Goal: Task Accomplishment & Management: Complete application form

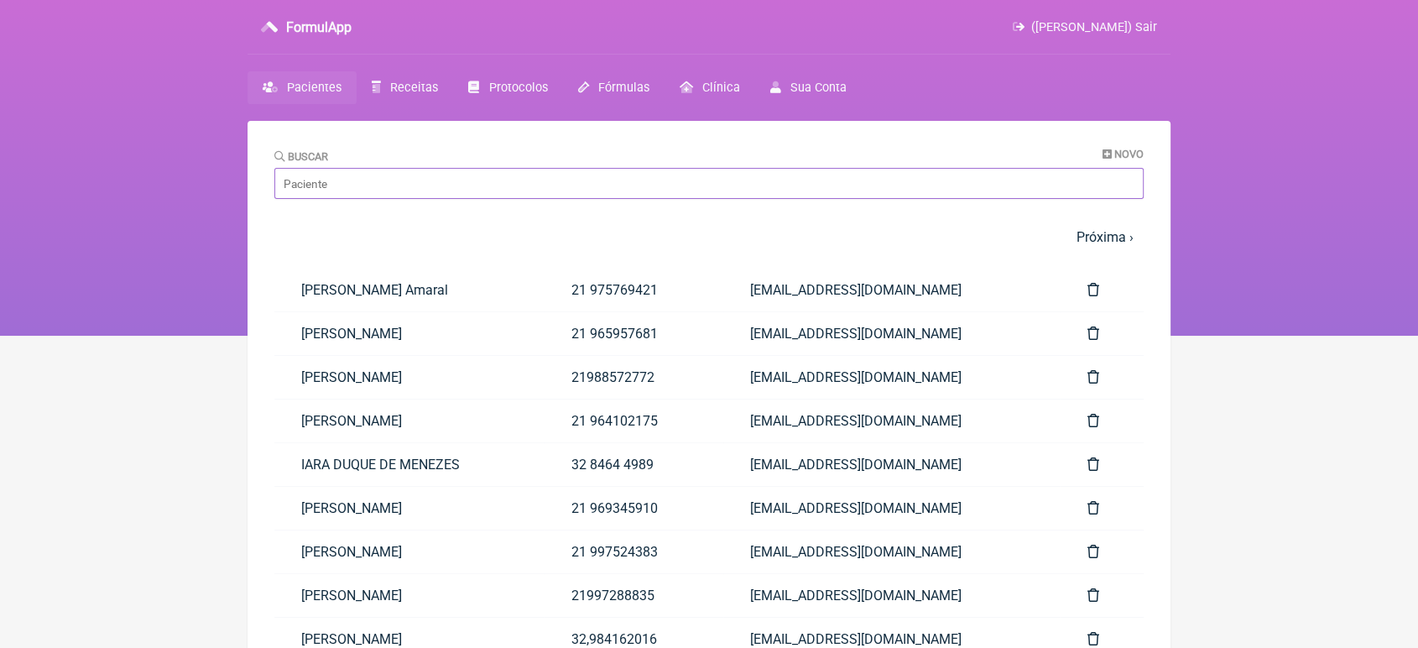
click at [319, 191] on input "Buscar" at bounding box center [708, 183] width 869 height 31
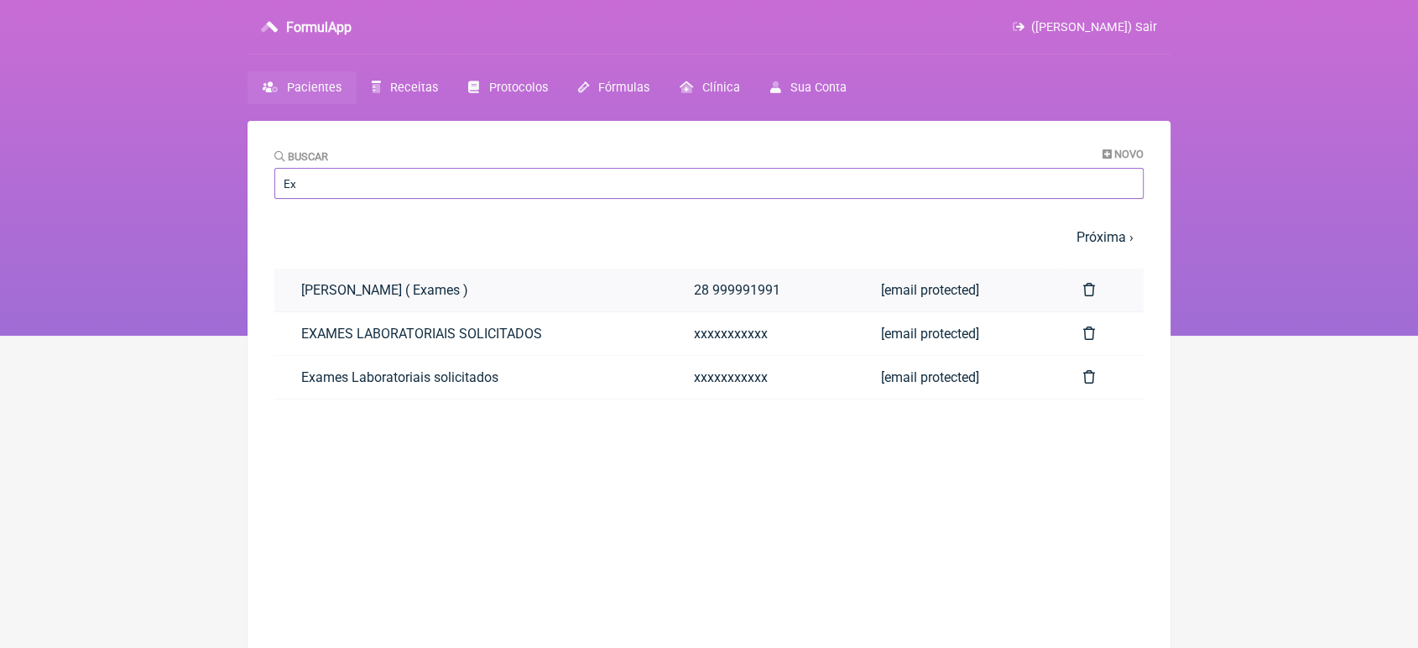
type input "EXAMES"
click at [363, 331] on link "EXAMES LABORATORIAIS SOLICITADOS" at bounding box center [470, 333] width 393 height 43
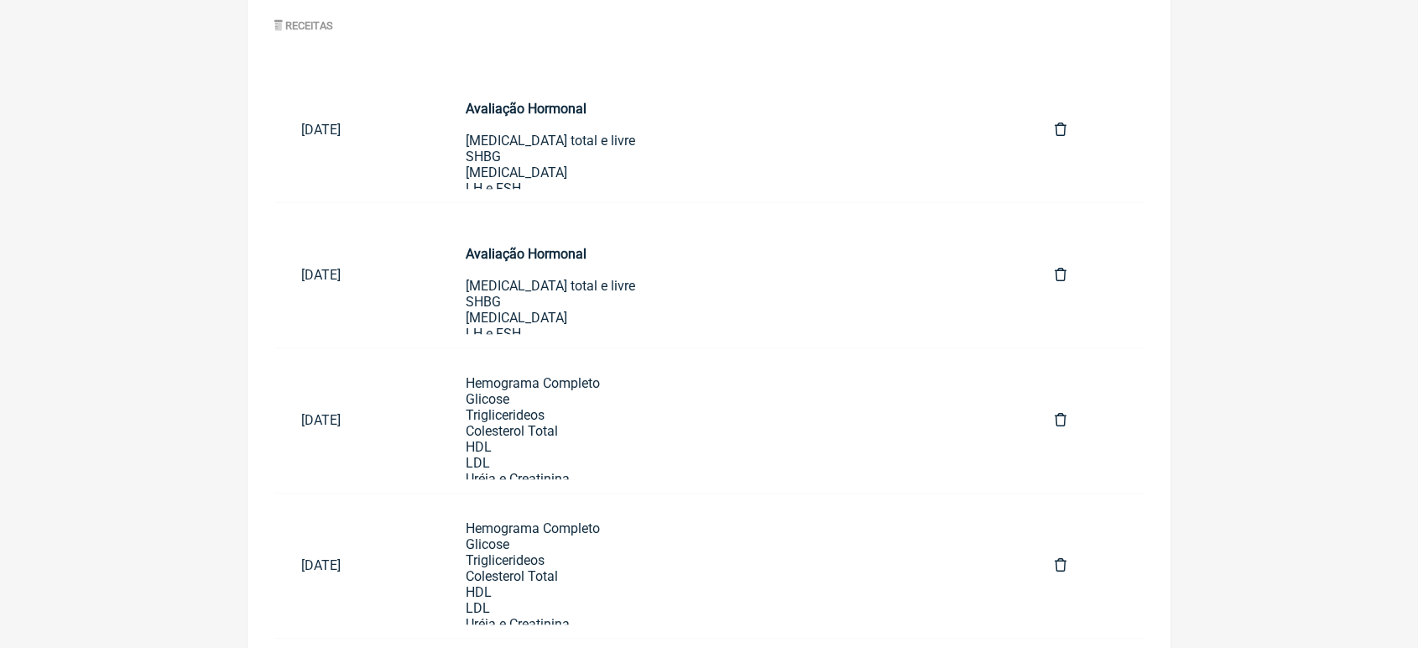
scroll to position [1023, 0]
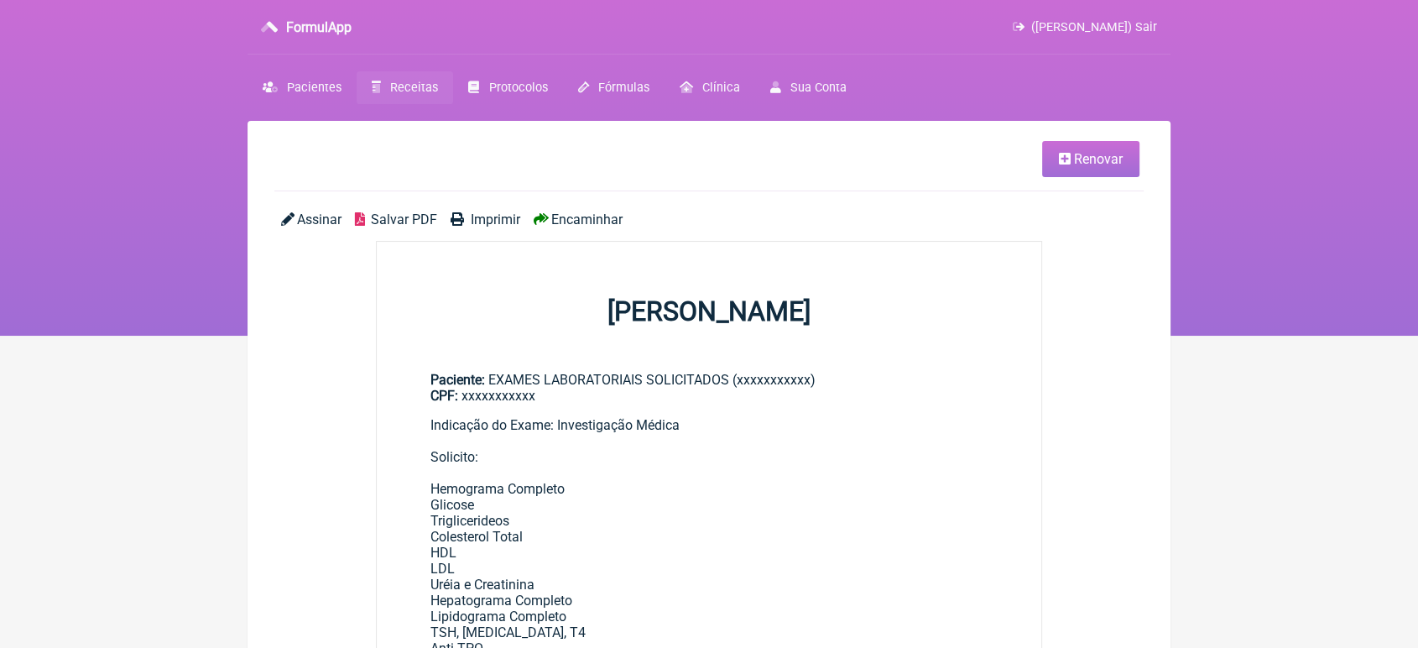
click at [1088, 158] on span "Renovar" at bounding box center [1098, 159] width 49 height 16
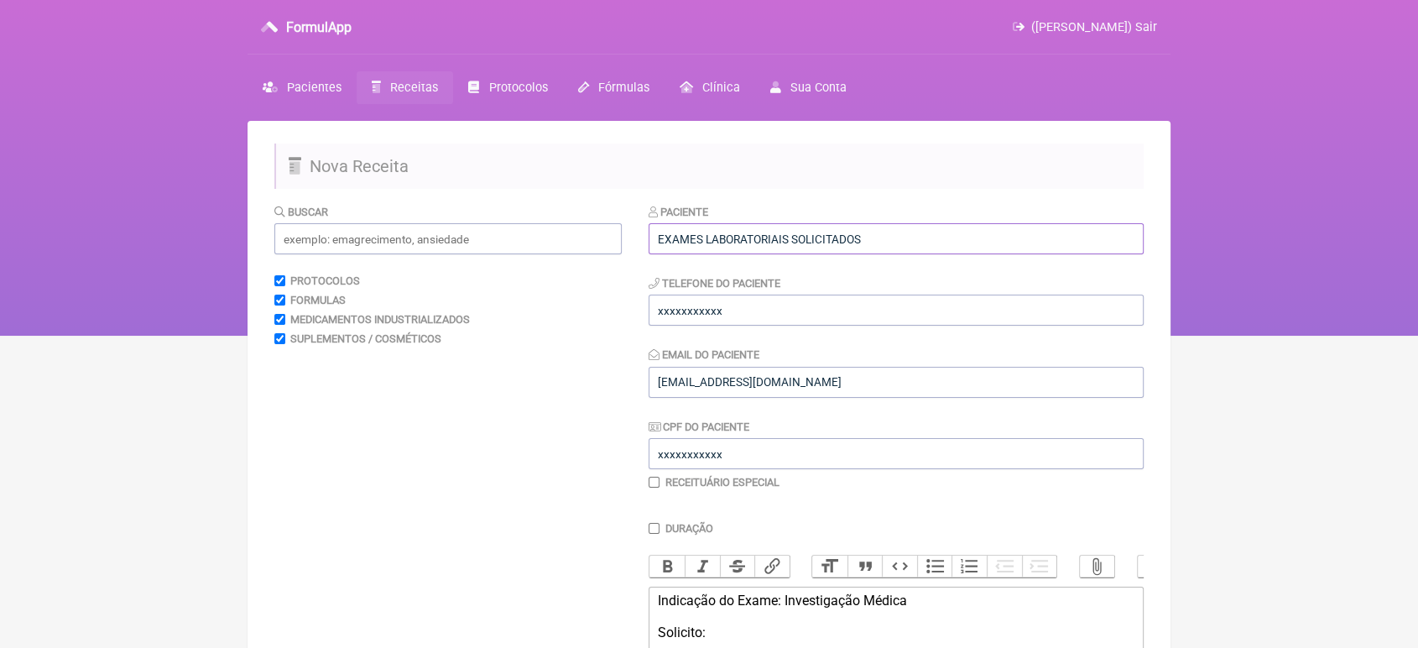
click at [982, 231] on input "EXAMES LABORATORIAIS SOLICITADOS" at bounding box center [895, 238] width 495 height 31
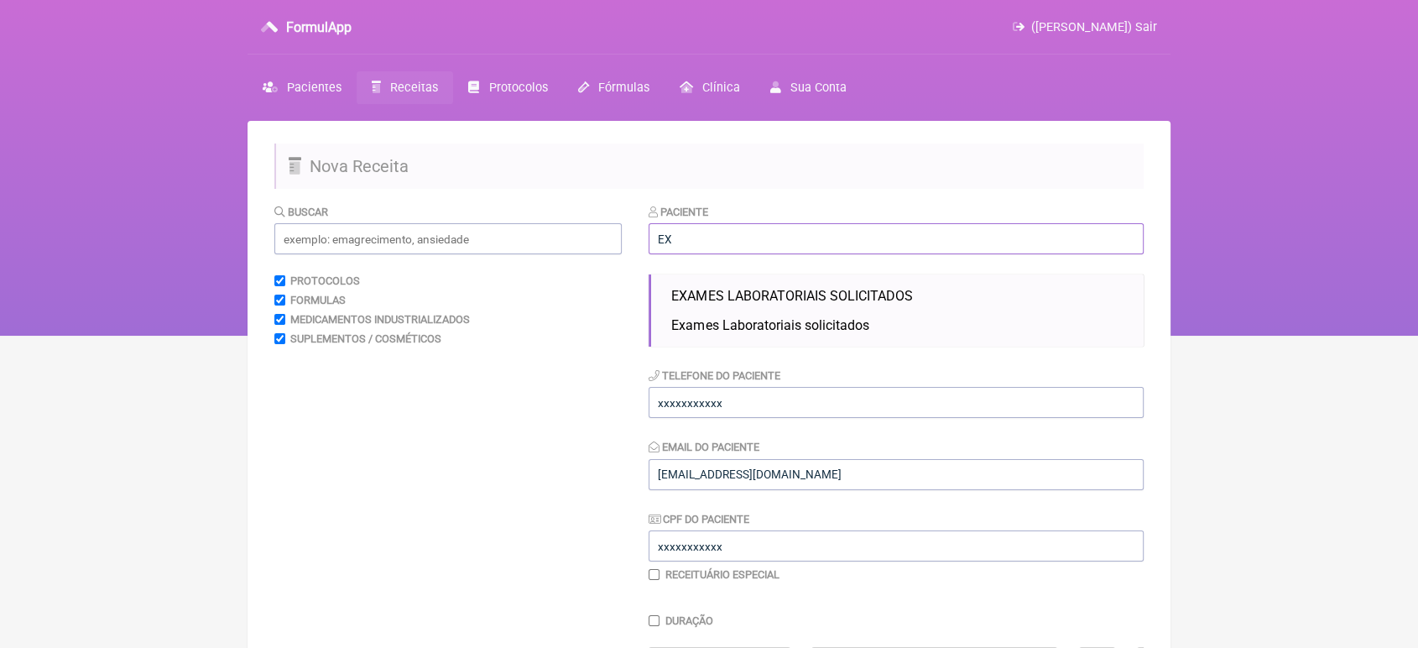
type input "E"
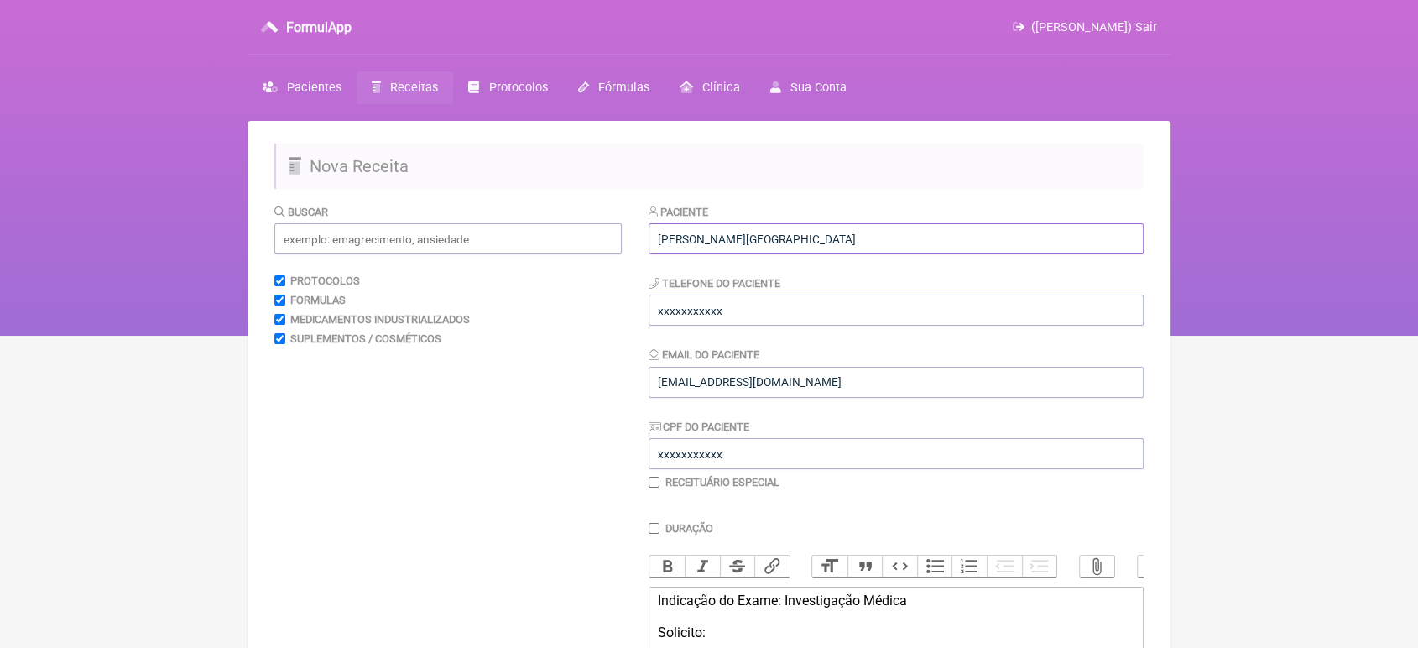
type input "Marina Santiago da Cunha"
click at [975, 313] on input "xxxxxxxxxxx" at bounding box center [895, 309] width 495 height 31
type input "x"
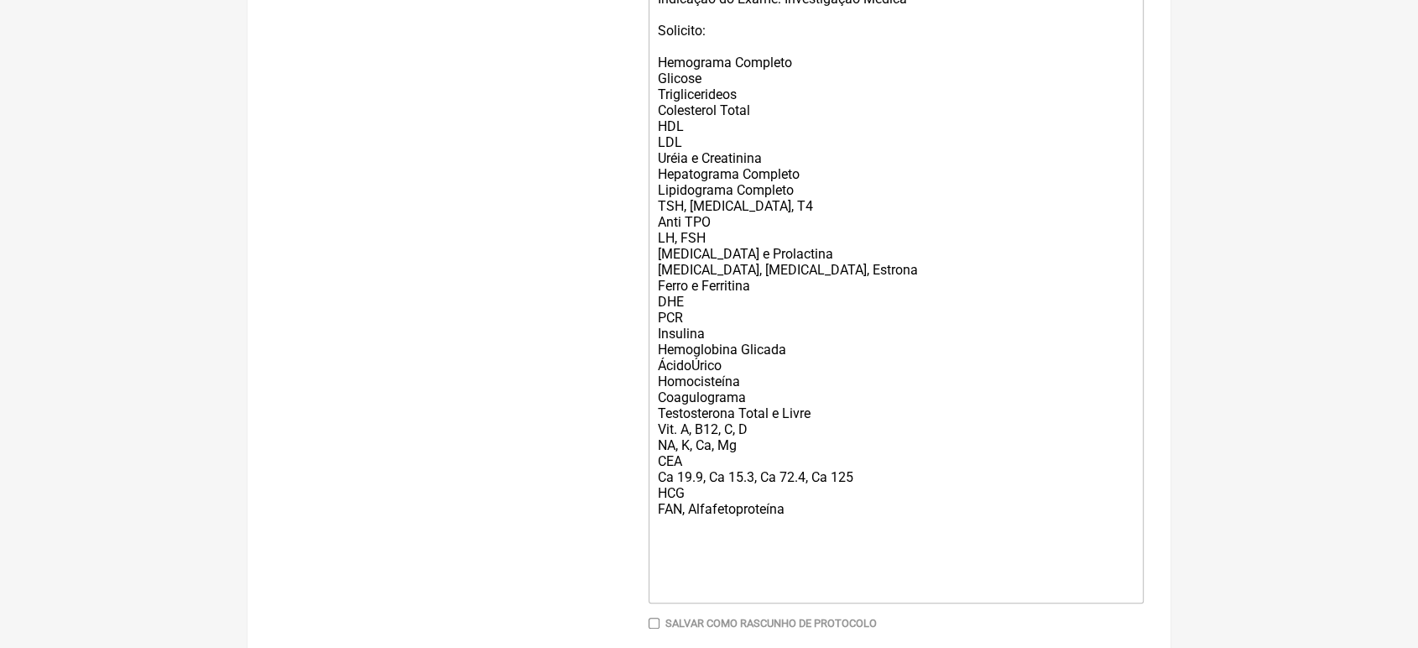
scroll to position [711, 0]
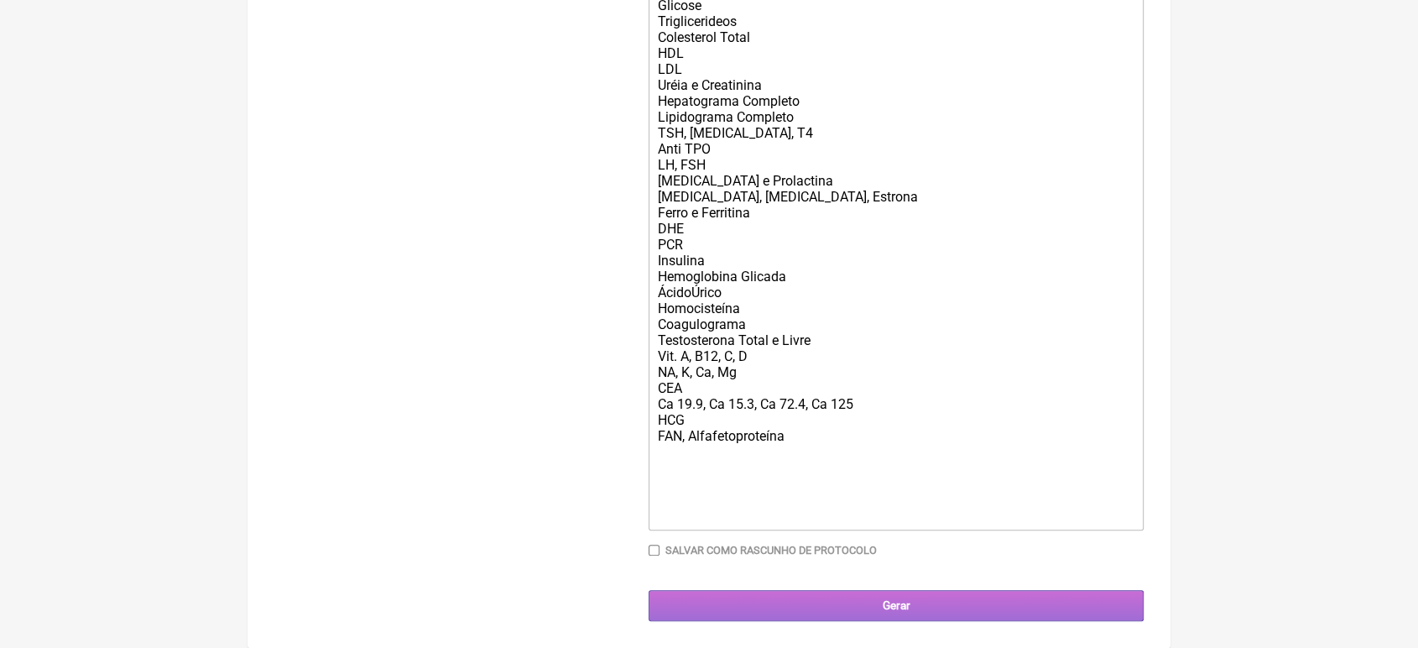
type input "21989548018"
click at [887, 610] on input "Gerar" at bounding box center [895, 605] width 495 height 31
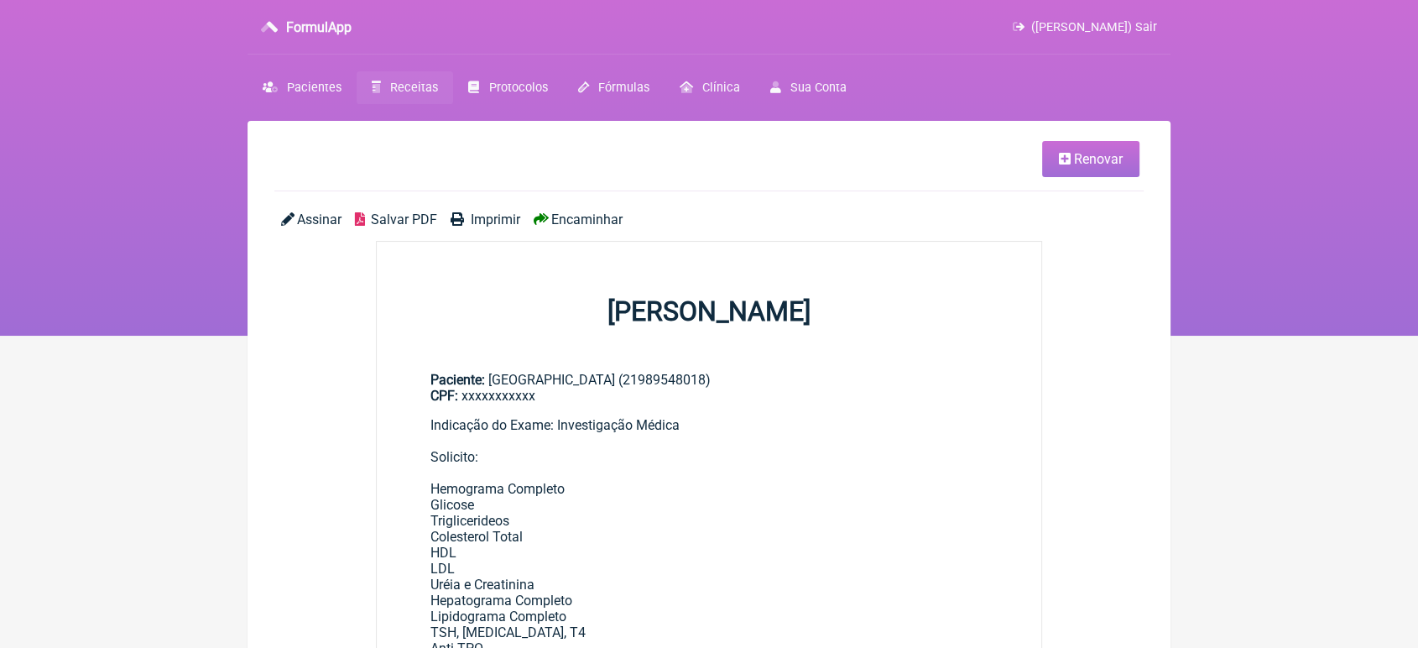
click at [587, 227] on span "Encaminhar" at bounding box center [586, 219] width 71 height 16
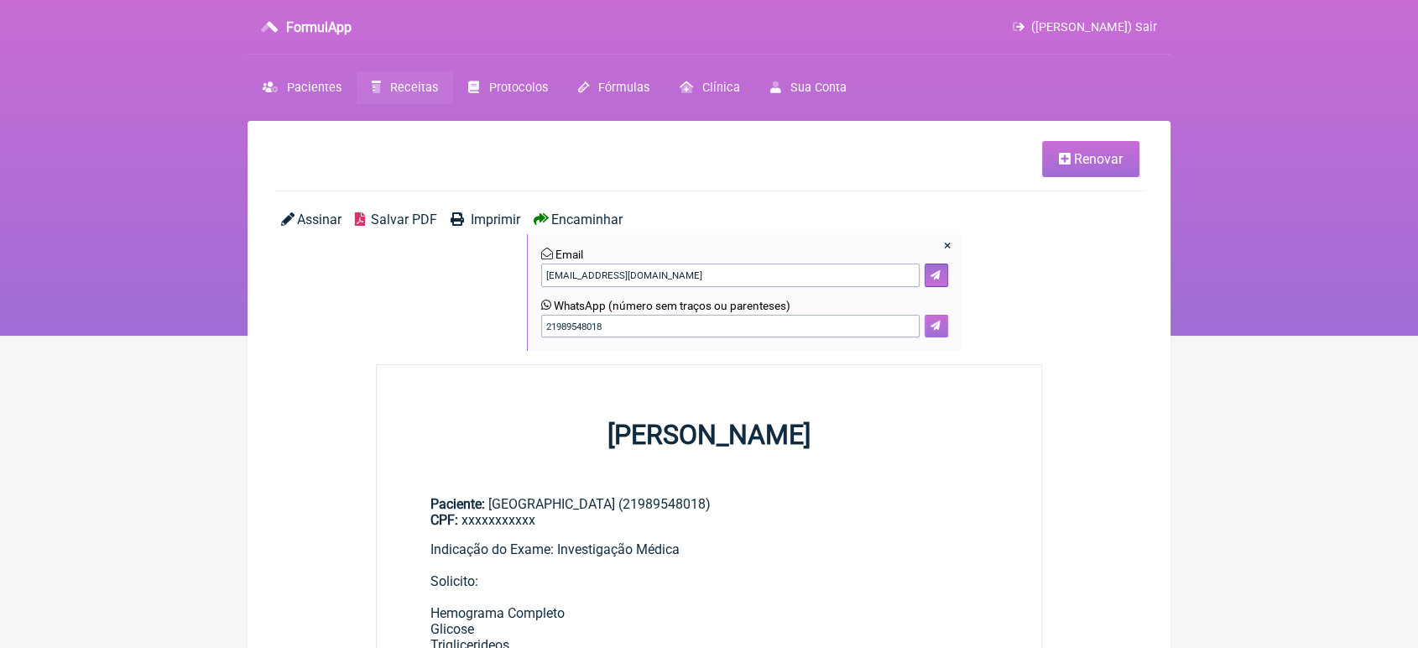
click at [935, 330] on icon at bounding box center [935, 325] width 10 height 10
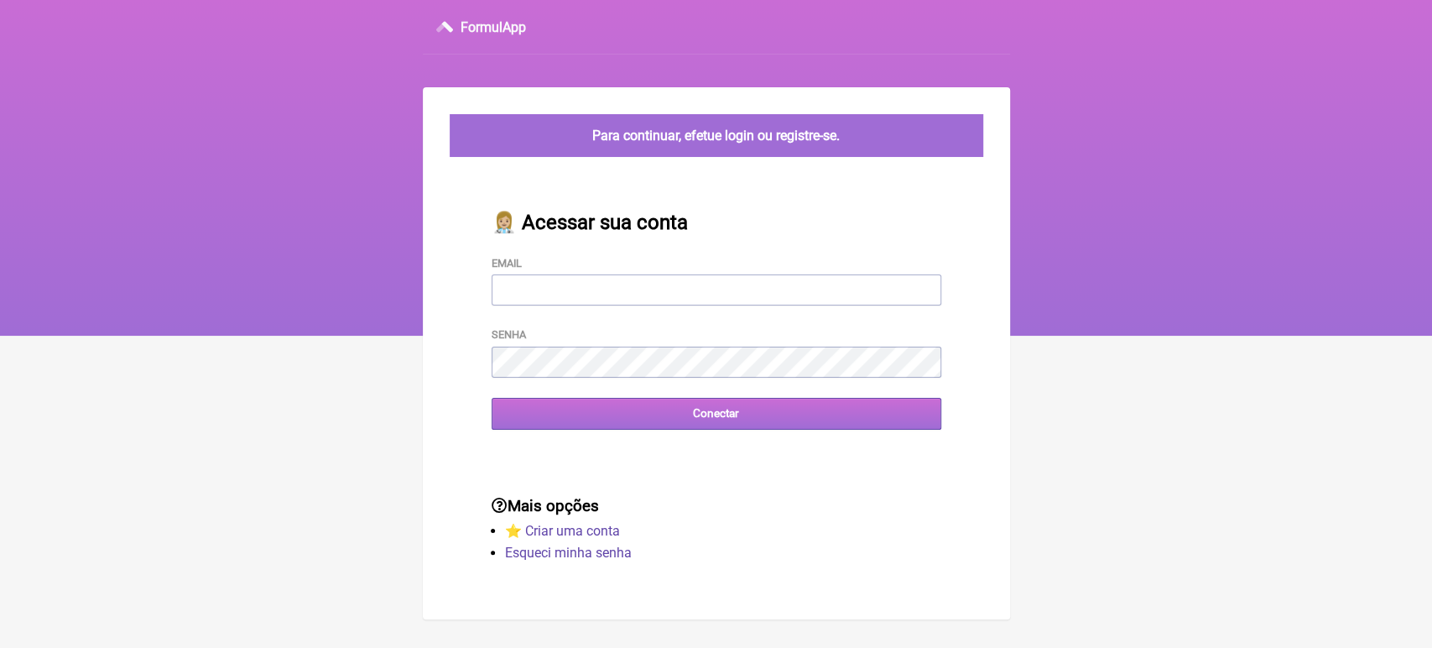
type input "[EMAIL_ADDRESS][DOMAIN_NAME]"
click at [704, 422] on input "Conectar" at bounding box center [717, 413] width 450 height 31
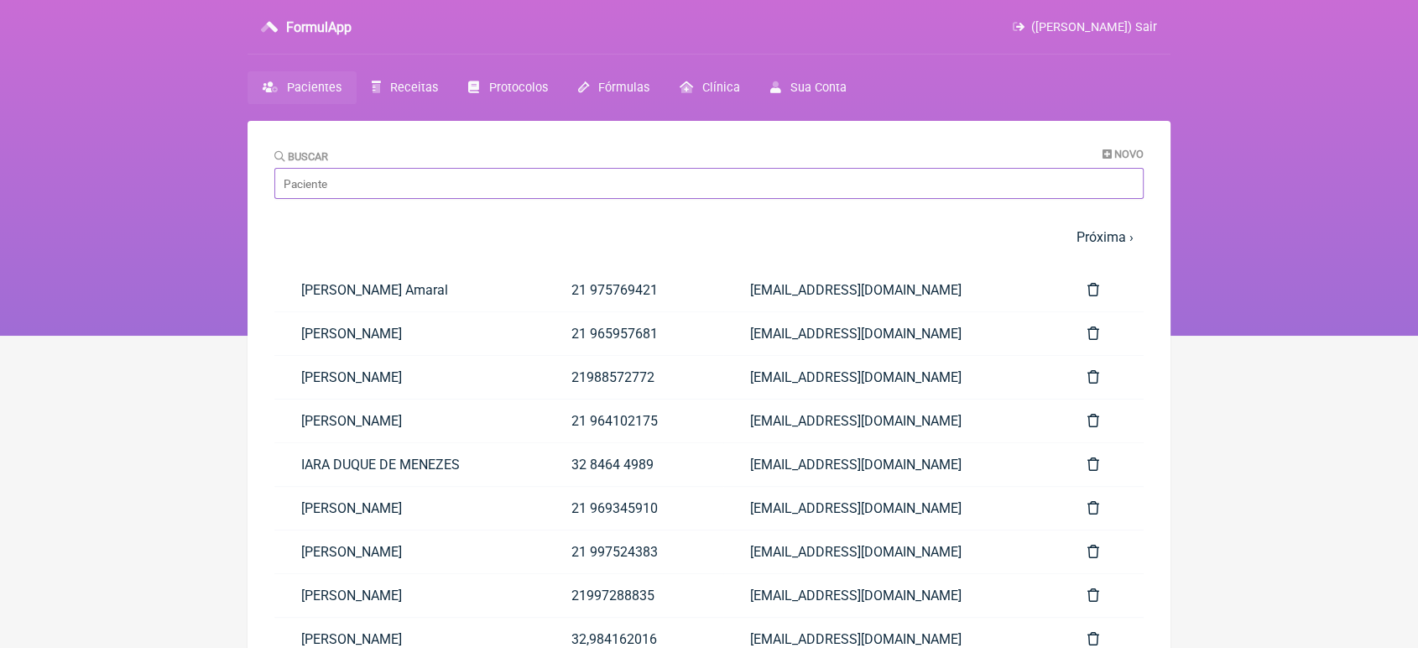
click at [513, 186] on input "Buscar" at bounding box center [708, 183] width 869 height 31
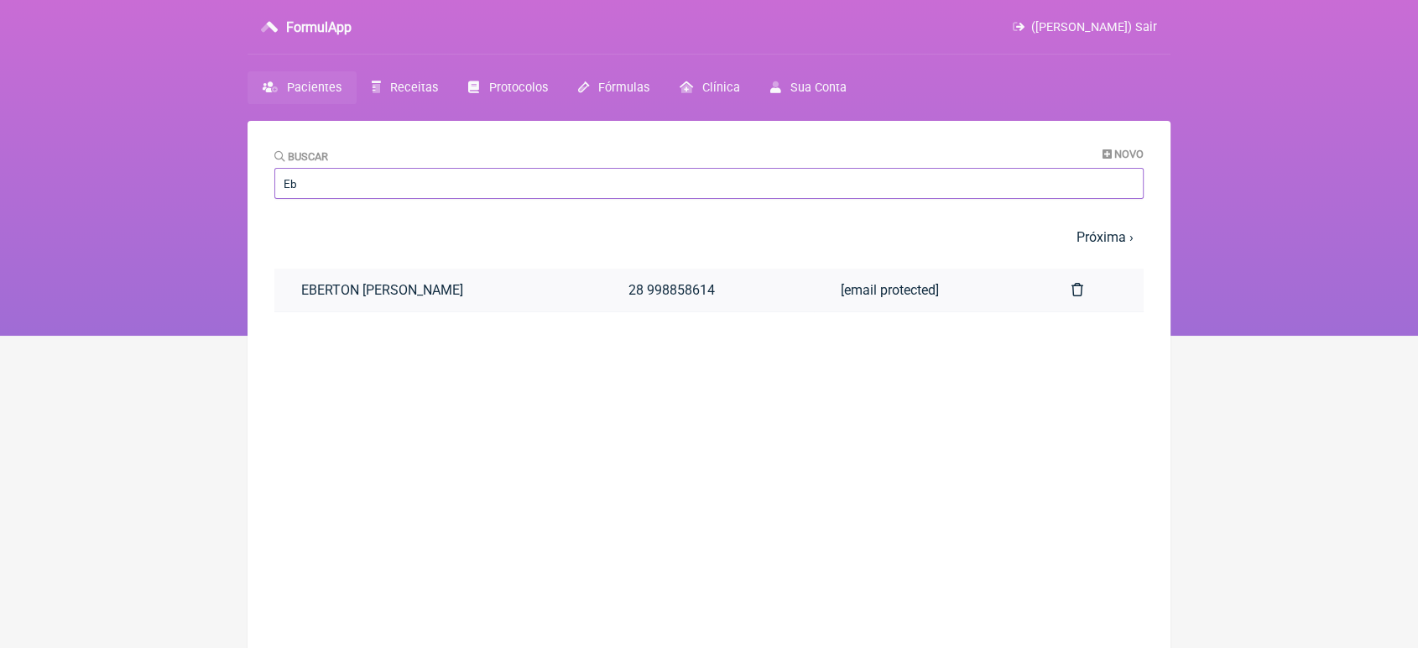
type input "Eb"
click at [357, 289] on link "EBERTON [PERSON_NAME]" at bounding box center [437, 289] width 327 height 43
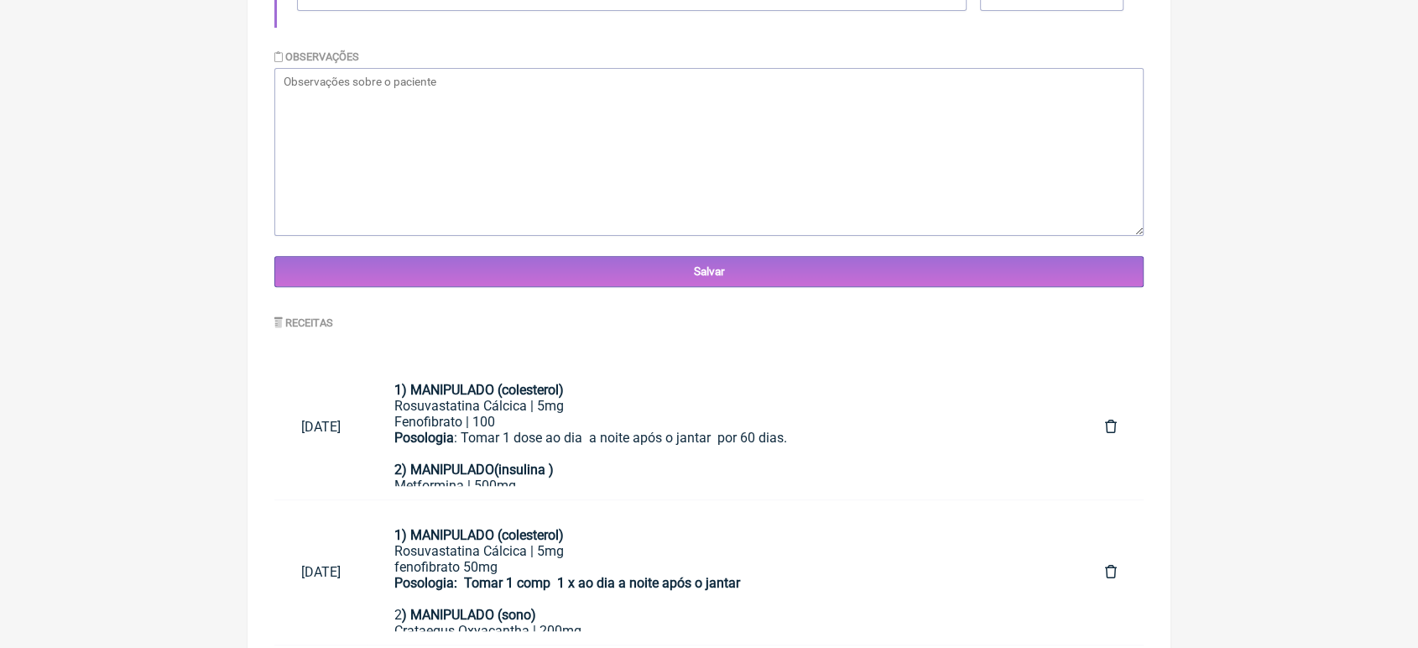
scroll to position [708, 0]
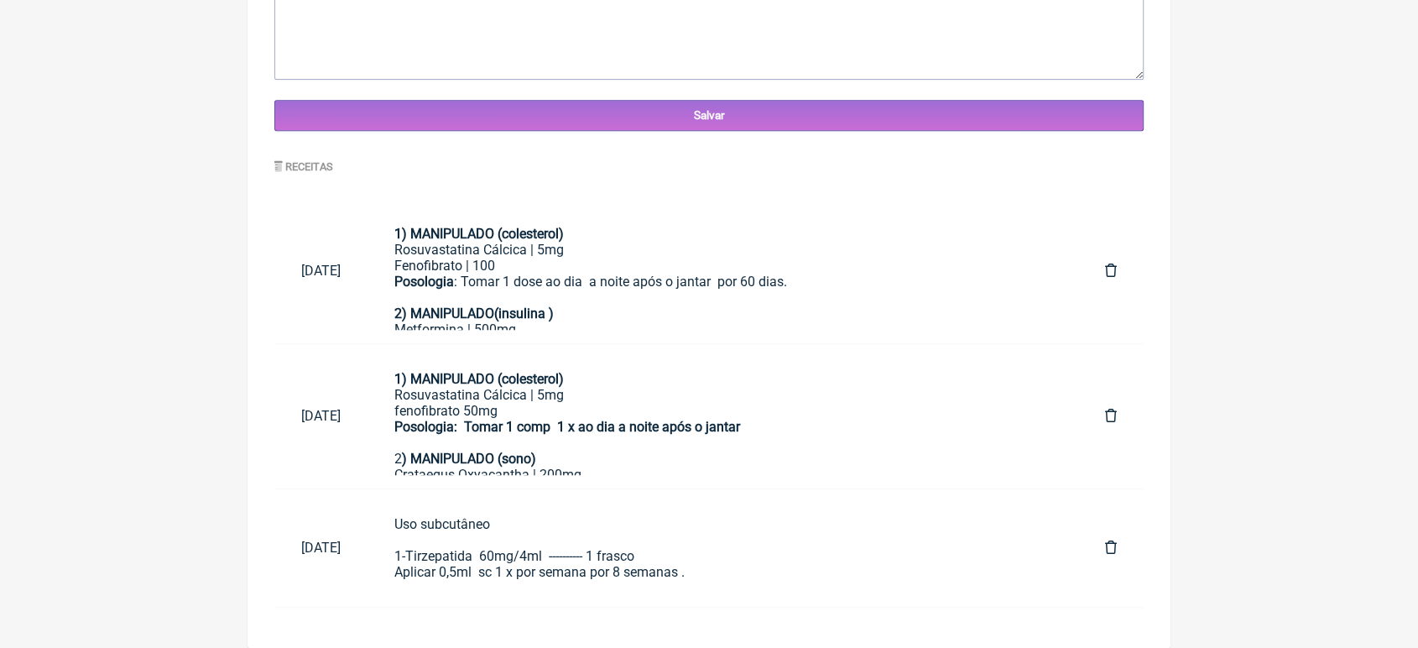
click at [687, 550] on div "Uso subcutâneo 1-Tirzepatida 60mg/4ml ---------- 1 frasco Aplicar 0,5ml sc 1 x …" at bounding box center [722, 548] width 657 height 64
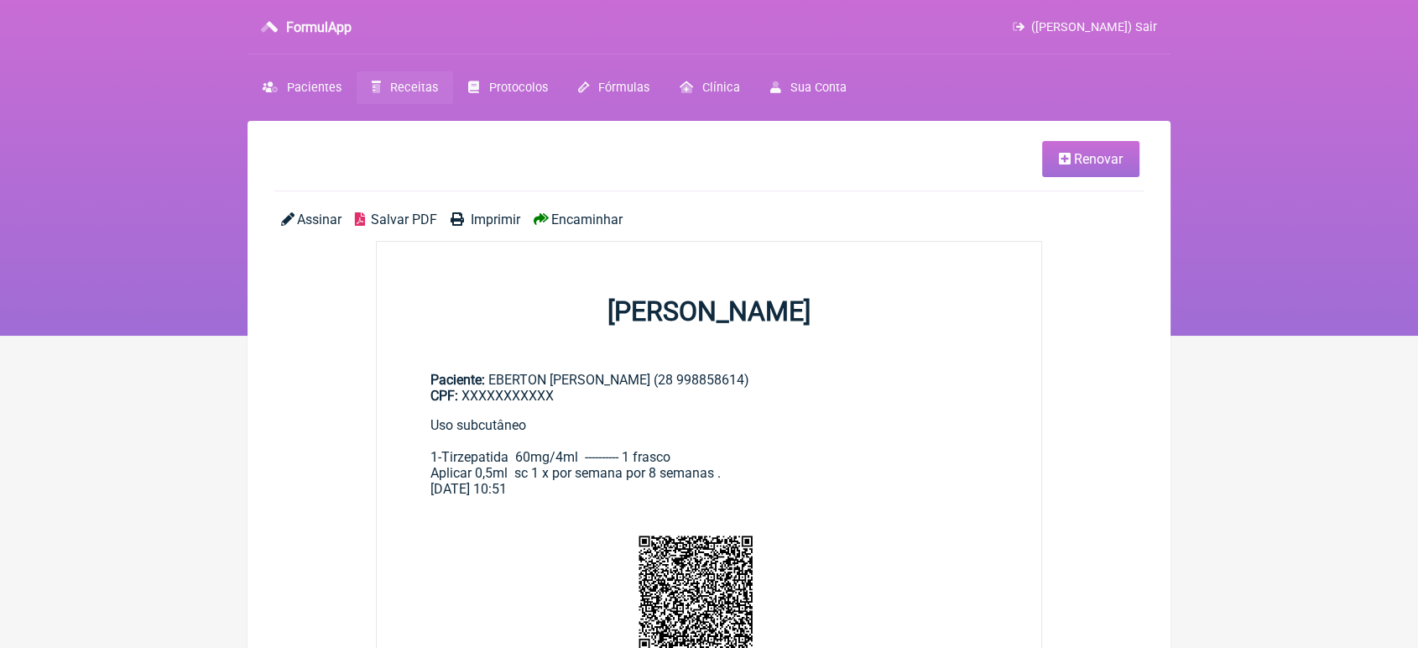
click at [1105, 159] on span "Renovar" at bounding box center [1098, 159] width 49 height 16
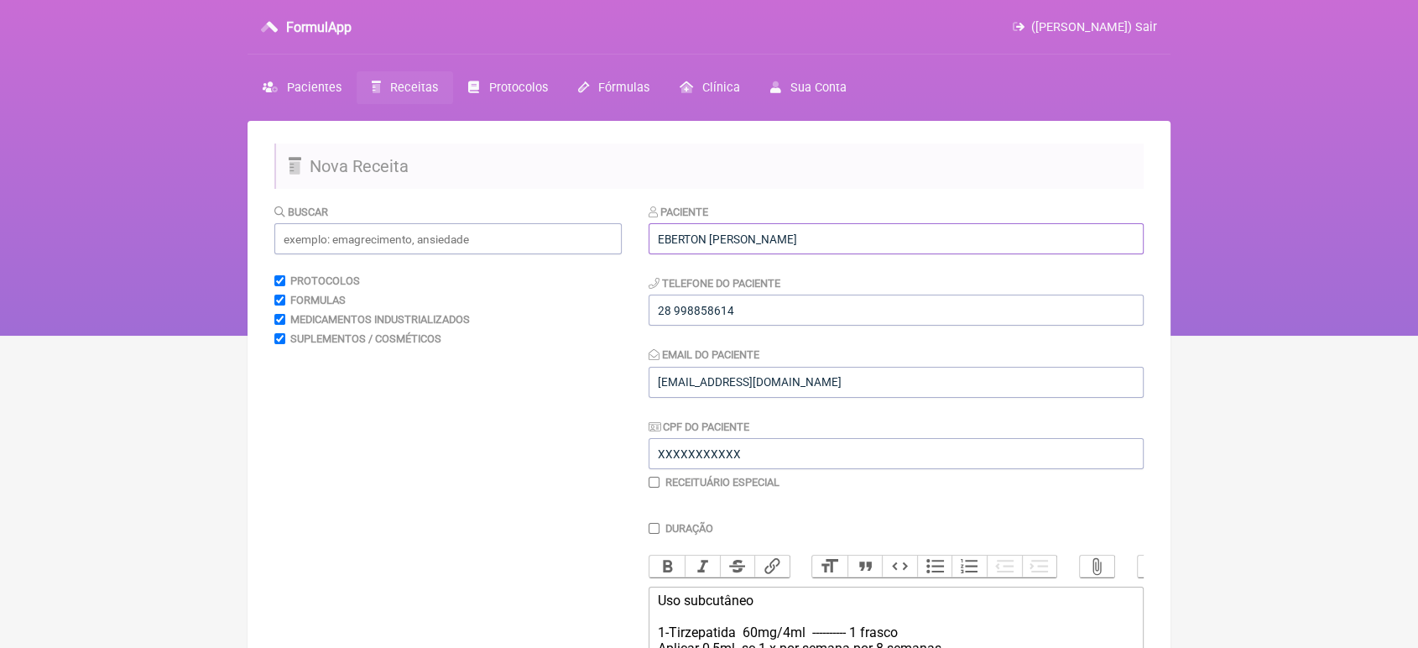
click at [921, 227] on input "EBERTON [PERSON_NAME]" at bounding box center [895, 238] width 495 height 31
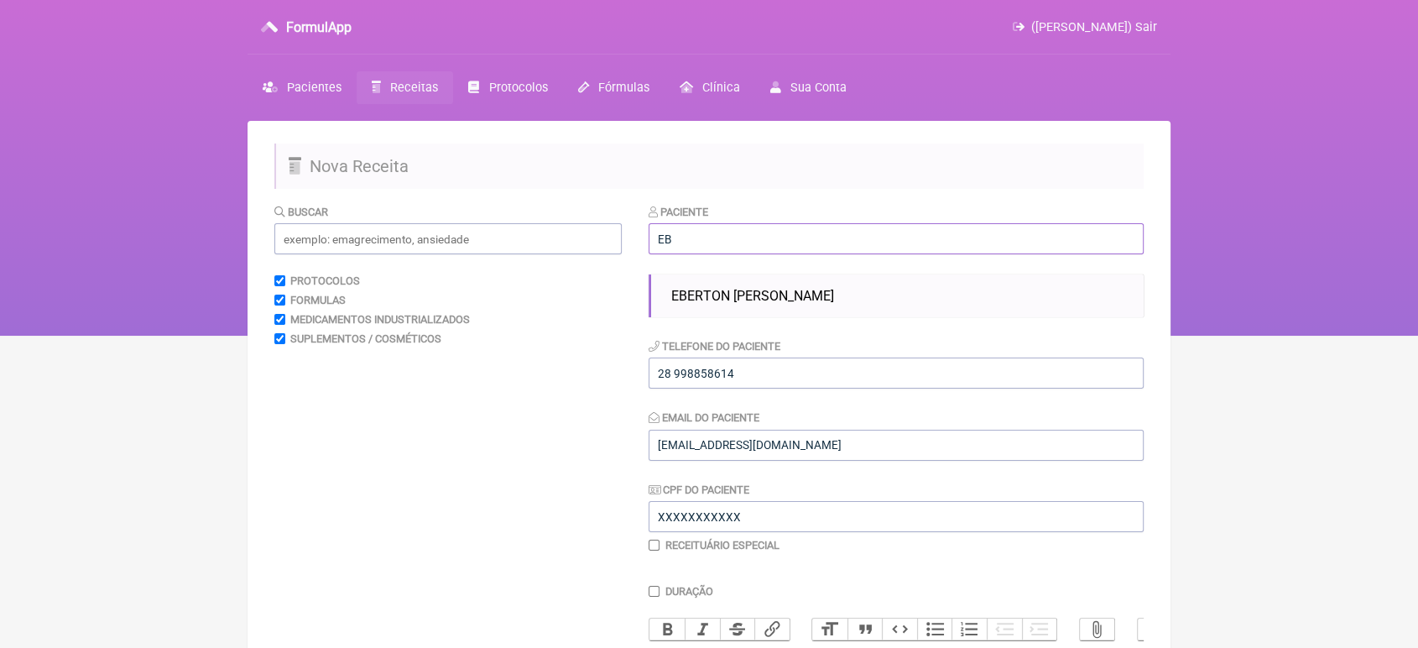
type input "E"
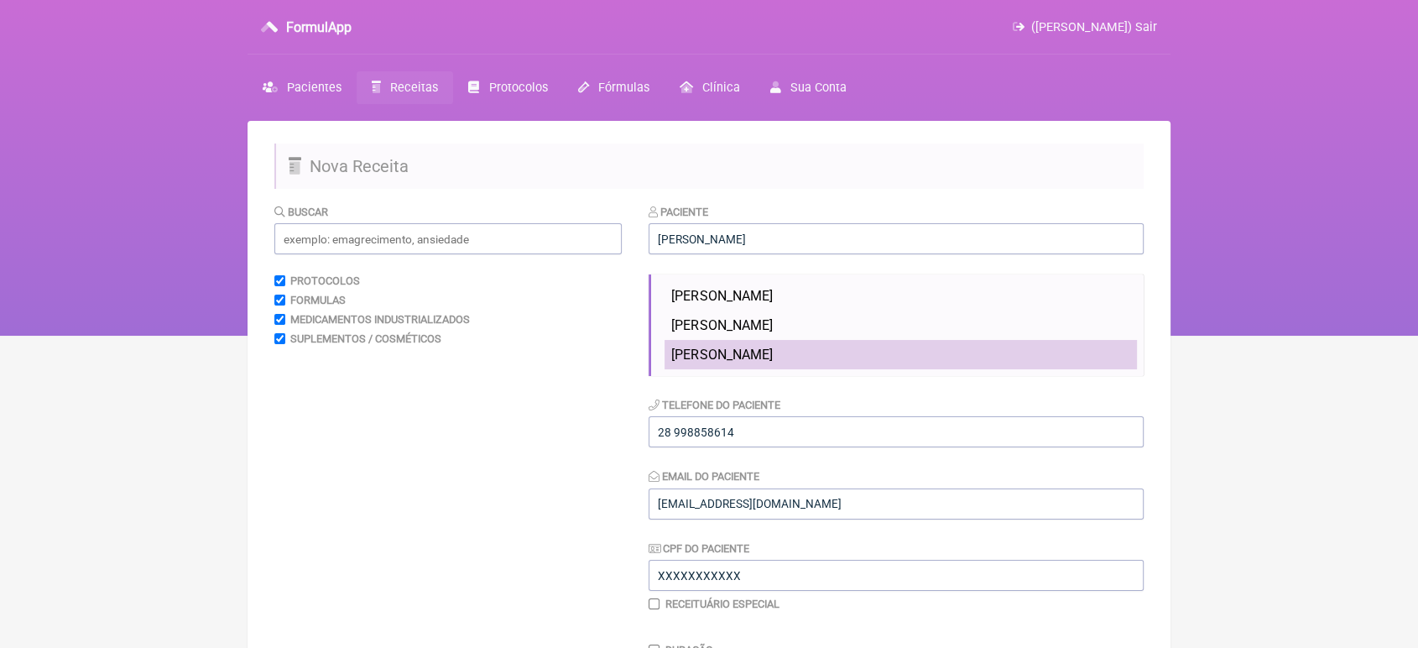
click at [918, 353] on li "[PERSON_NAME]" at bounding box center [900, 354] width 472 height 29
type input "[PERSON_NAME]"
type input "21999816766"
type input "89199790734"
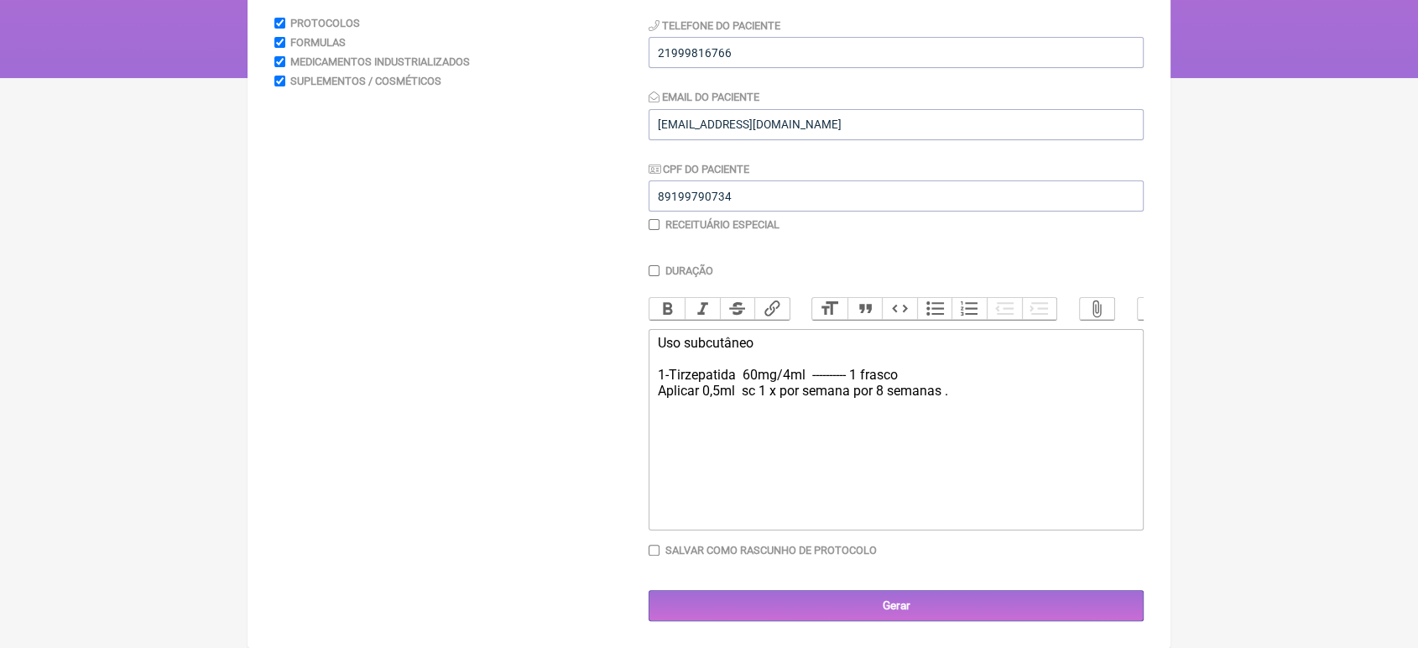
scroll to position [278, 0]
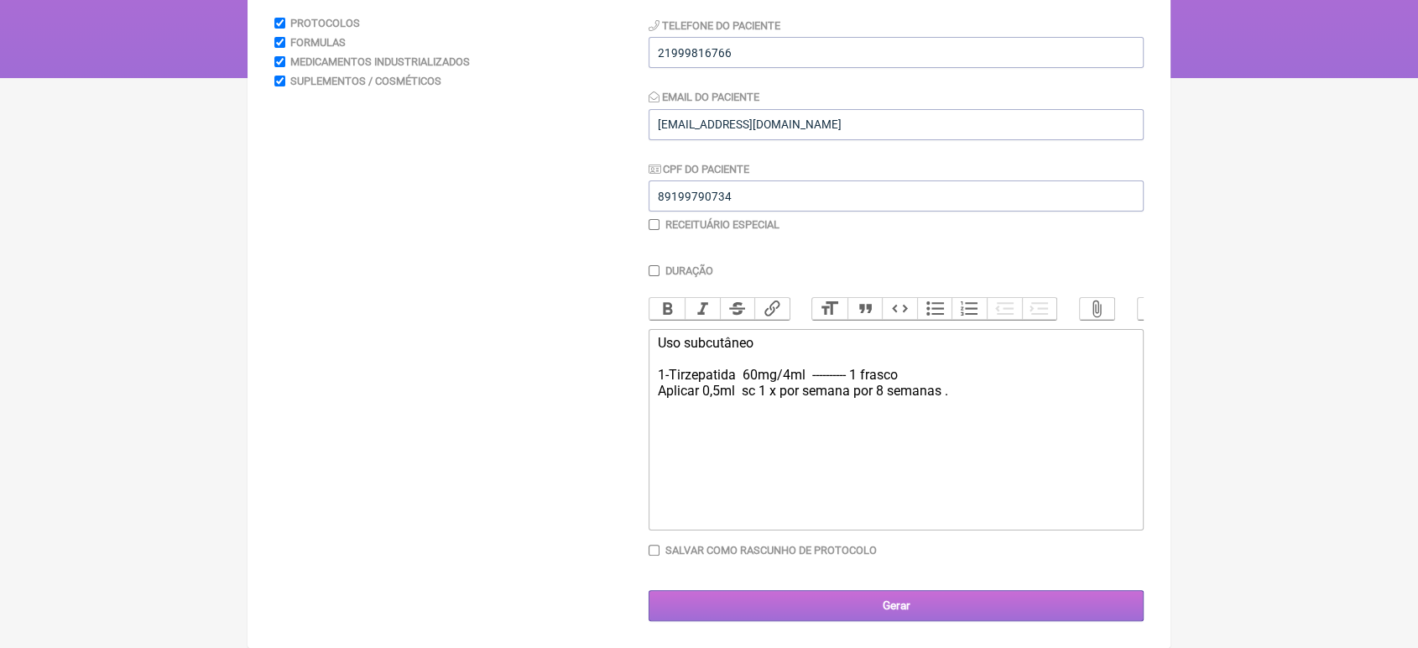
click at [1030, 596] on input "Gerar" at bounding box center [895, 605] width 495 height 31
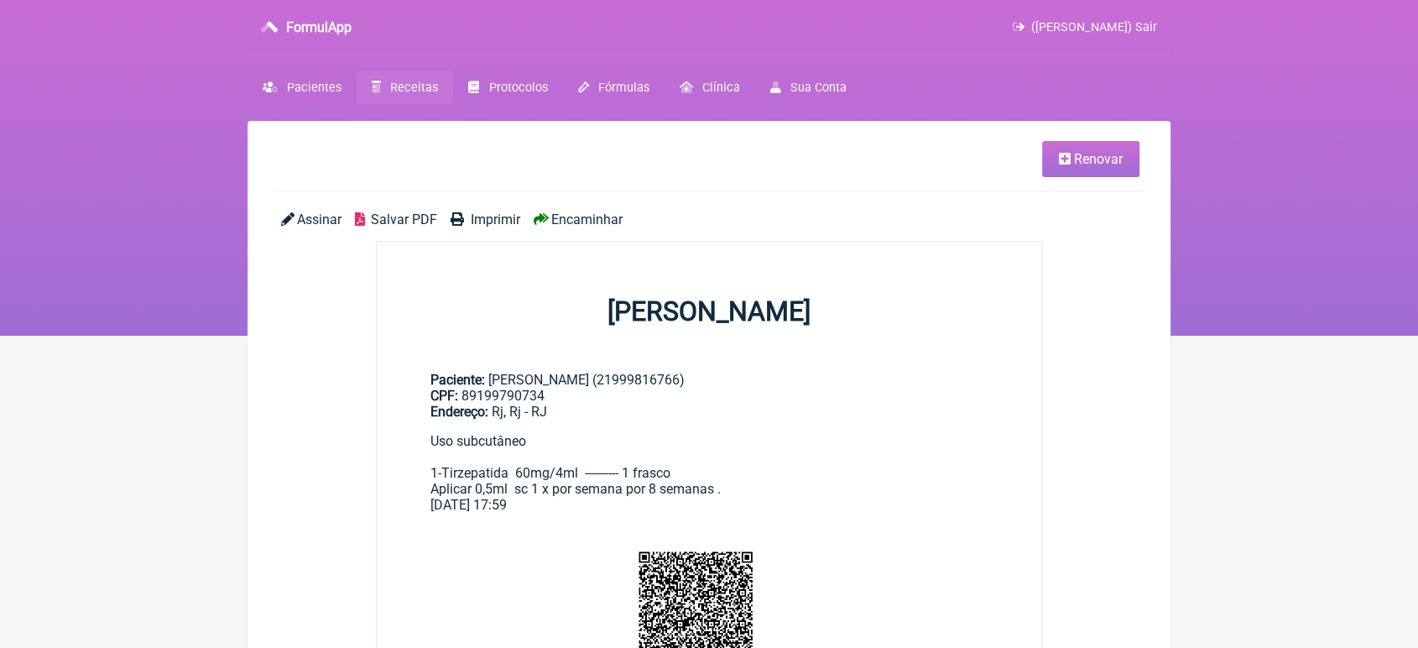
click at [569, 217] on span "Encaminhar" at bounding box center [586, 219] width 71 height 16
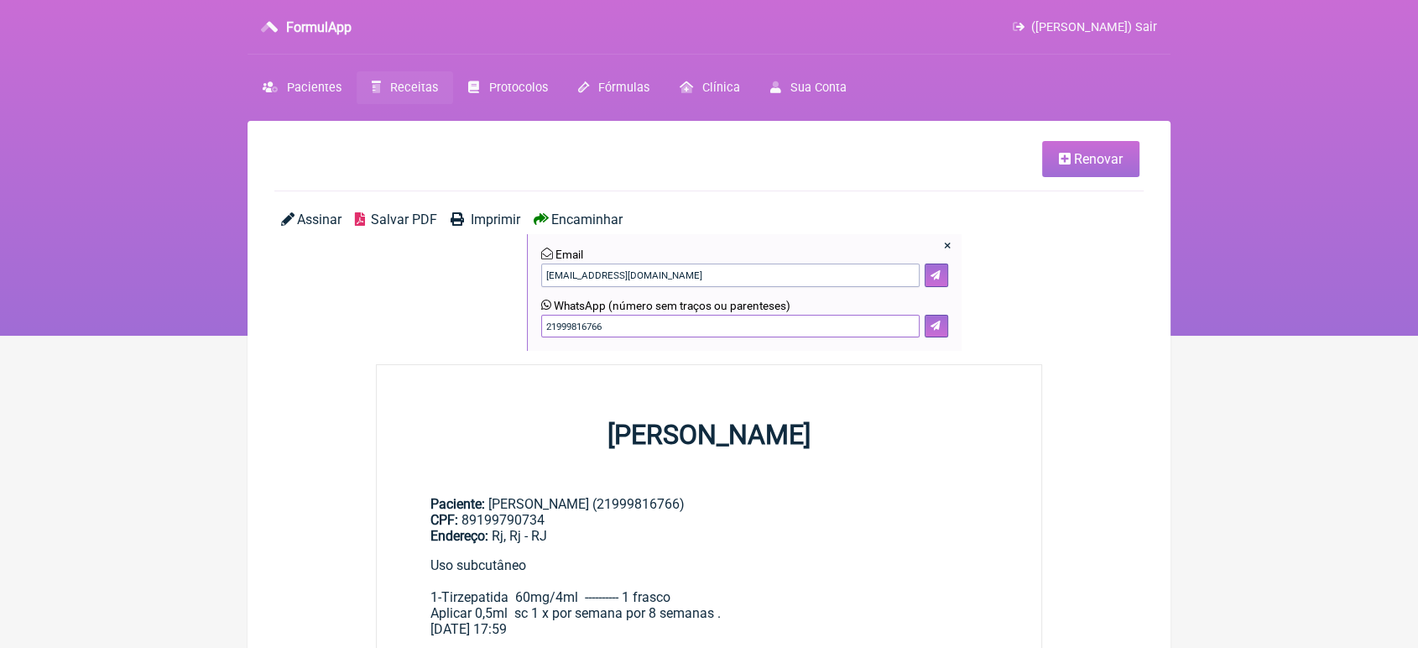
click at [624, 331] on input "21999816766" at bounding box center [730, 326] width 378 height 23
type input "2"
type input "21993661195"
click at [933, 324] on icon at bounding box center [935, 325] width 10 height 10
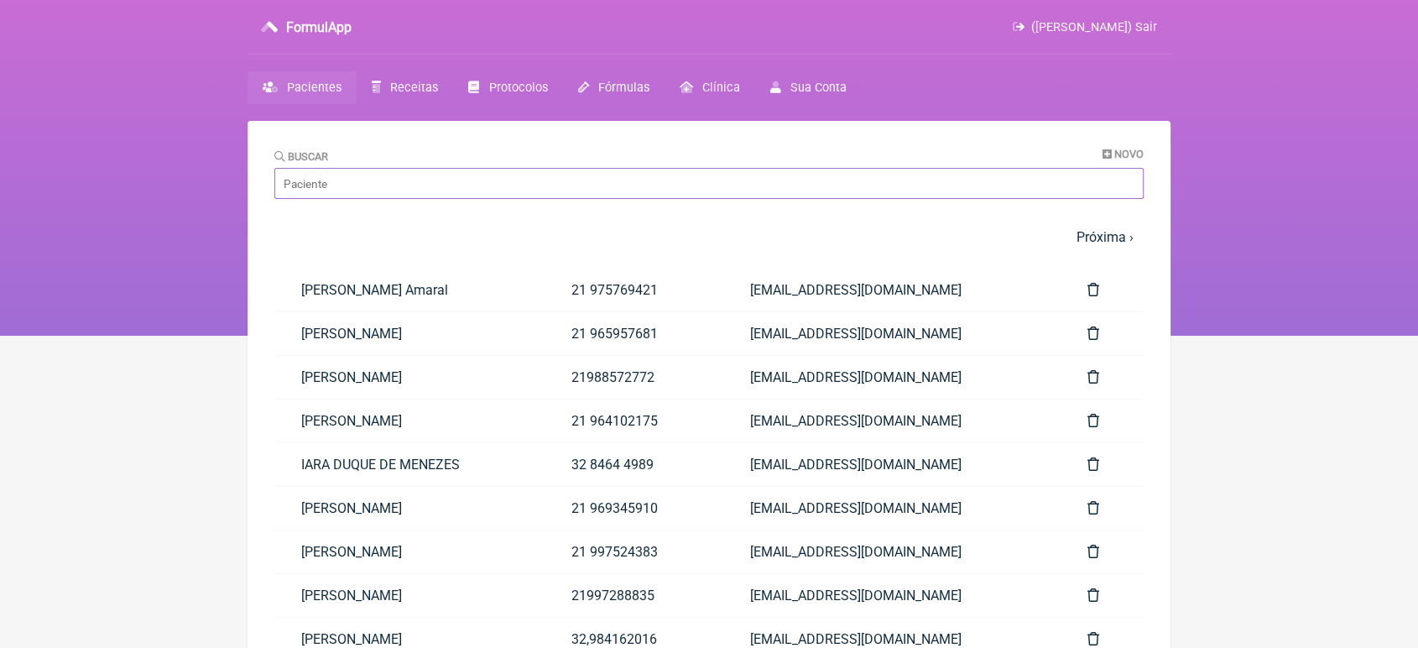
click at [348, 186] on input "Buscar" at bounding box center [708, 183] width 869 height 31
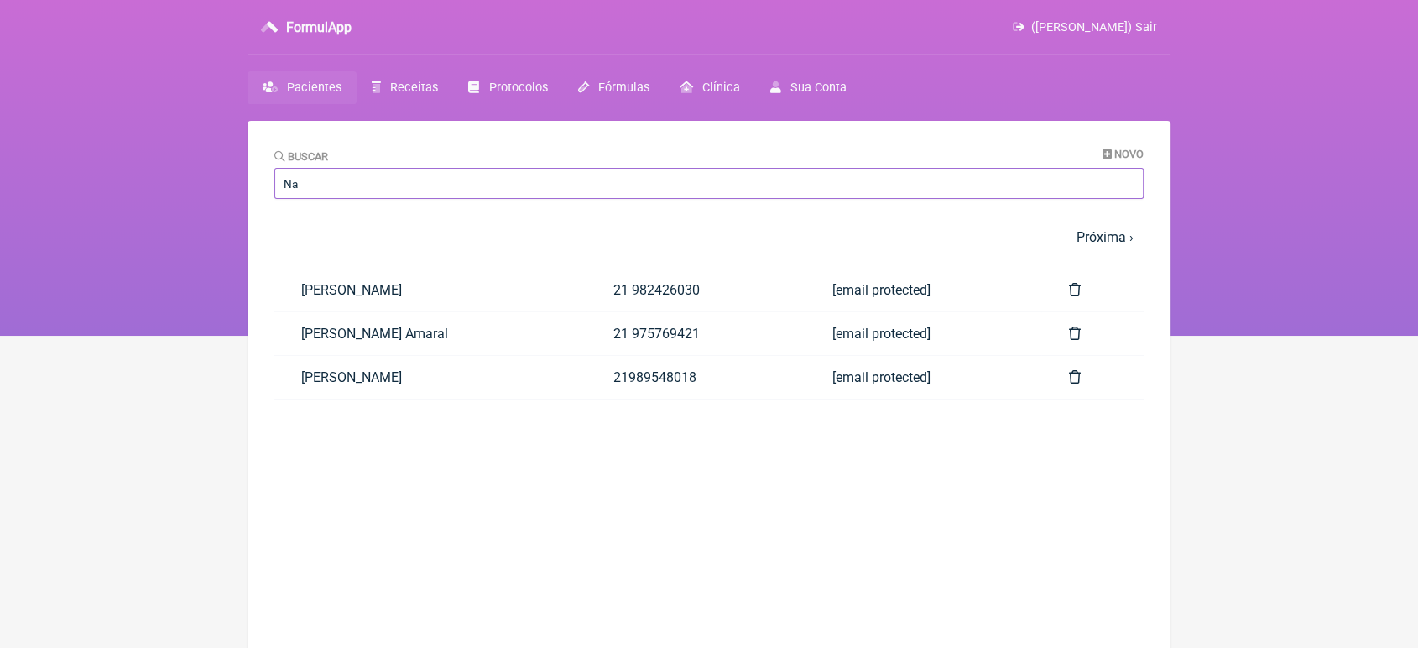
type input "N"
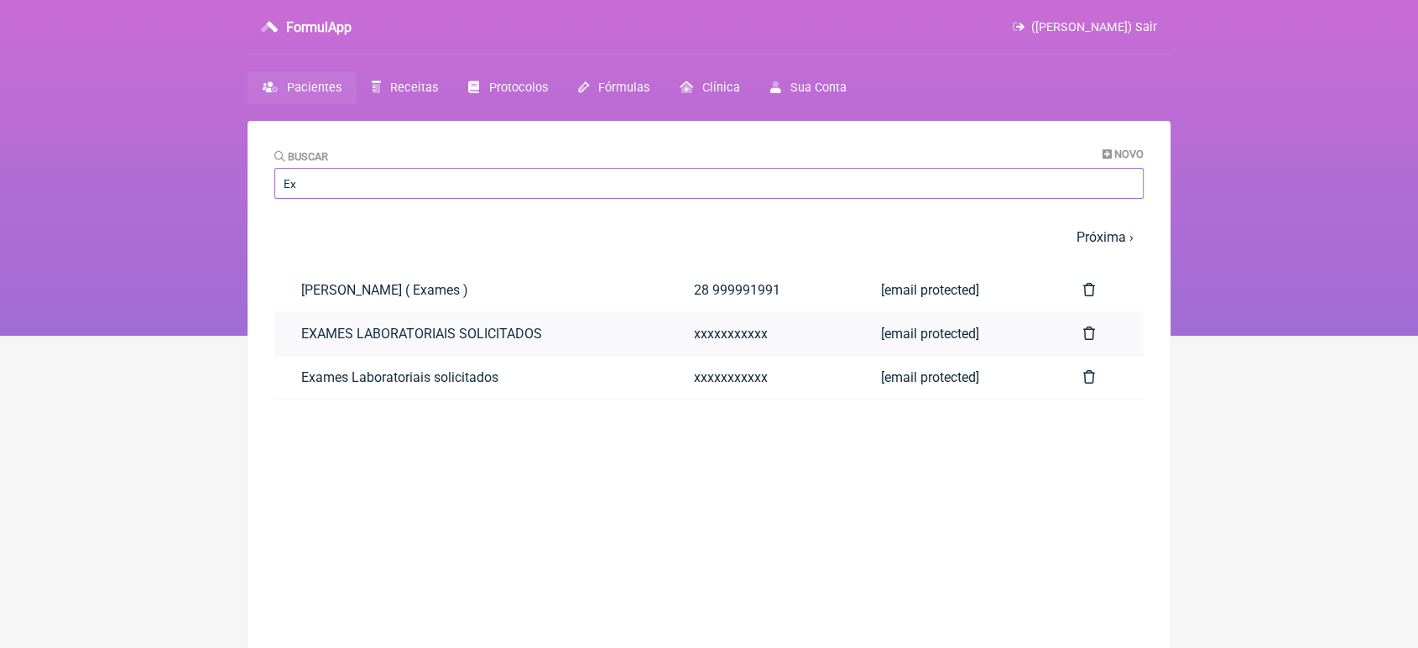
type input "Ex"
click at [322, 333] on link "EXAMES LABORATORIAIS SOLICITADOS" at bounding box center [470, 333] width 393 height 43
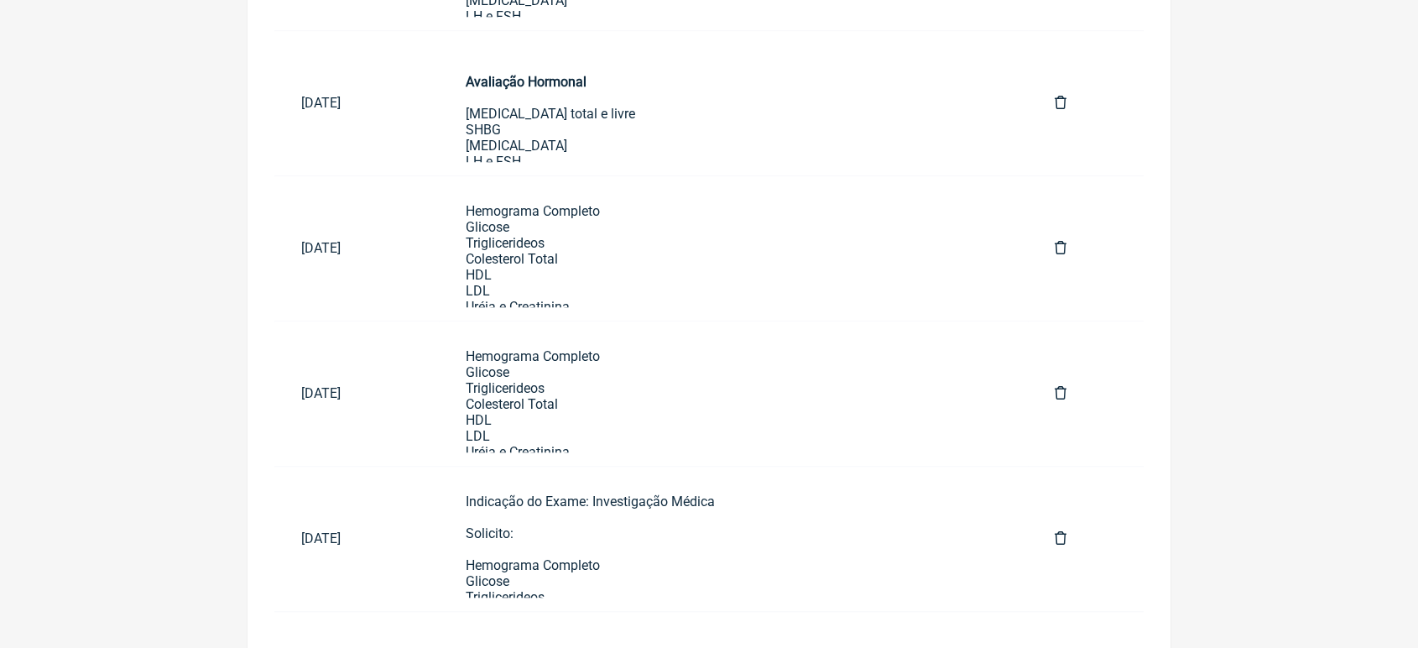
scroll to position [1023, 0]
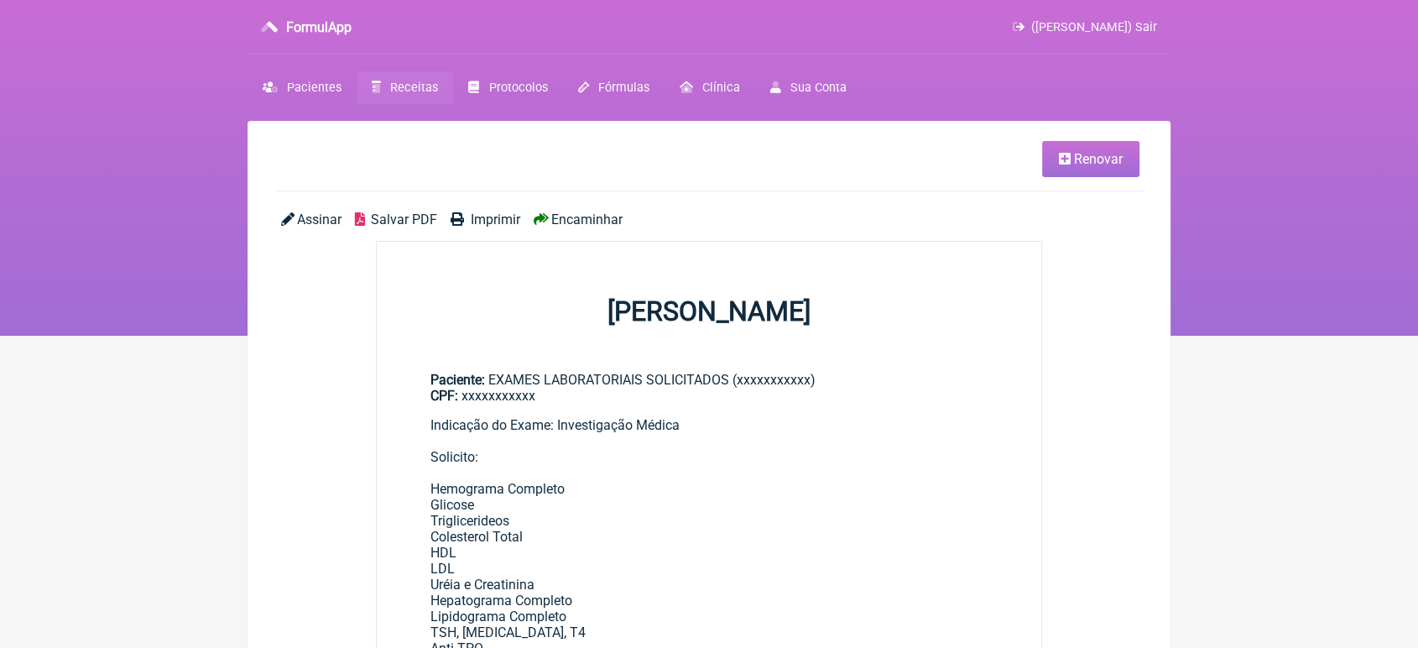
click at [1100, 167] on link "Renovar" at bounding box center [1090, 159] width 97 height 36
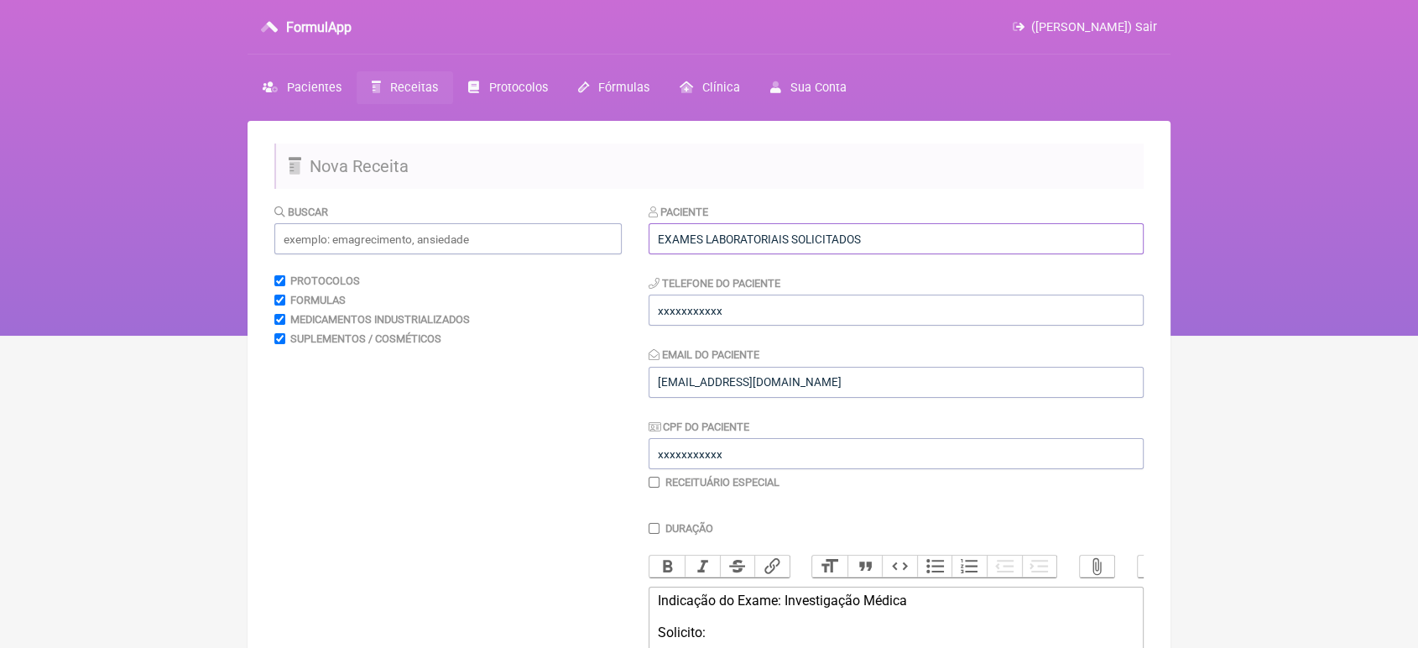
click at [951, 229] on input "EXAMES LABORATORIAIS SOLICITADOS" at bounding box center [895, 238] width 495 height 31
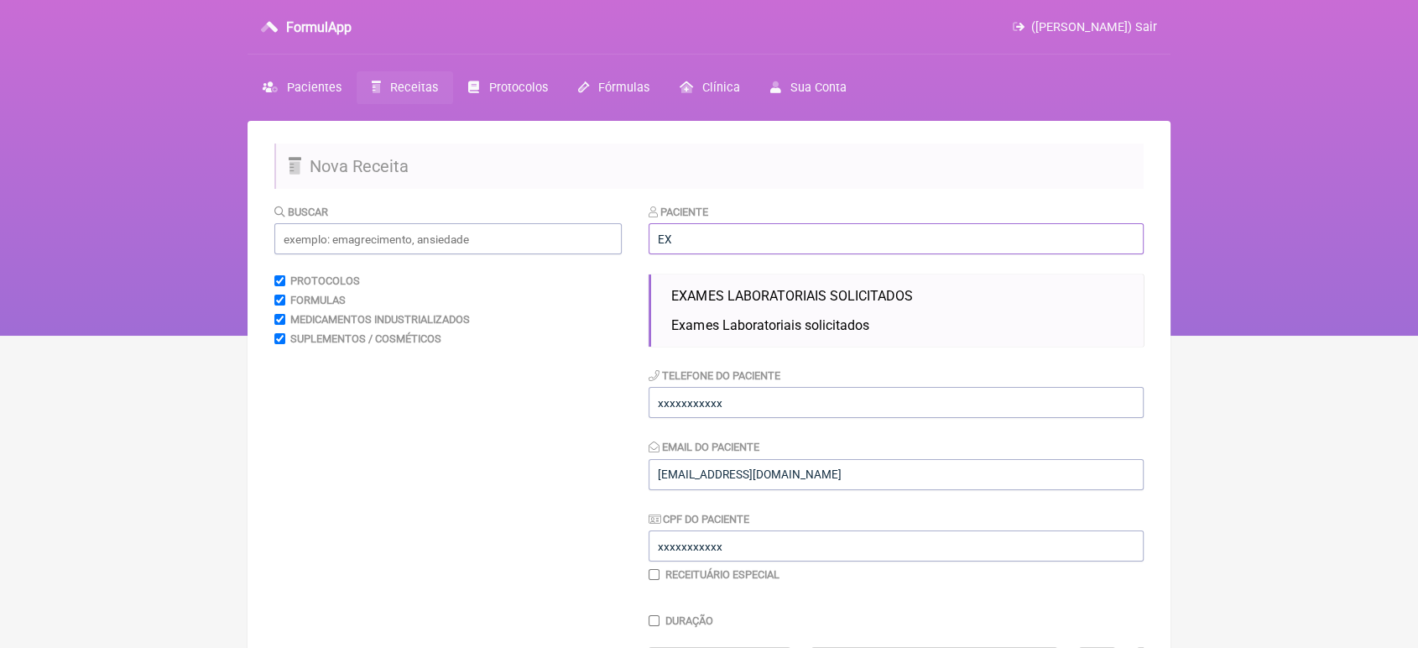
type input "E"
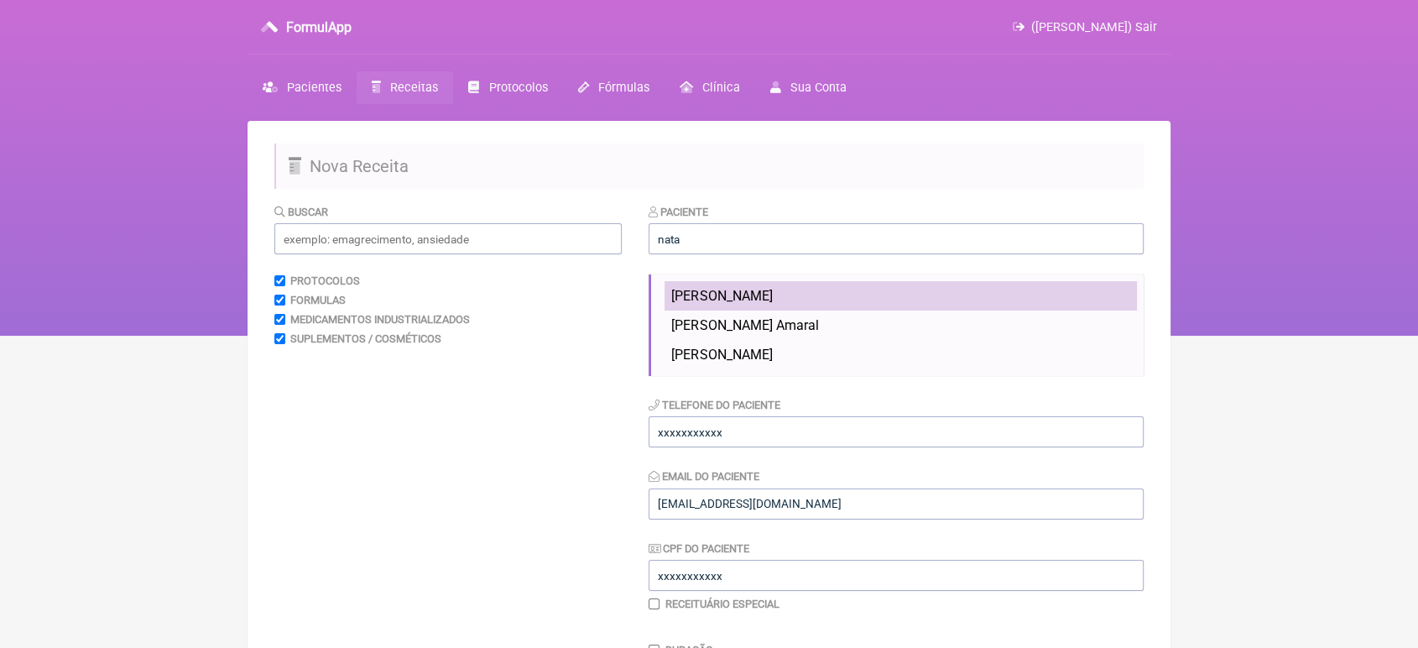
click at [863, 301] on li "[PERSON_NAME]" at bounding box center [900, 295] width 472 height 29
type input "[PERSON_NAME]"
type input "21 982426030"
type input "[EMAIL_ADDRESS][DOMAIN_NAME]"
type input "15082227700"
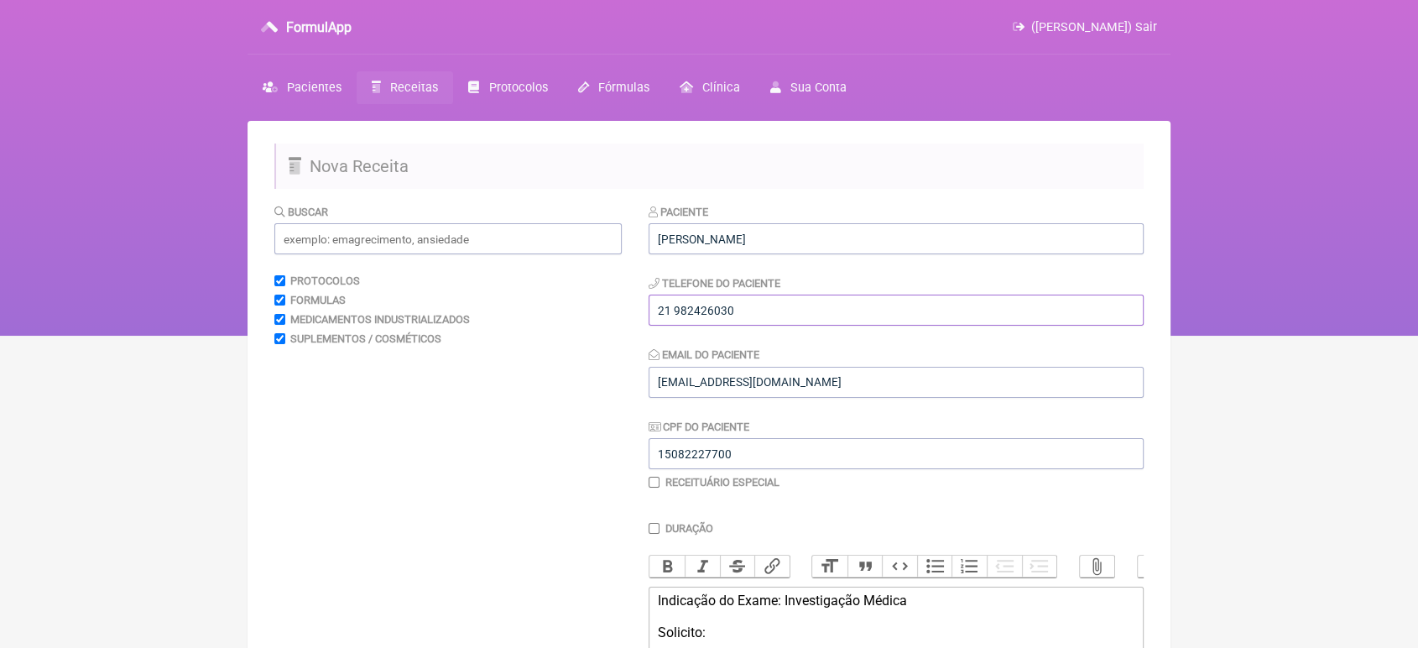
click at [792, 312] on input "21 982426030" at bounding box center [895, 309] width 495 height 31
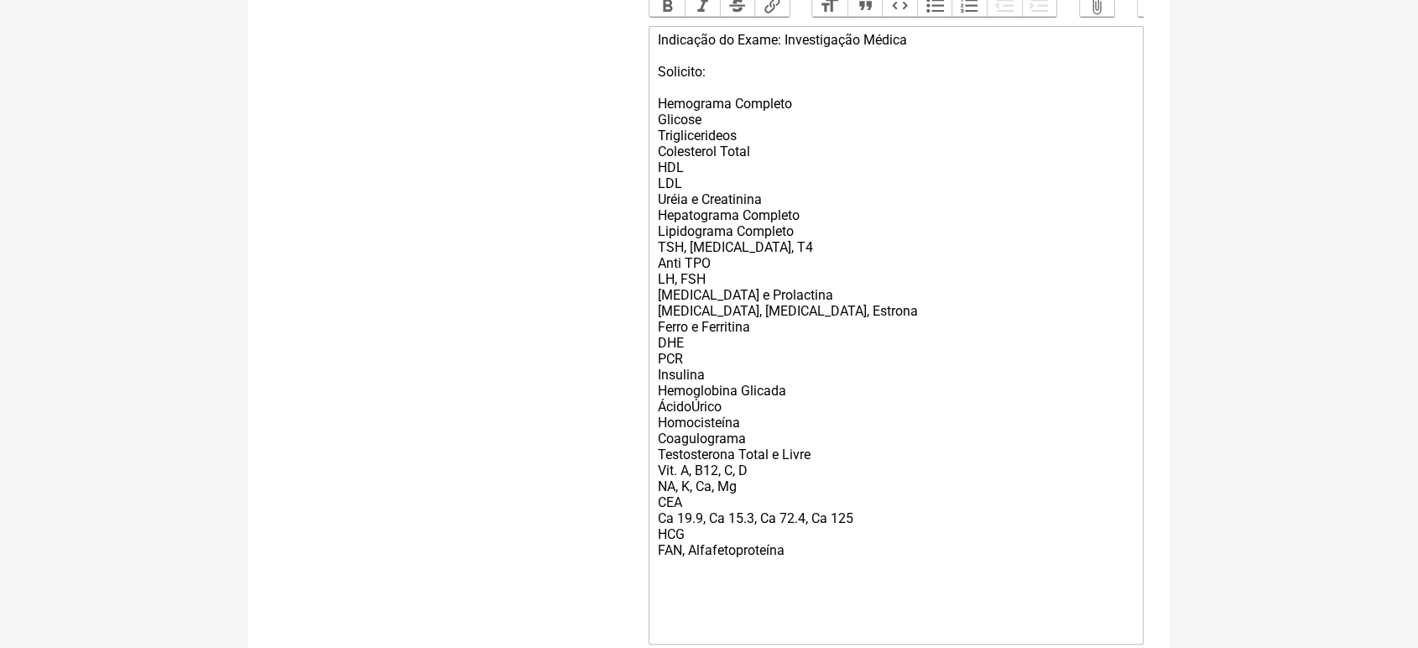
scroll to position [711, 0]
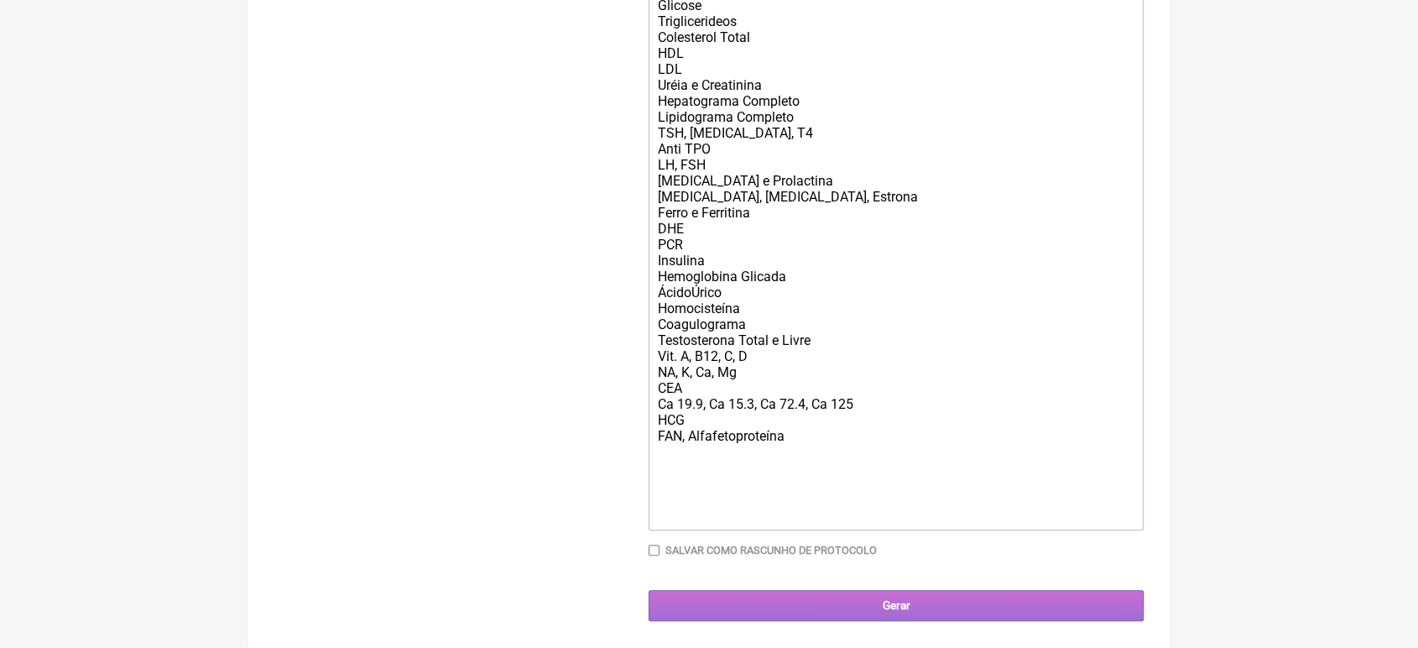
type input "21 993661195"
click at [730, 597] on input "Gerar" at bounding box center [895, 605] width 495 height 31
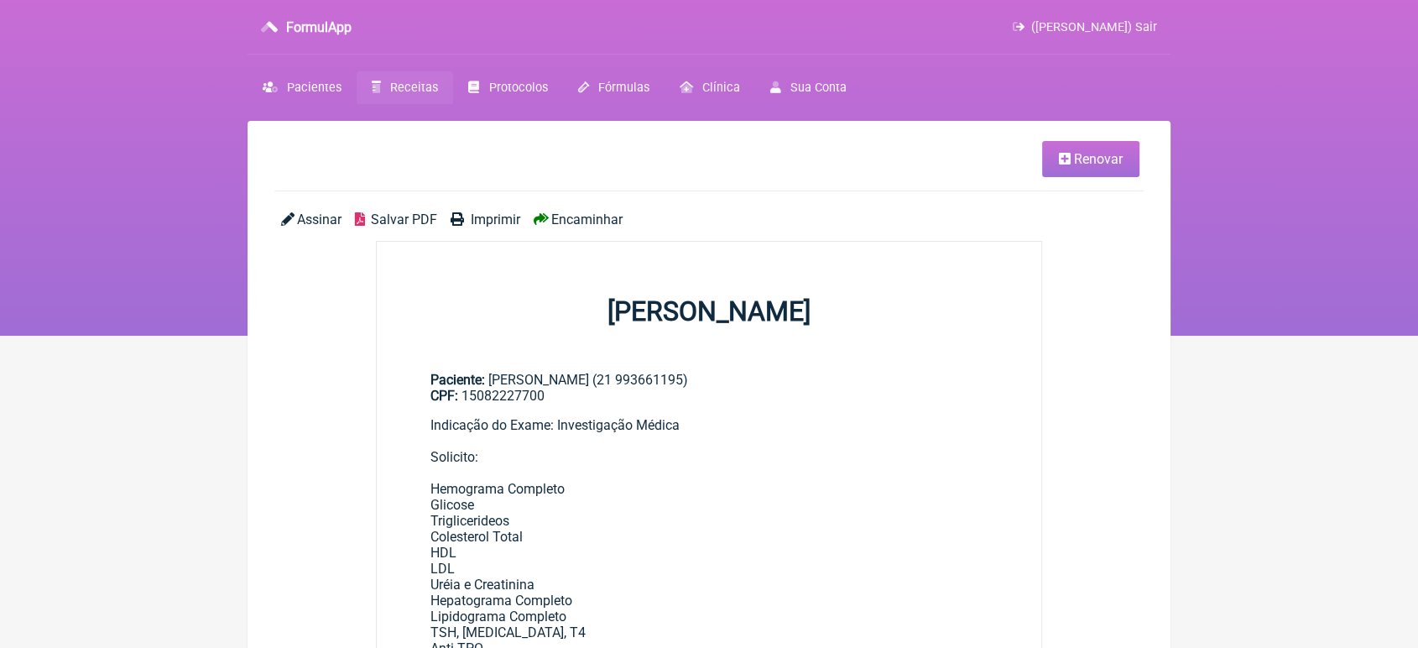
click at [481, 225] on span "Imprimir" at bounding box center [495, 219] width 49 height 16
click at [586, 220] on span "Encaminhar" at bounding box center [586, 219] width 71 height 16
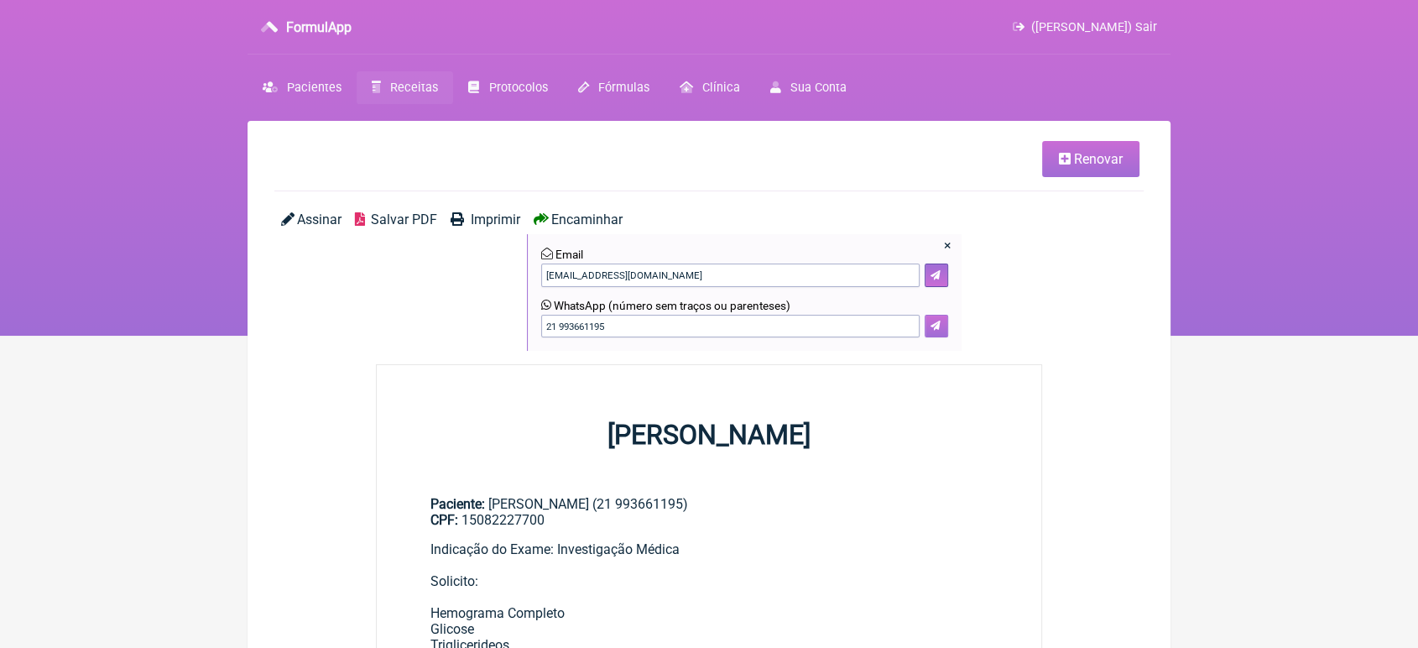
click at [935, 326] on icon at bounding box center [935, 325] width 10 height 10
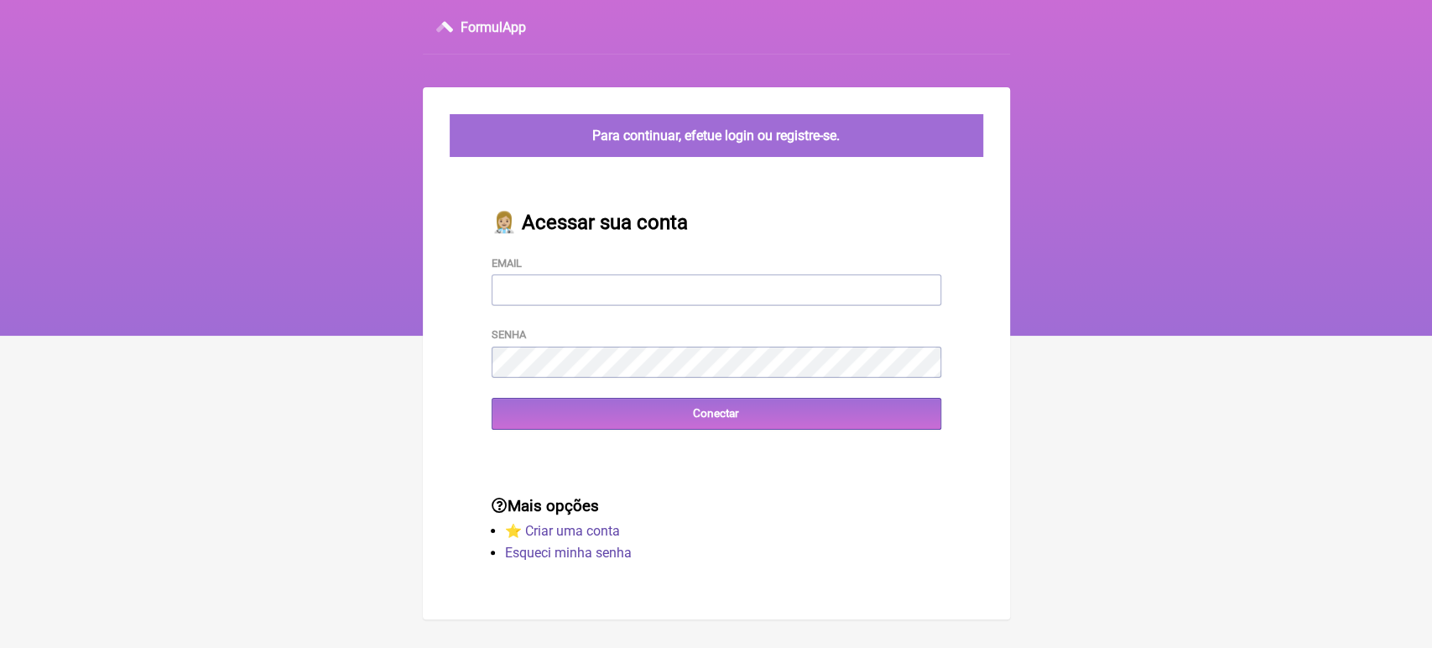
type input "[EMAIL_ADDRESS][DOMAIN_NAME]"
click at [569, 435] on div "👩🏼‍⚕️ Acessar sua conta Email vini_paschoal@yahoo.com.br Senha Conectar" at bounding box center [716, 320] width 503 height 273
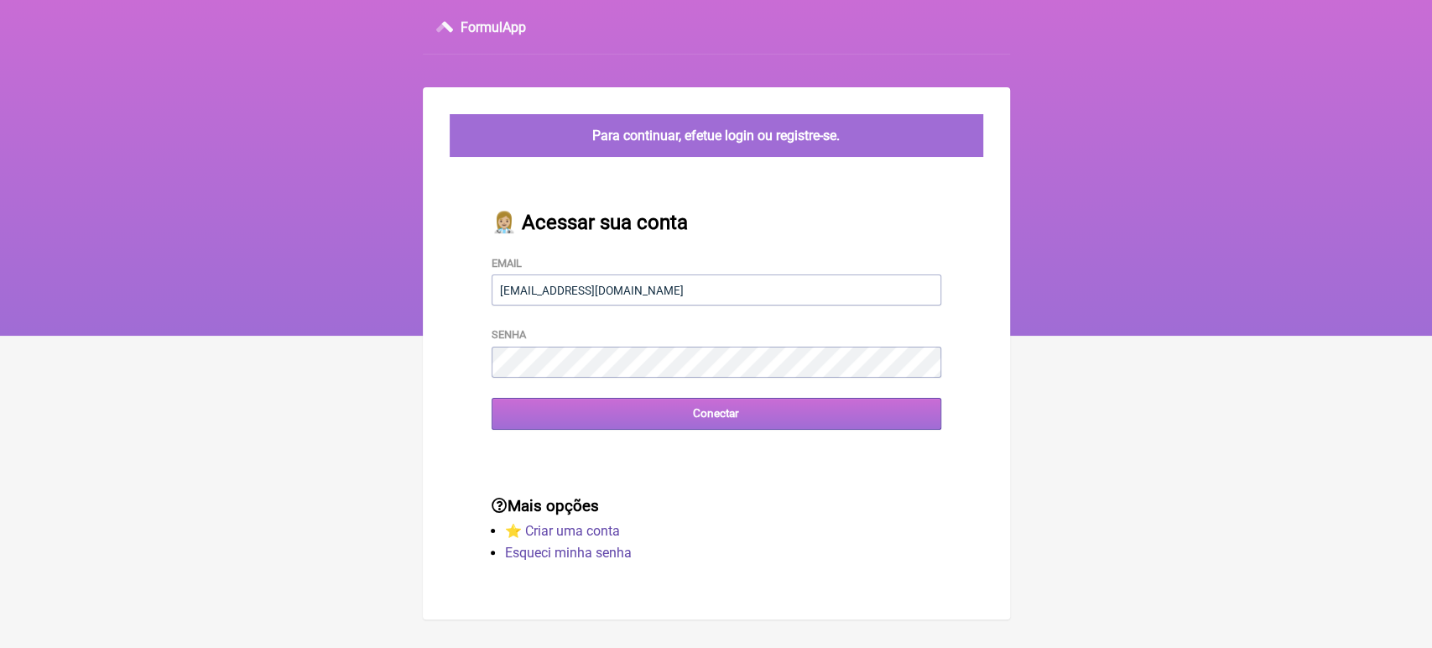
click at [569, 427] on input "Conectar" at bounding box center [717, 413] width 450 height 31
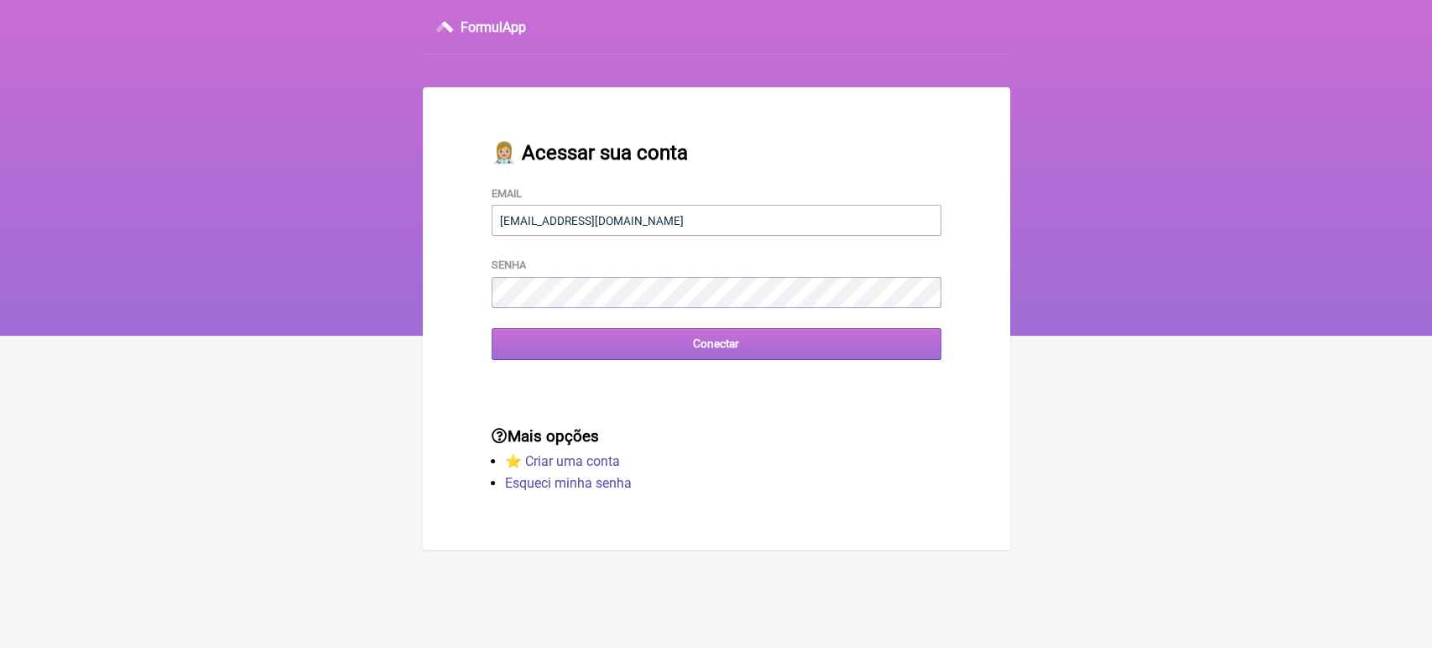
click at [625, 352] on input "Conectar" at bounding box center [717, 343] width 450 height 31
click at [660, 340] on input "Conectar" at bounding box center [717, 343] width 450 height 31
click at [573, 346] on input "Conectar" at bounding box center [717, 343] width 450 height 31
click at [655, 347] on input "Conectar" at bounding box center [717, 343] width 450 height 31
click at [591, 352] on input "Conectar" at bounding box center [717, 343] width 450 height 31
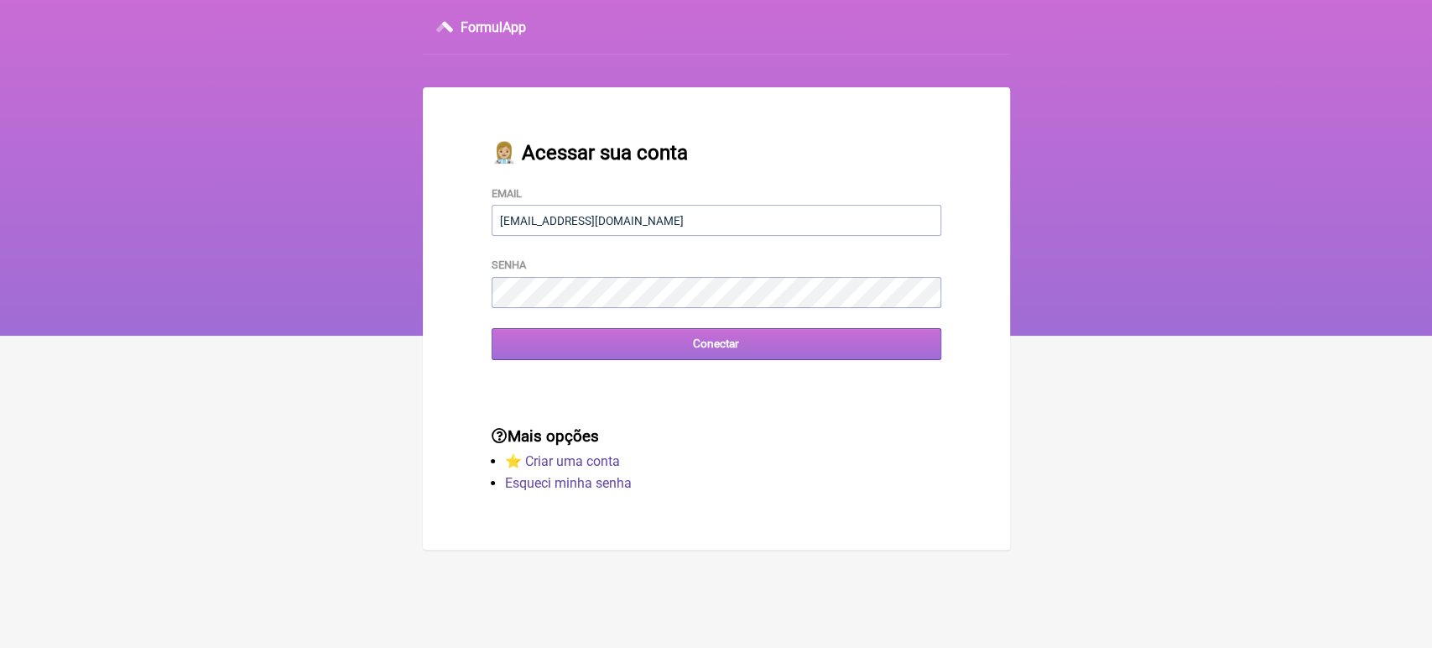
click at [633, 342] on input "Conectar" at bounding box center [717, 343] width 450 height 31
click at [705, 346] on input "Conectar" at bounding box center [717, 343] width 450 height 31
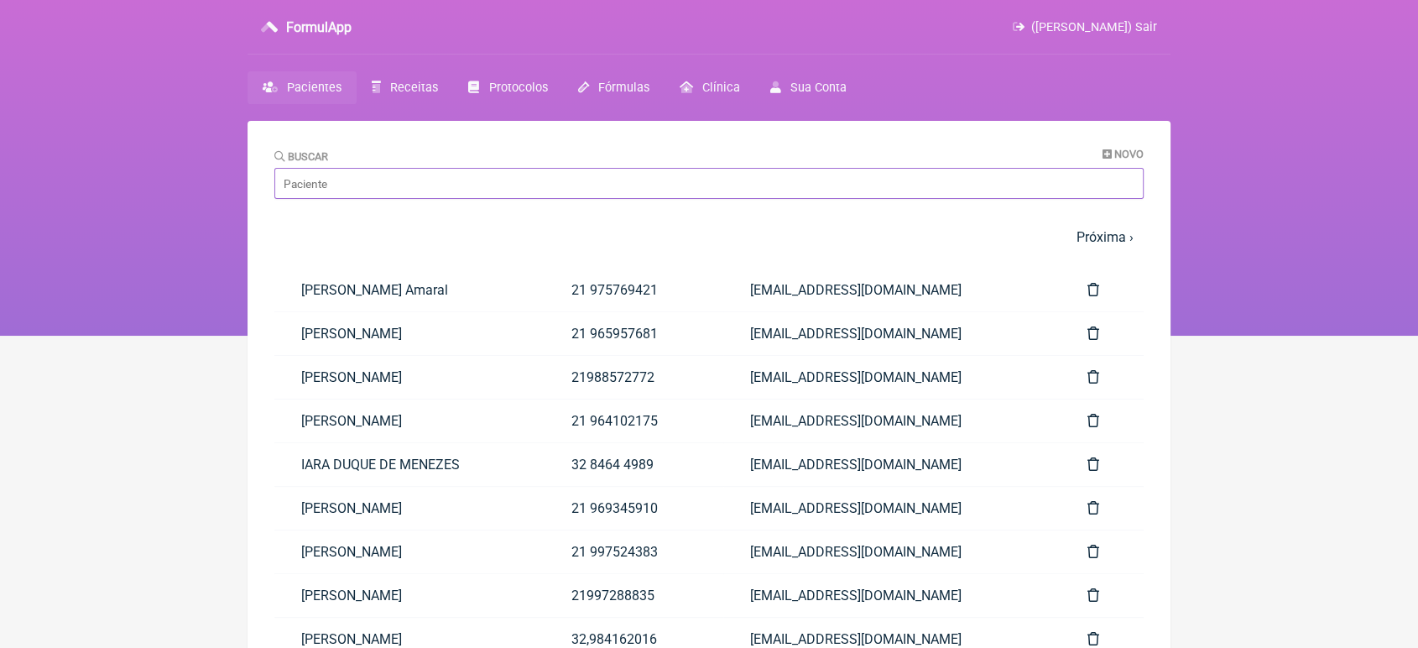
click at [401, 189] on input "Buscar" at bounding box center [708, 183] width 869 height 31
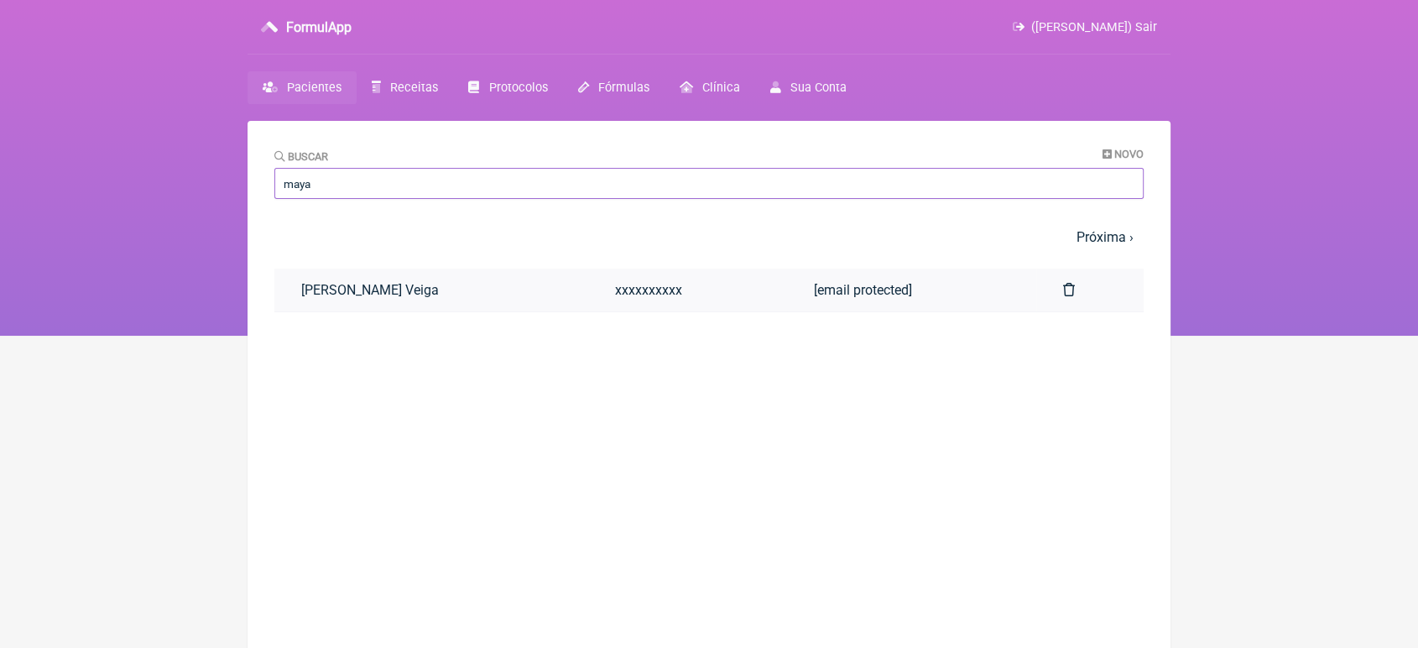
type input "maya"
click at [443, 296] on link "[PERSON_NAME] Veiga" at bounding box center [431, 289] width 314 height 43
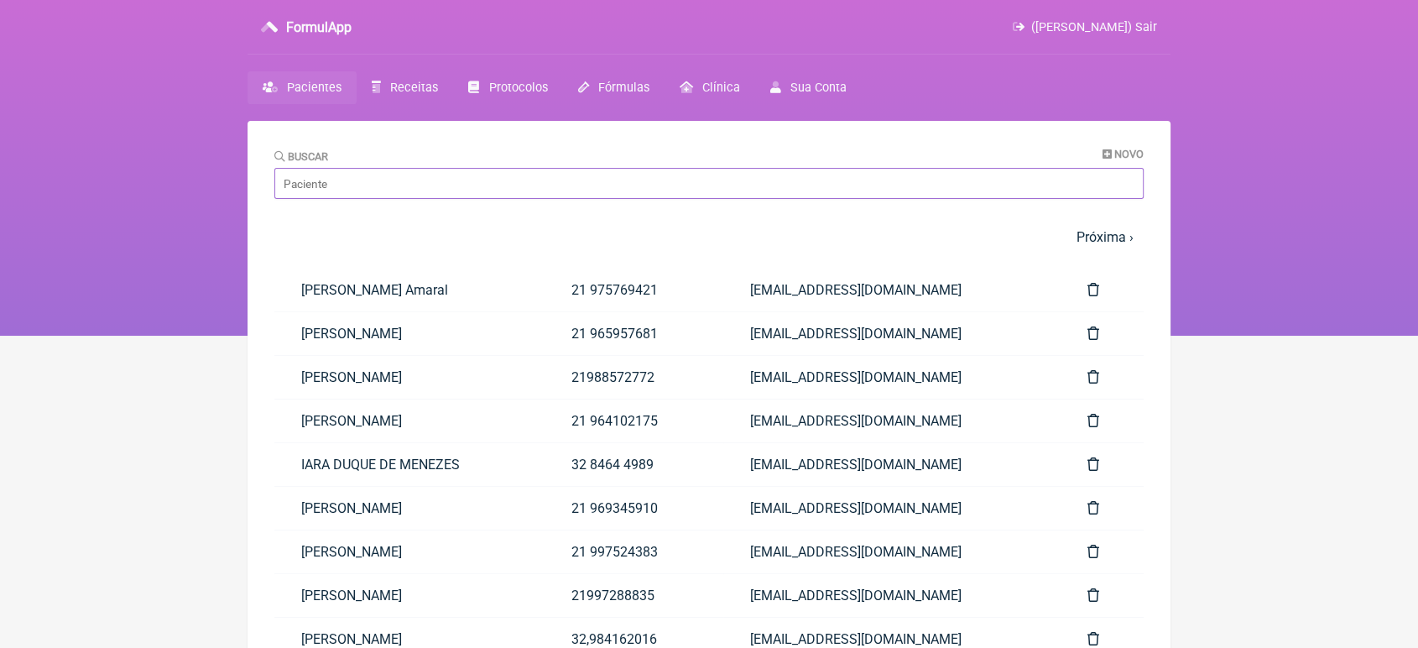
click at [463, 195] on input "Buscar" at bounding box center [708, 183] width 869 height 31
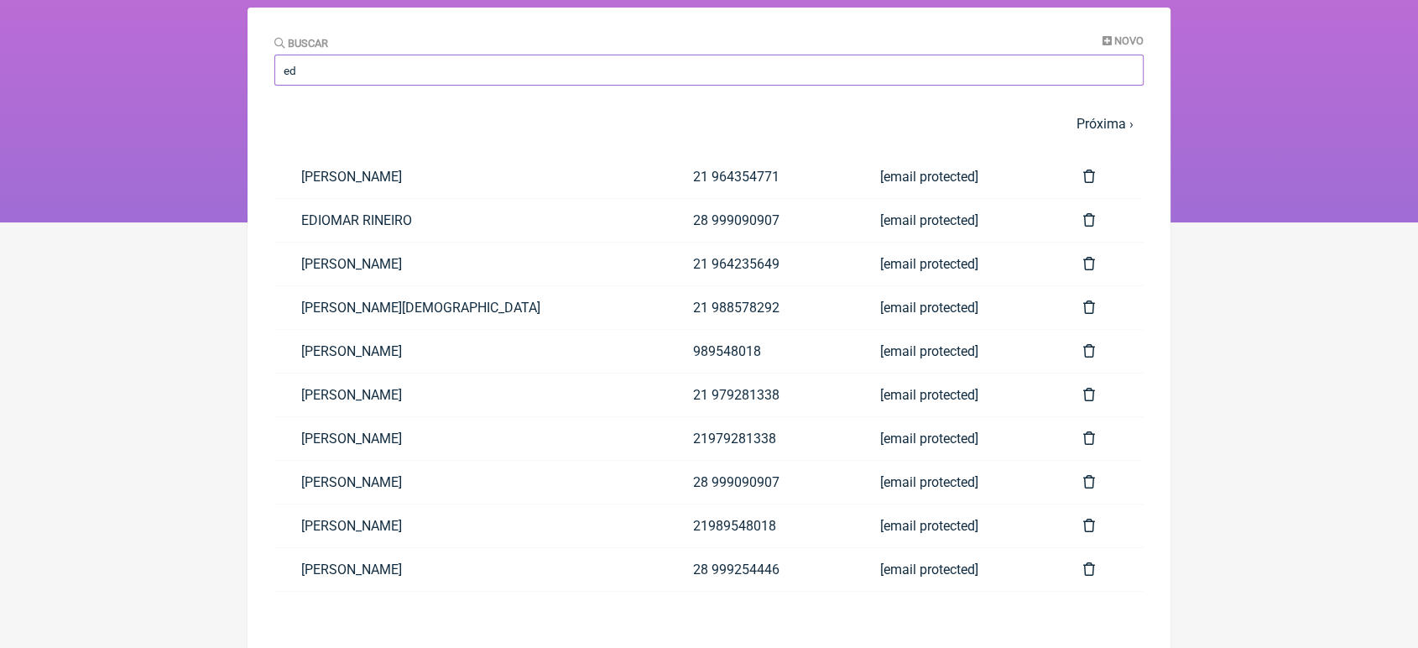
scroll to position [117, 0]
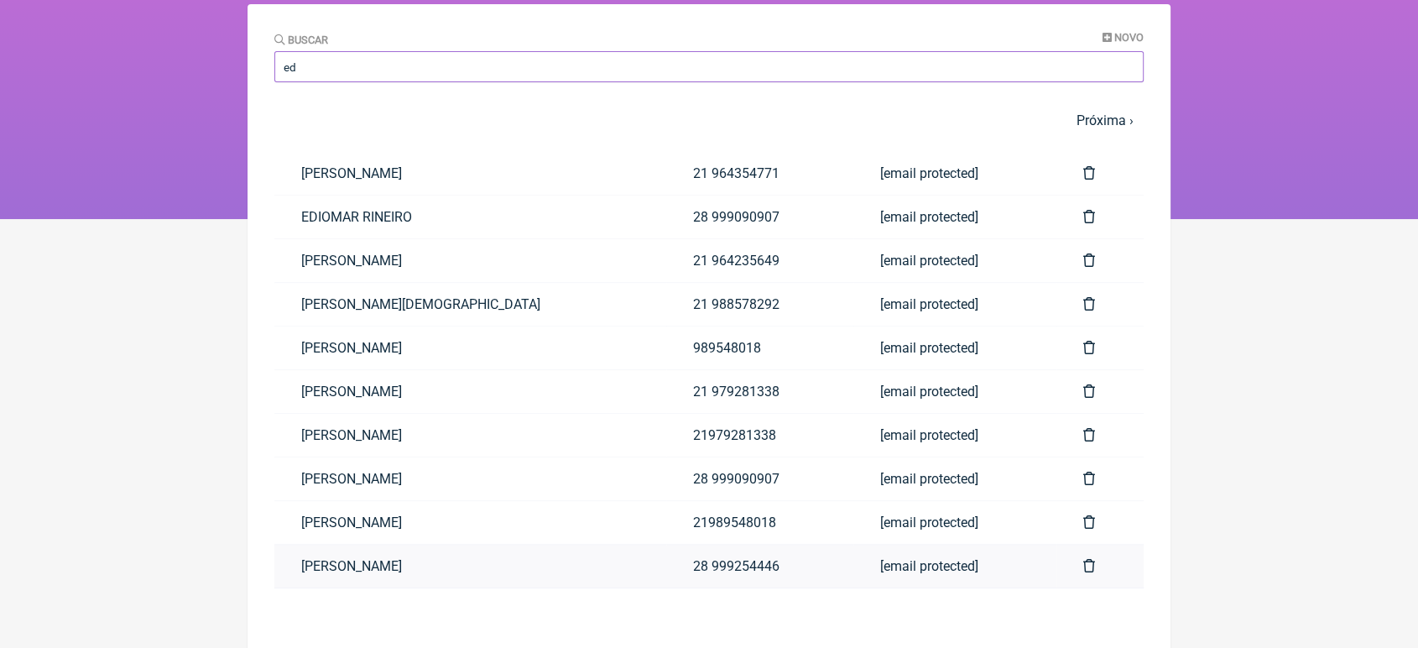
type input "ed"
click at [443, 564] on link "EDUARDO MARTINS PEIXOTO" at bounding box center [470, 565] width 392 height 43
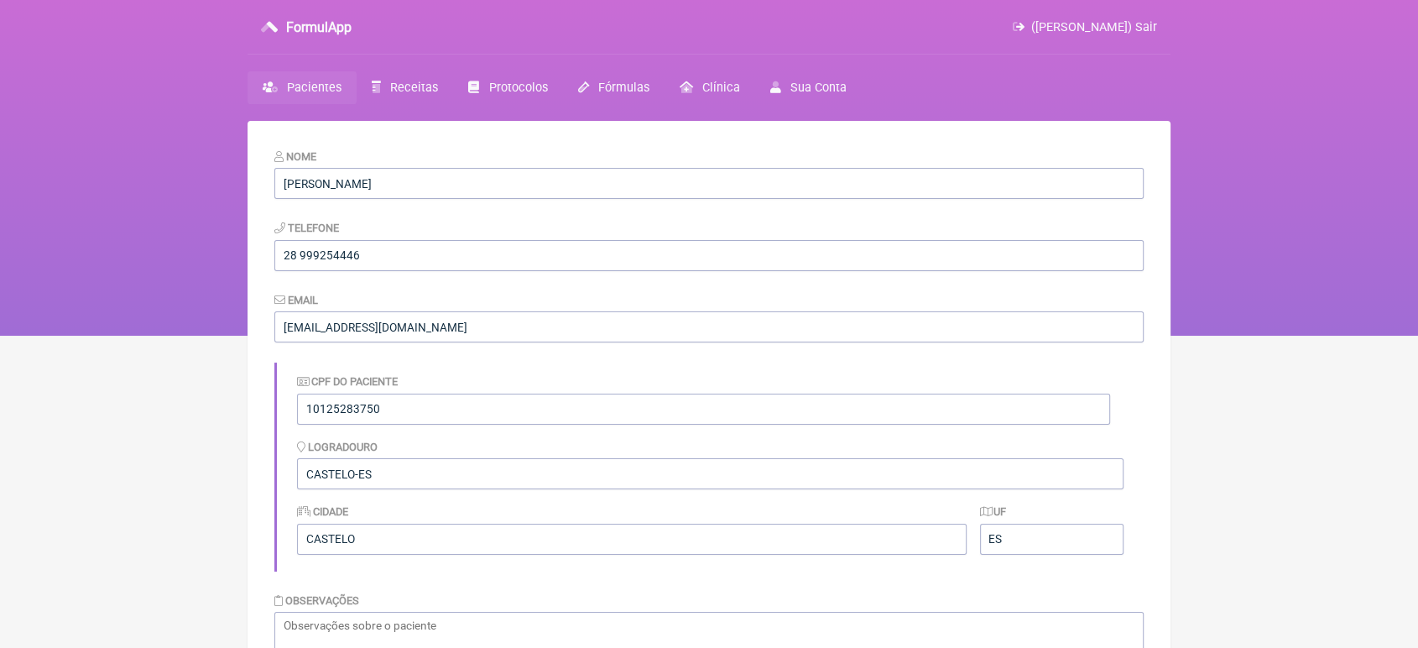
scroll to position [117, 0]
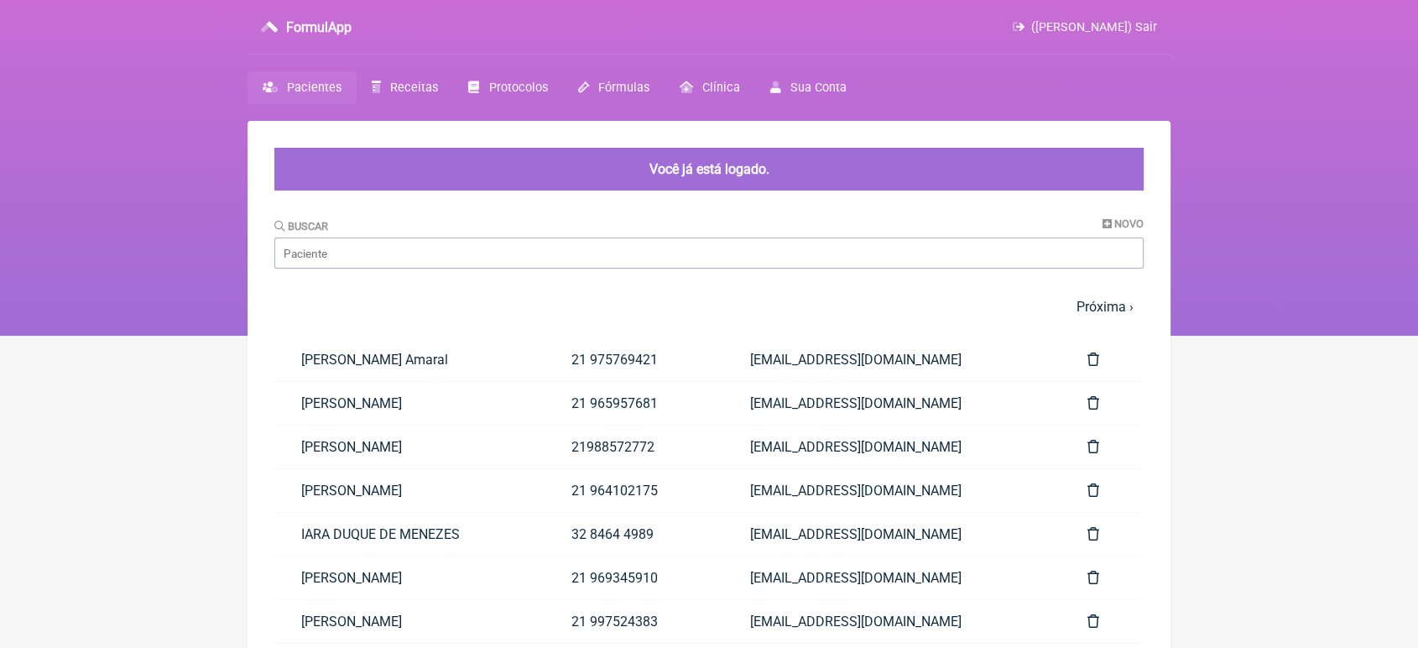
click at [553, 237] on div "Buscar Novo" at bounding box center [708, 242] width 869 height 51
click at [539, 252] on input "Buscar" at bounding box center [708, 252] width 869 height 31
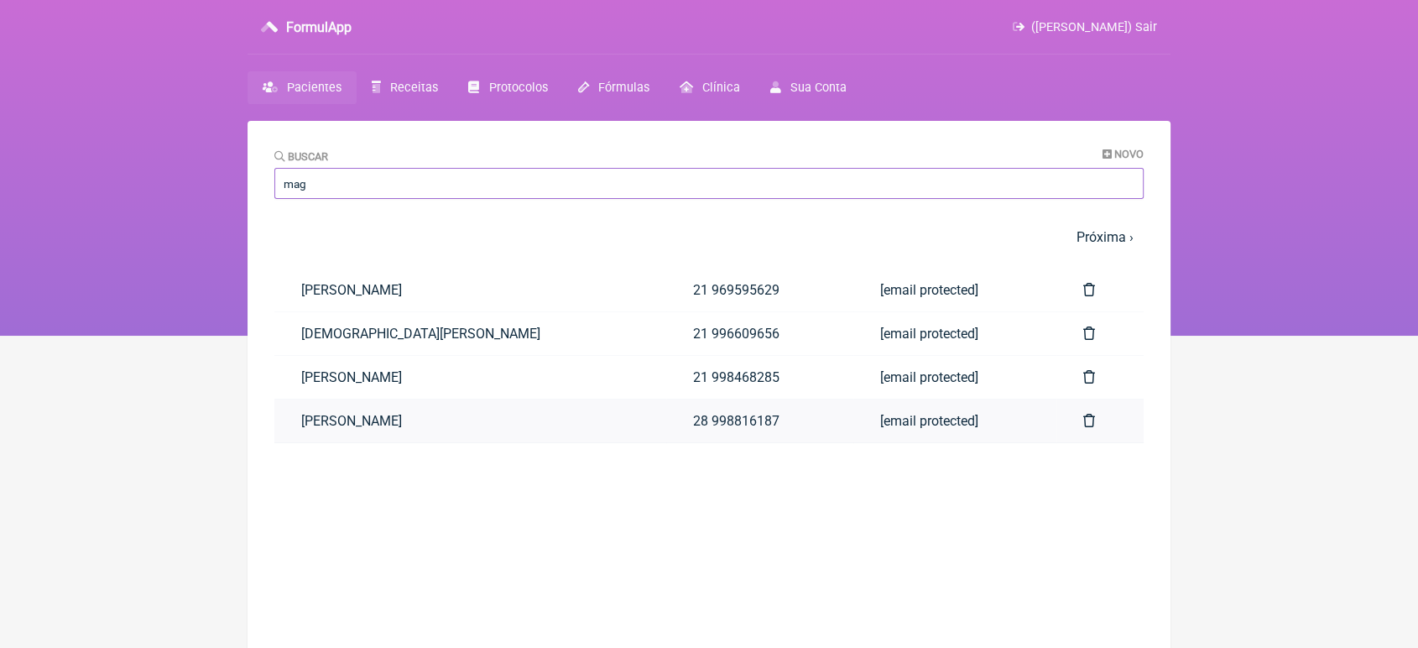
type input "mag"
click at [410, 428] on link "[PERSON_NAME]" at bounding box center [470, 420] width 392 height 43
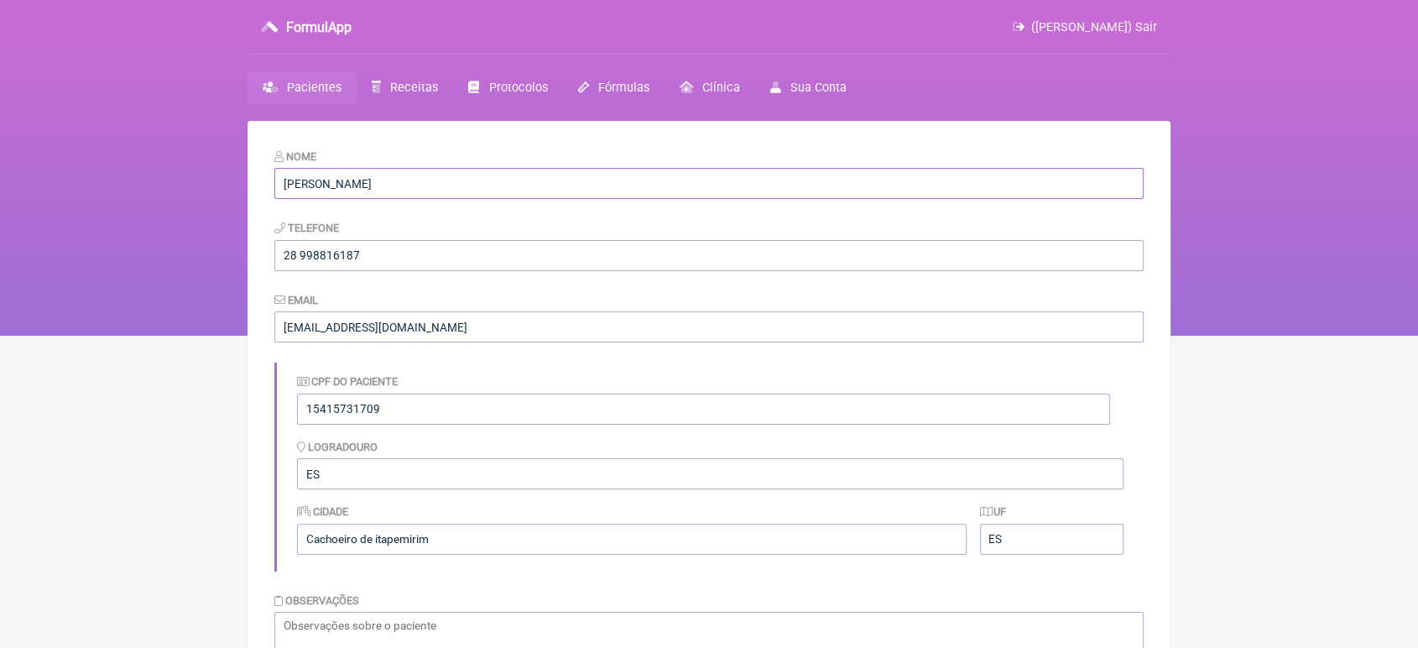
click at [433, 180] on input "[PERSON_NAME]" at bounding box center [708, 183] width 869 height 31
type input "M"
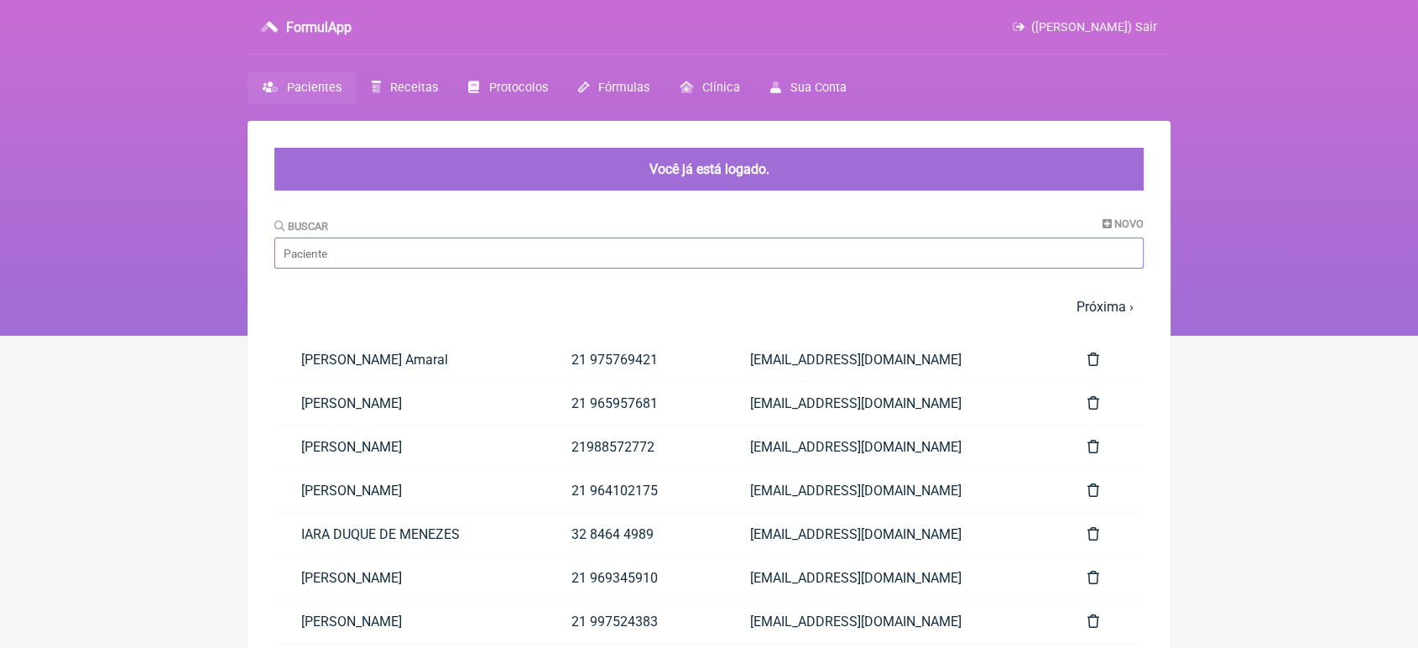
click at [472, 258] on input "Buscar" at bounding box center [708, 252] width 869 height 31
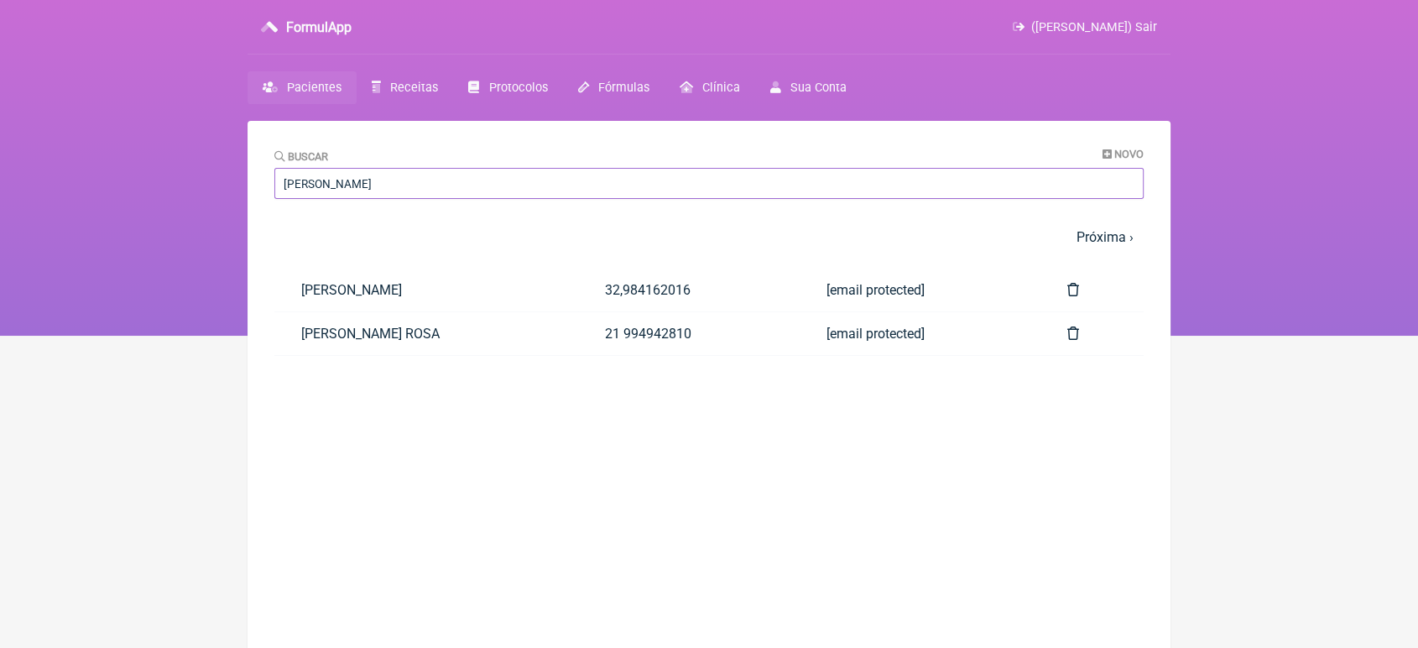
type input "[PERSON_NAME]"
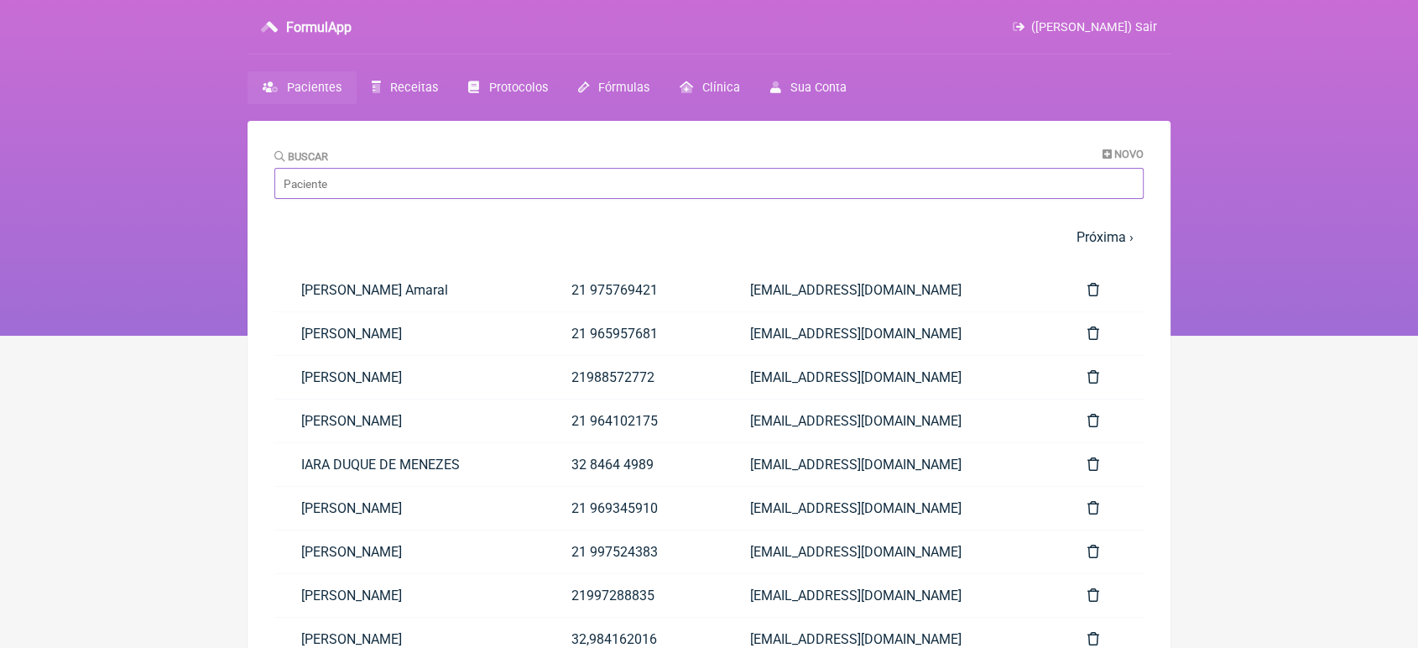
click at [354, 177] on input "Buscar" at bounding box center [708, 183] width 869 height 31
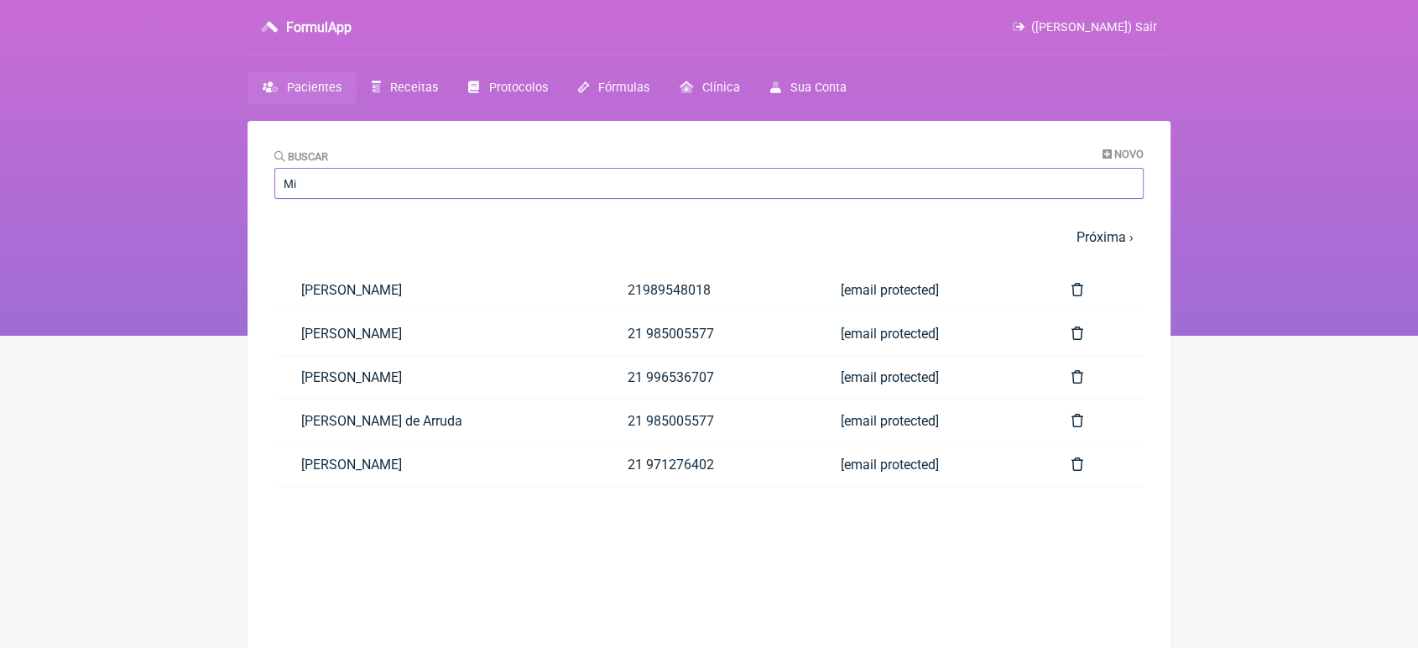
type input "M"
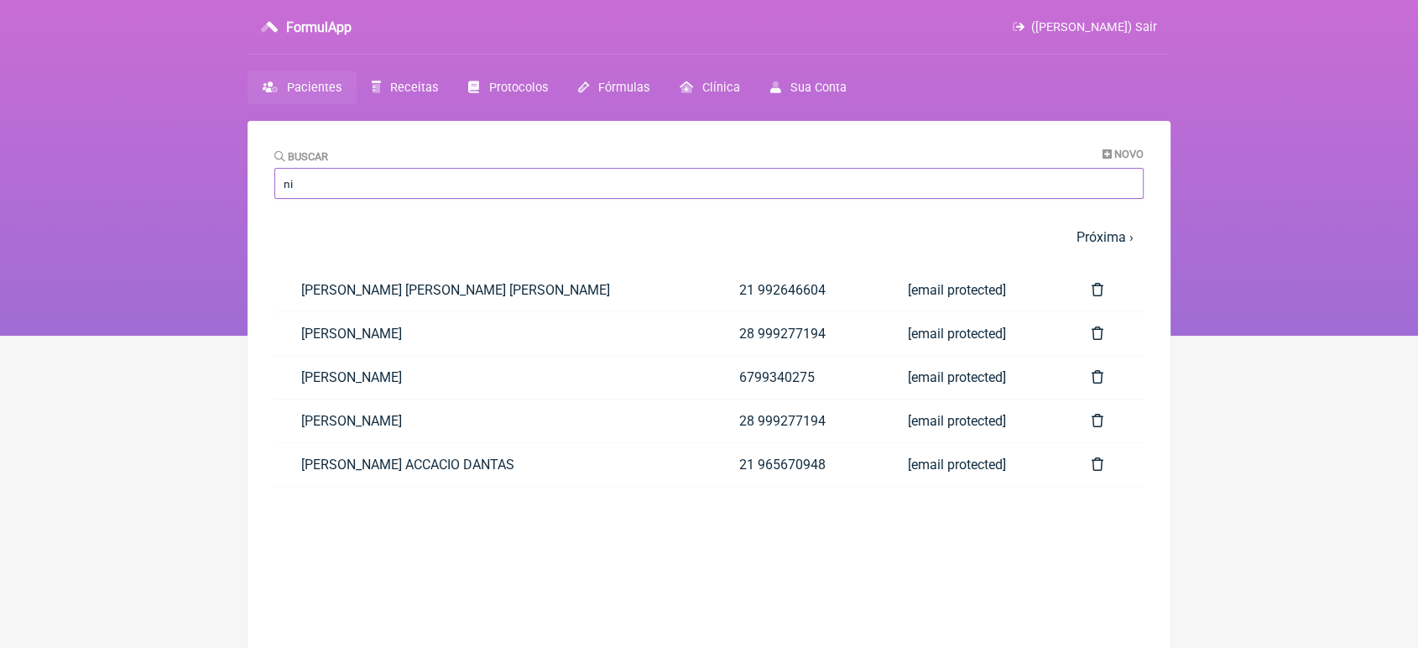
type input "n"
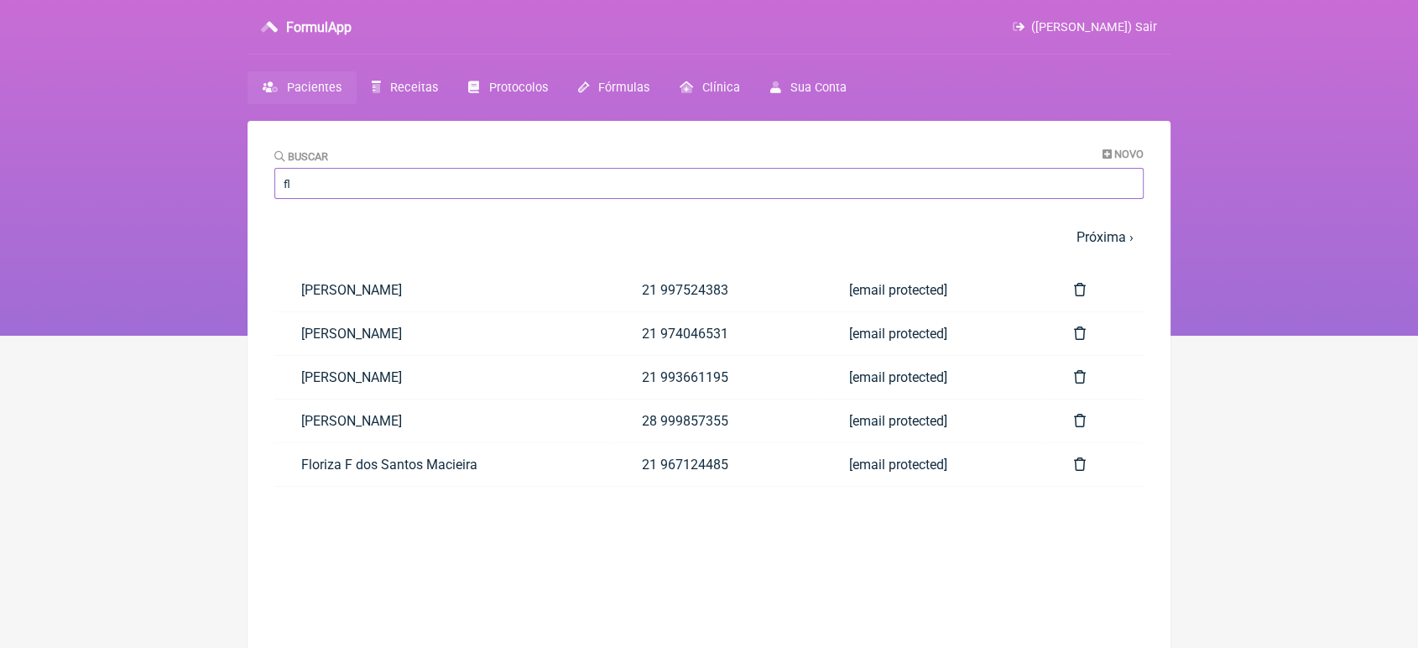
type input "fl"
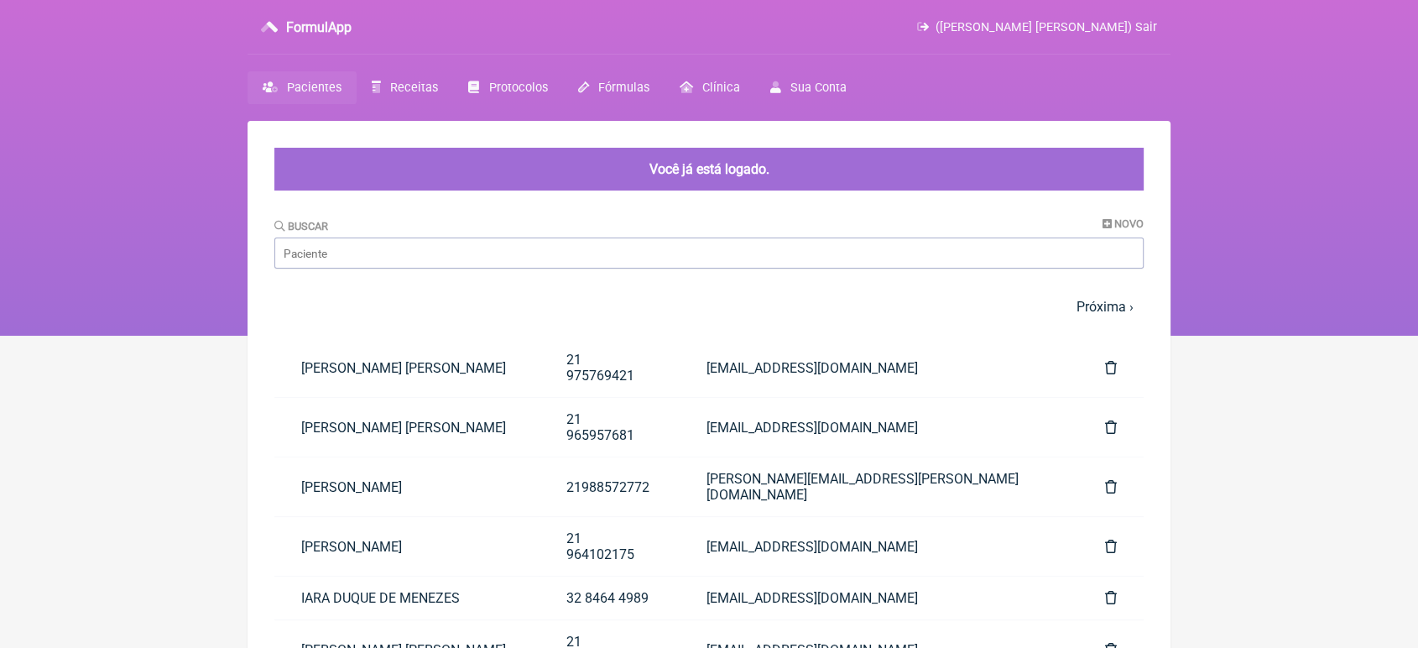
click at [307, 96] on link "Pacientes" at bounding box center [301, 87] width 109 height 33
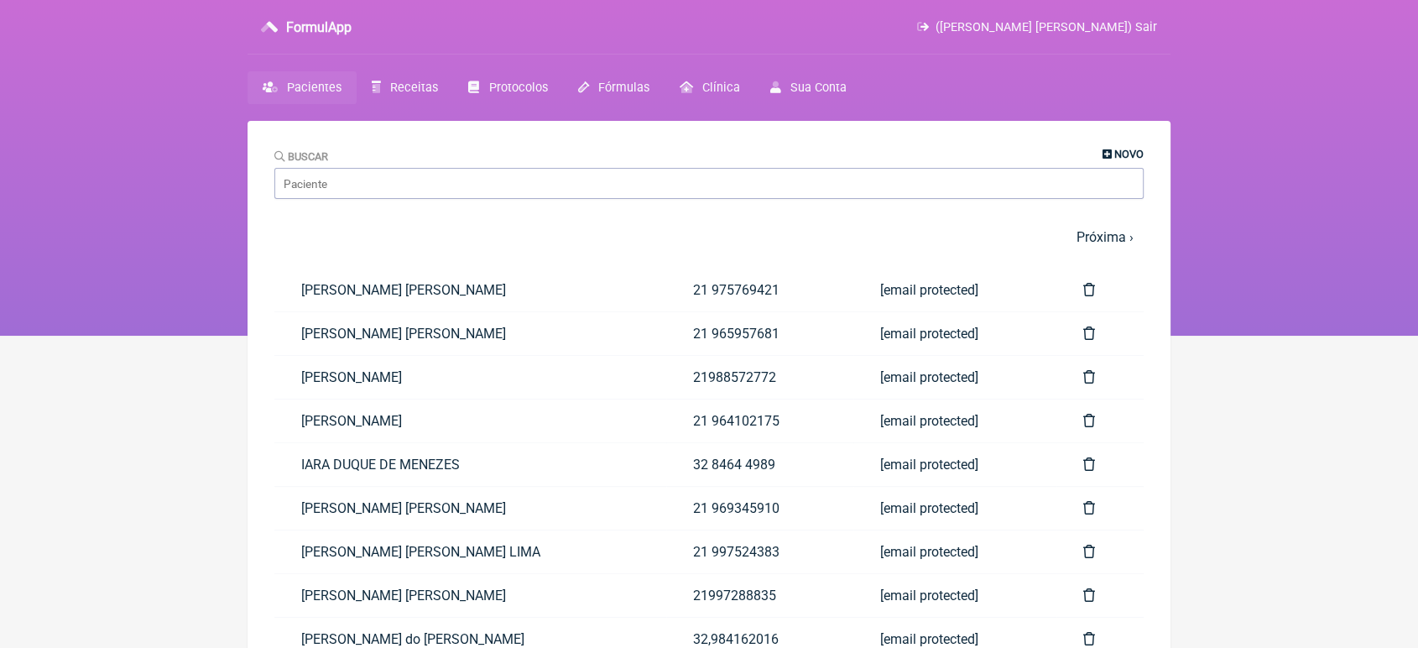
click at [1133, 151] on span "Novo" at bounding box center [1128, 154] width 29 height 13
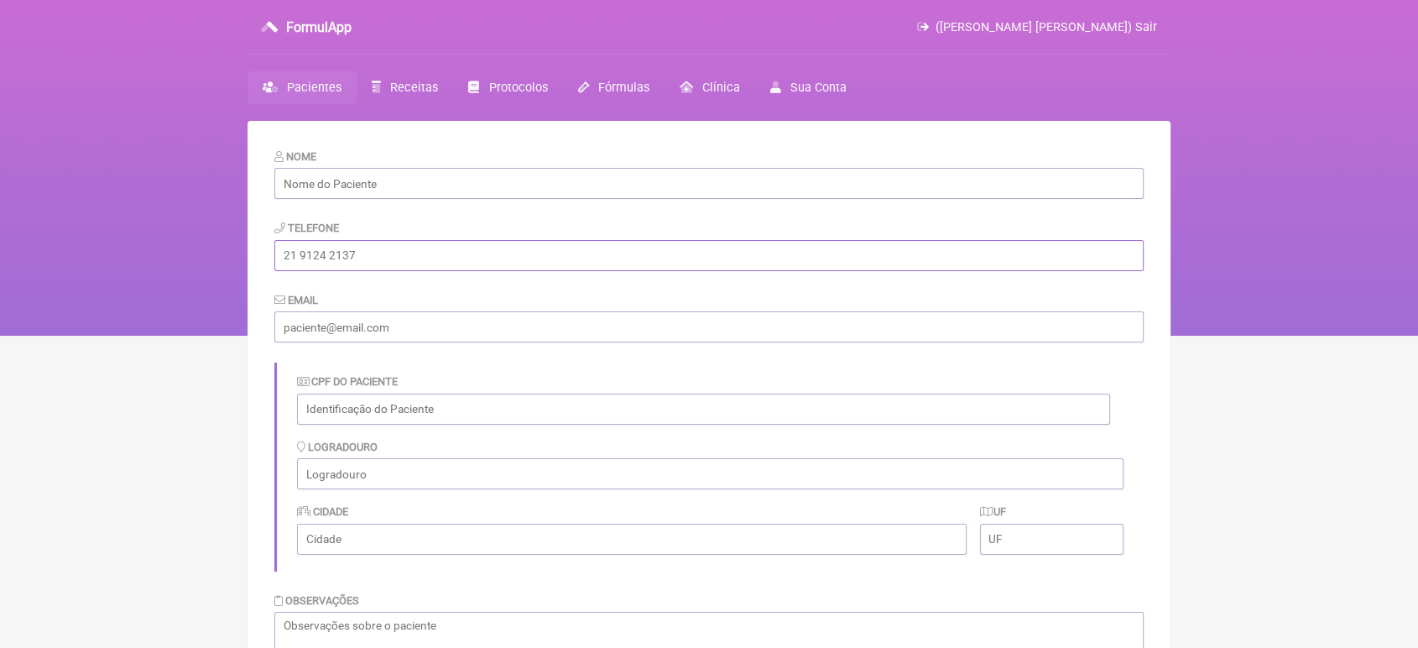
click at [482, 251] on input "tel" at bounding box center [708, 255] width 869 height 31
click at [421, 271] on input "tel" at bounding box center [708, 255] width 869 height 31
click at [367, 187] on input "text" at bounding box center [708, 183] width 869 height 31
type input "[PERSON_NAME] [PERSON_NAME]"
click at [378, 257] on input "tel" at bounding box center [708, 255] width 869 height 31
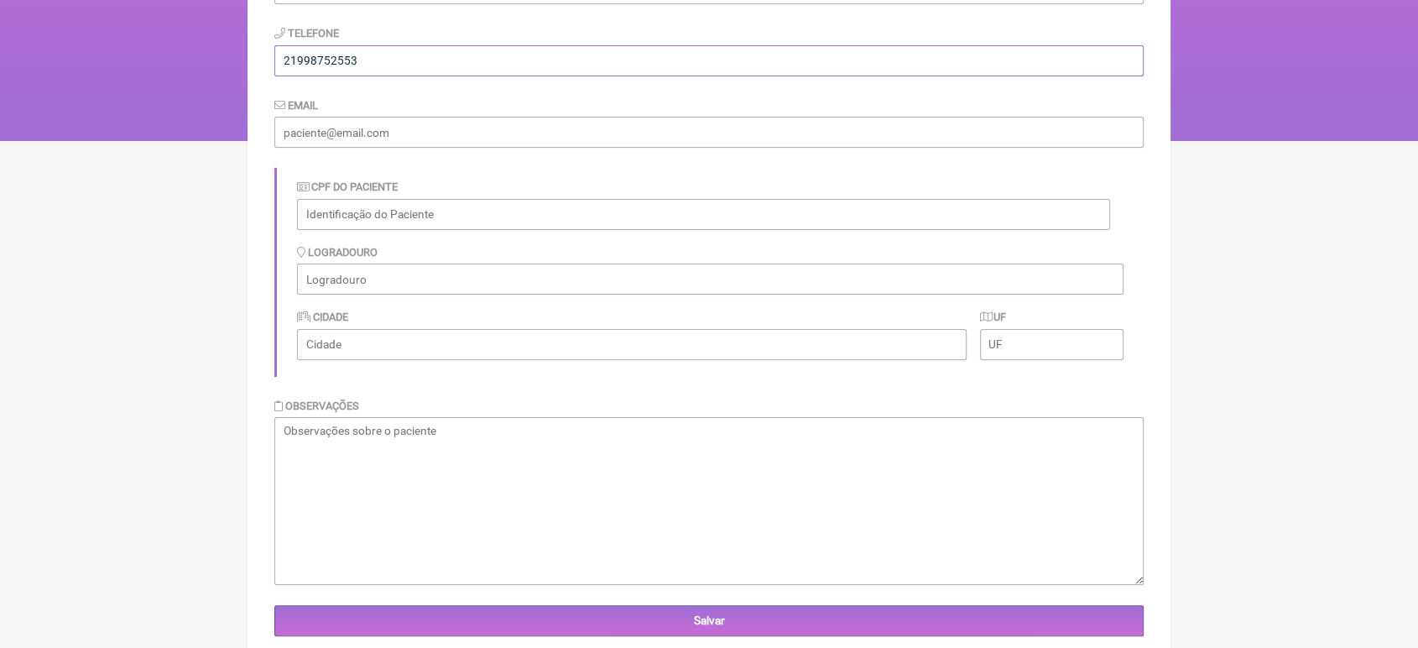
scroll to position [243, 0]
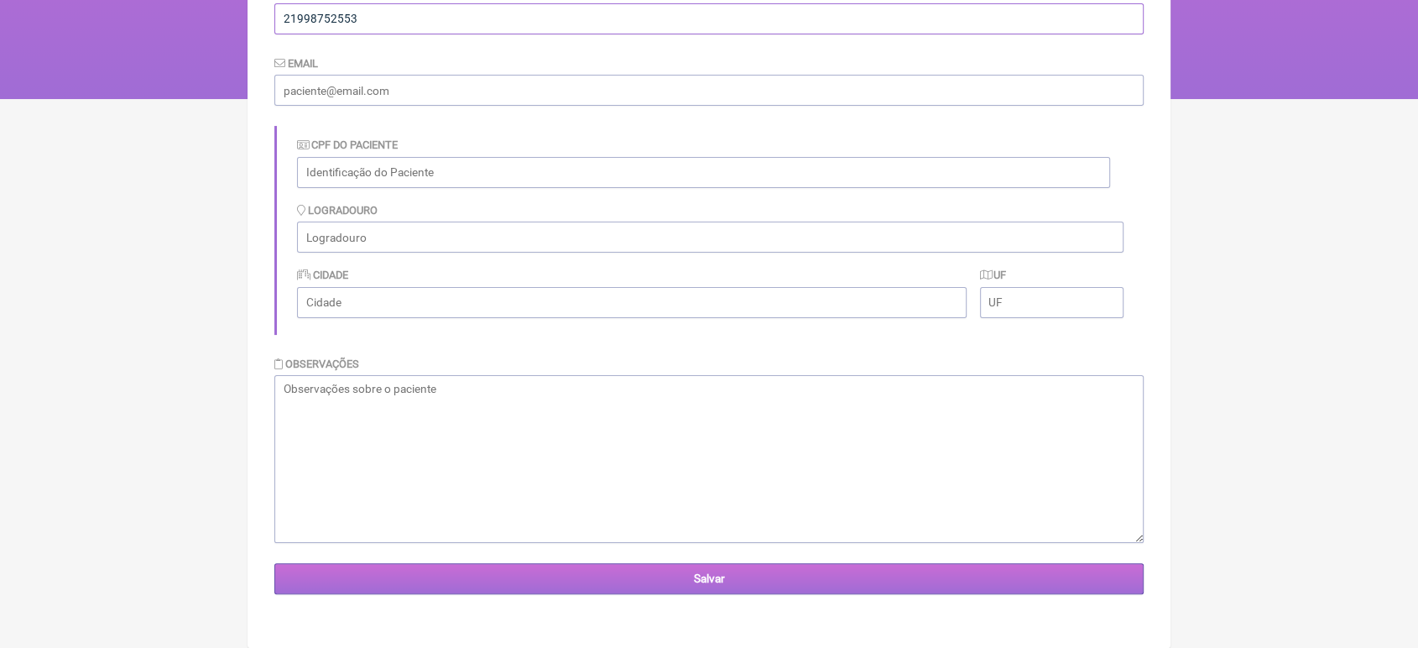
type input "21998752553"
click at [776, 583] on input "Salvar" at bounding box center [708, 578] width 869 height 31
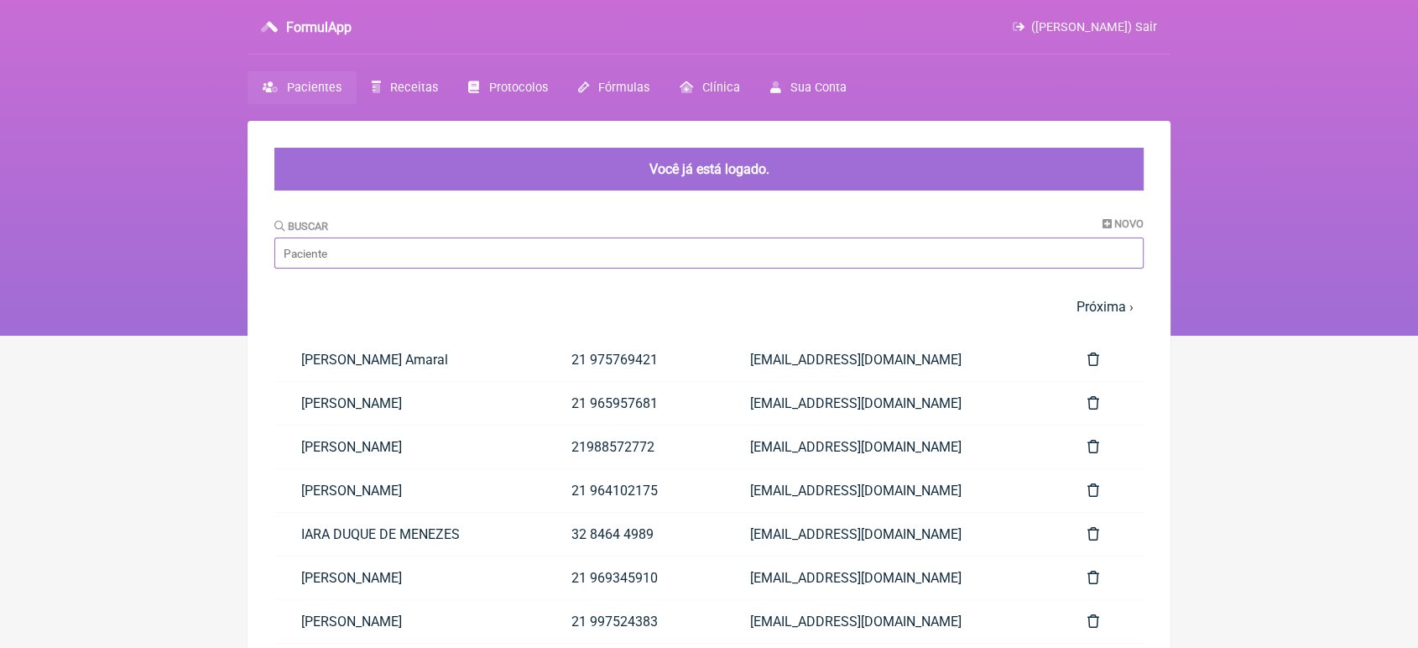
click at [539, 263] on input "Buscar" at bounding box center [708, 252] width 869 height 31
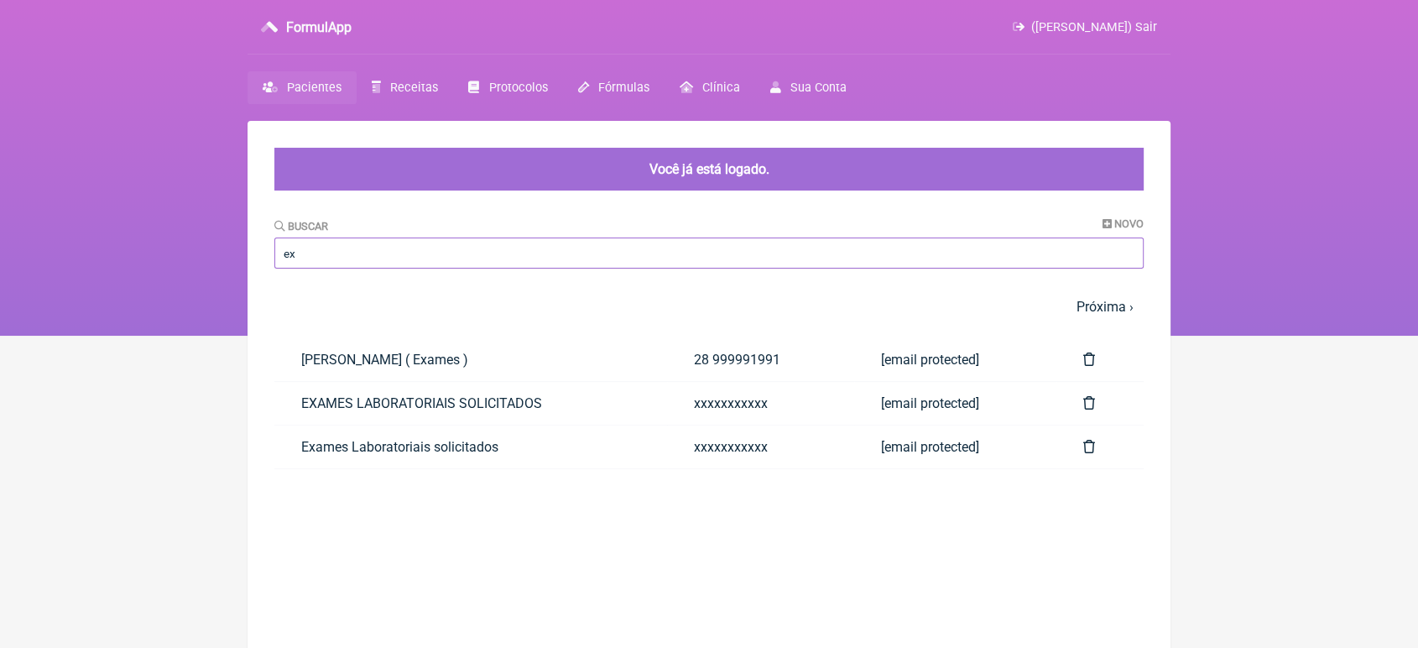
type input "e"
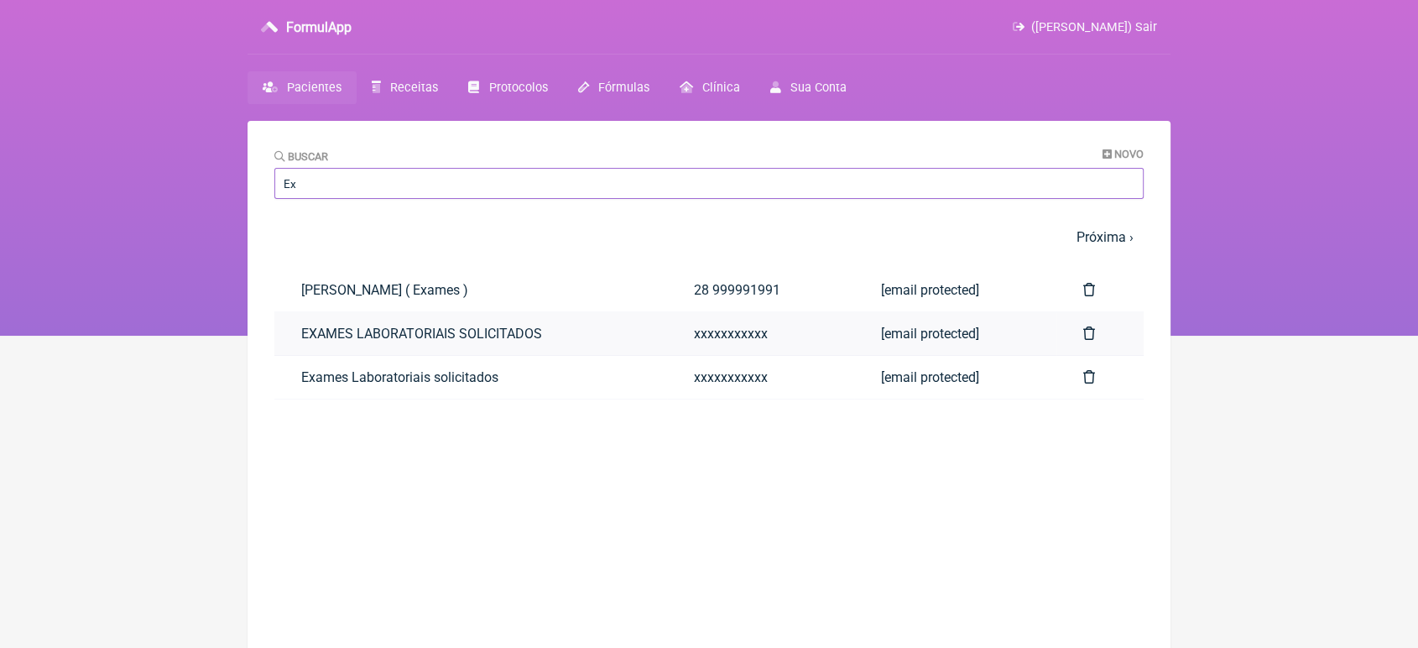
type input "Ex"
click at [322, 341] on link "EXAMES LABORATORIAIS SOLICITADOS" at bounding box center [470, 333] width 393 height 43
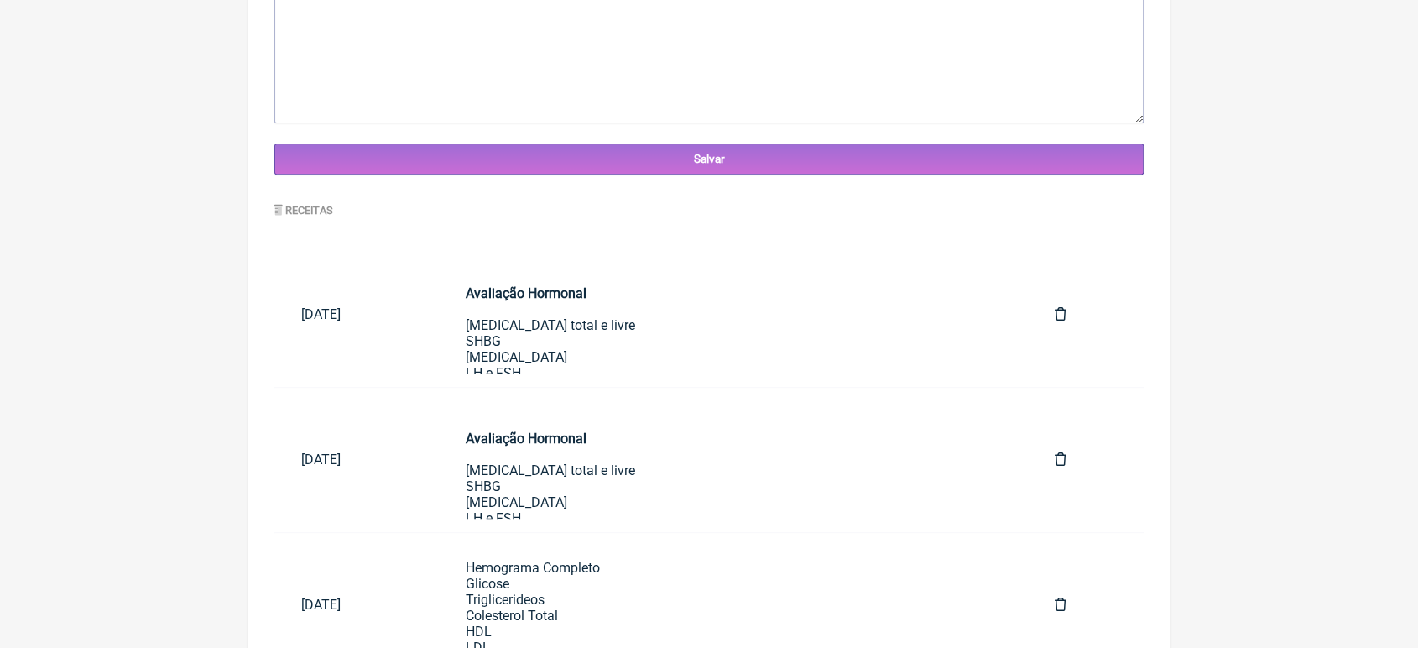
scroll to position [1023, 0]
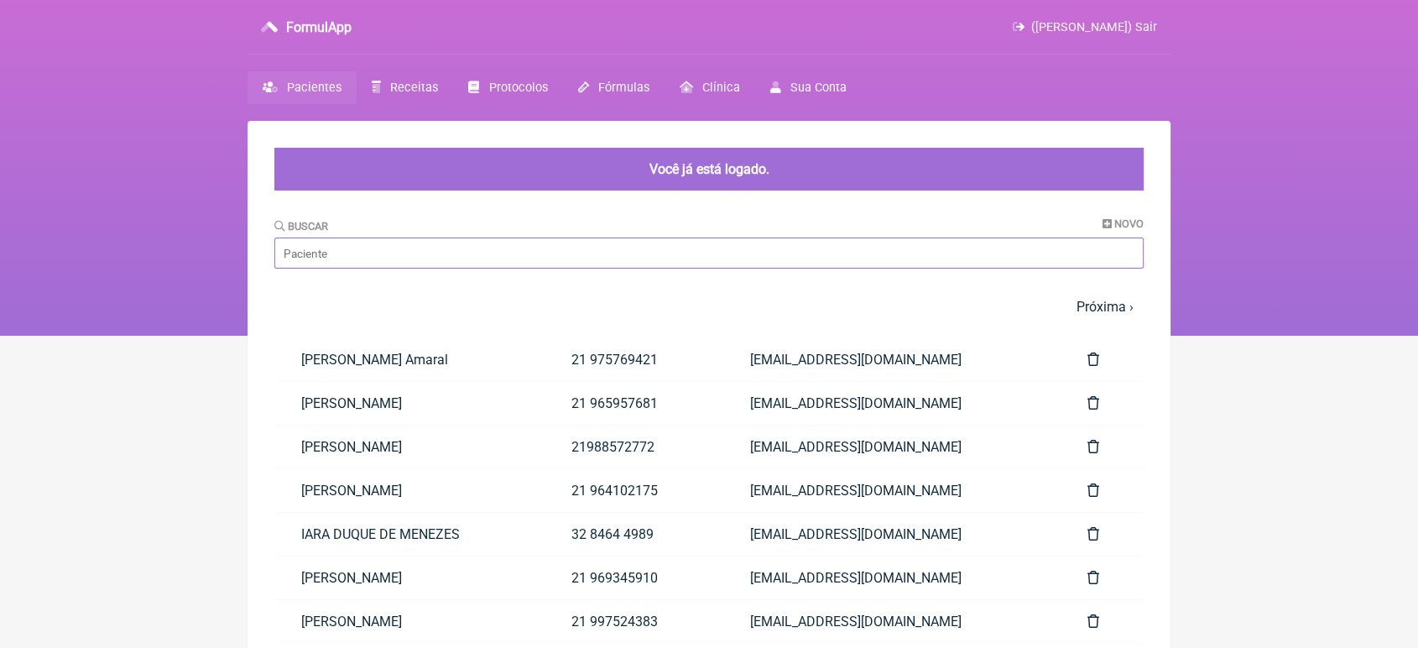
click at [577, 263] on input "Buscar" at bounding box center [708, 252] width 869 height 31
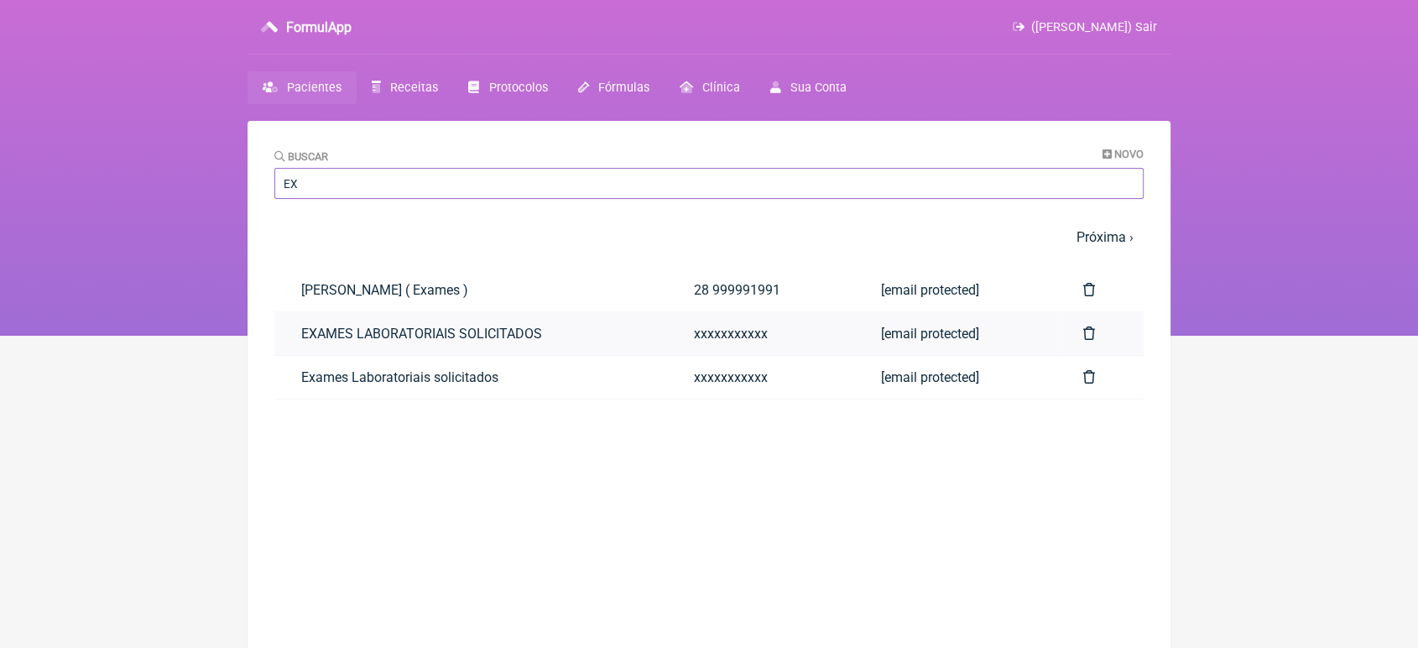
type input "EX"
click at [311, 339] on link "EXAMES LABORATORIAIS SOLICITADOS" at bounding box center [470, 333] width 393 height 43
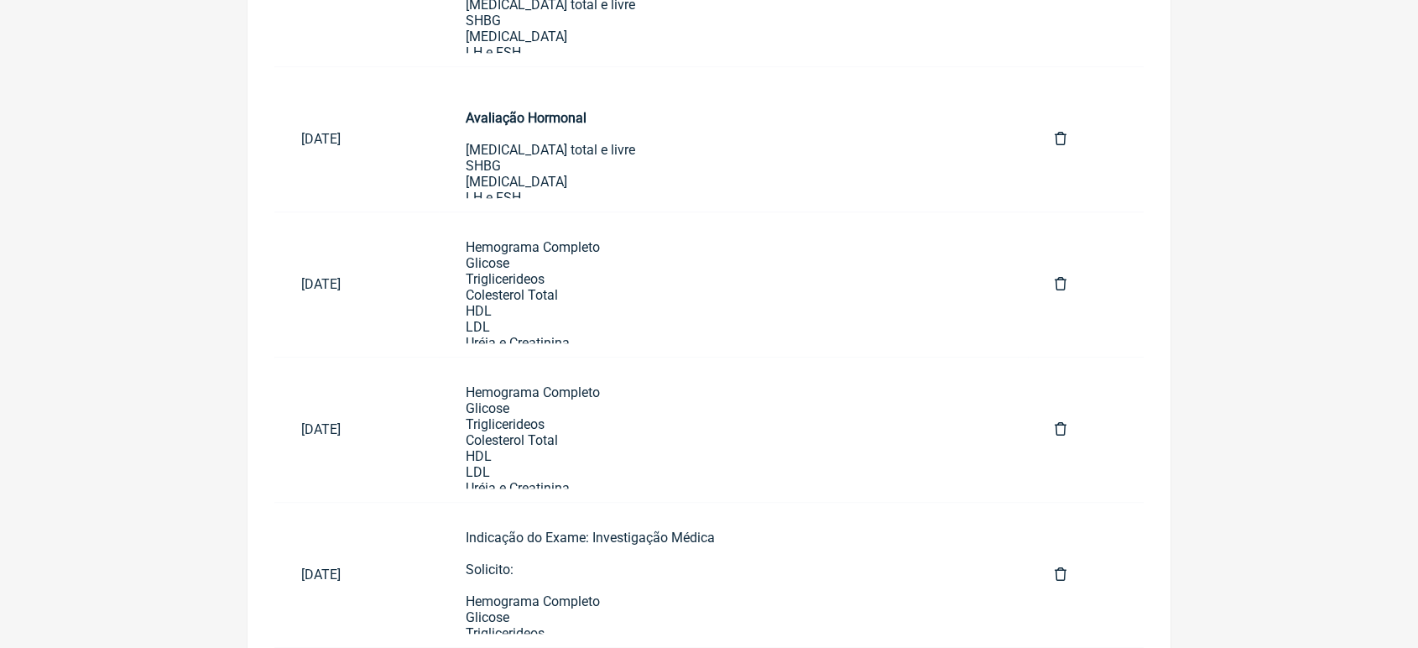
scroll to position [1023, 0]
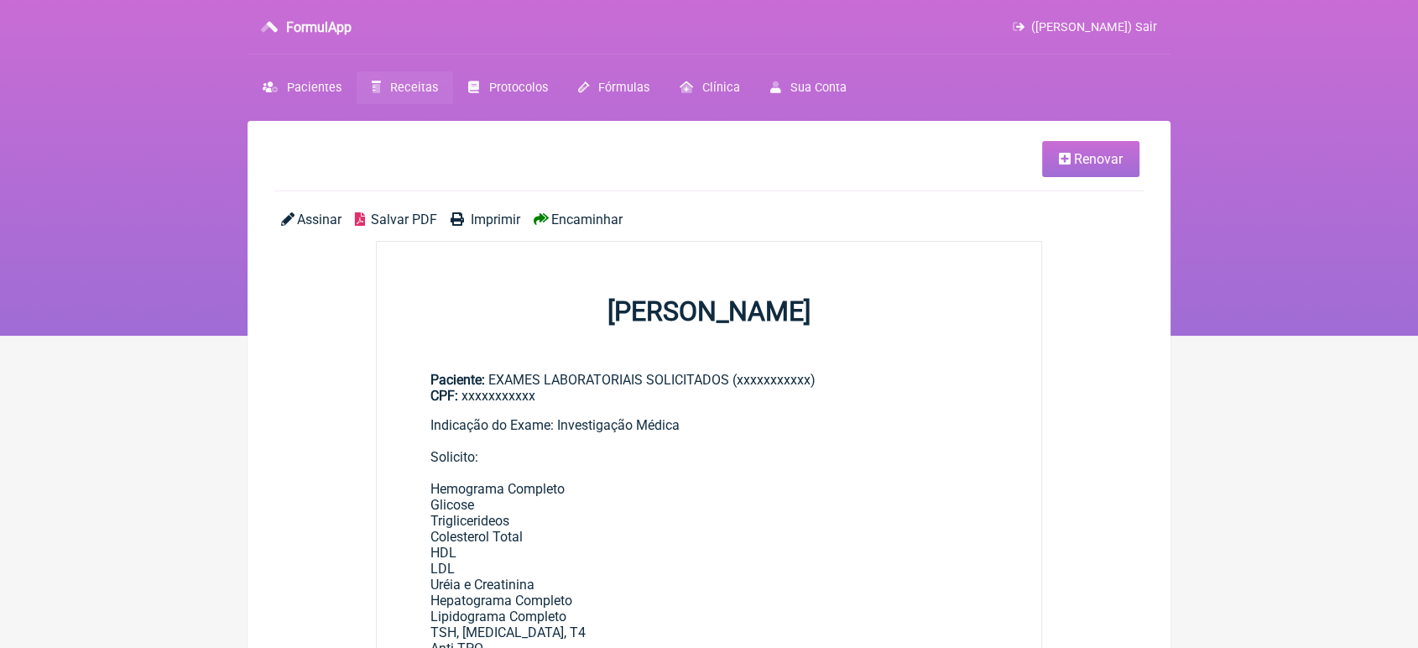
click at [1069, 159] on icon at bounding box center [1065, 158] width 12 height 13
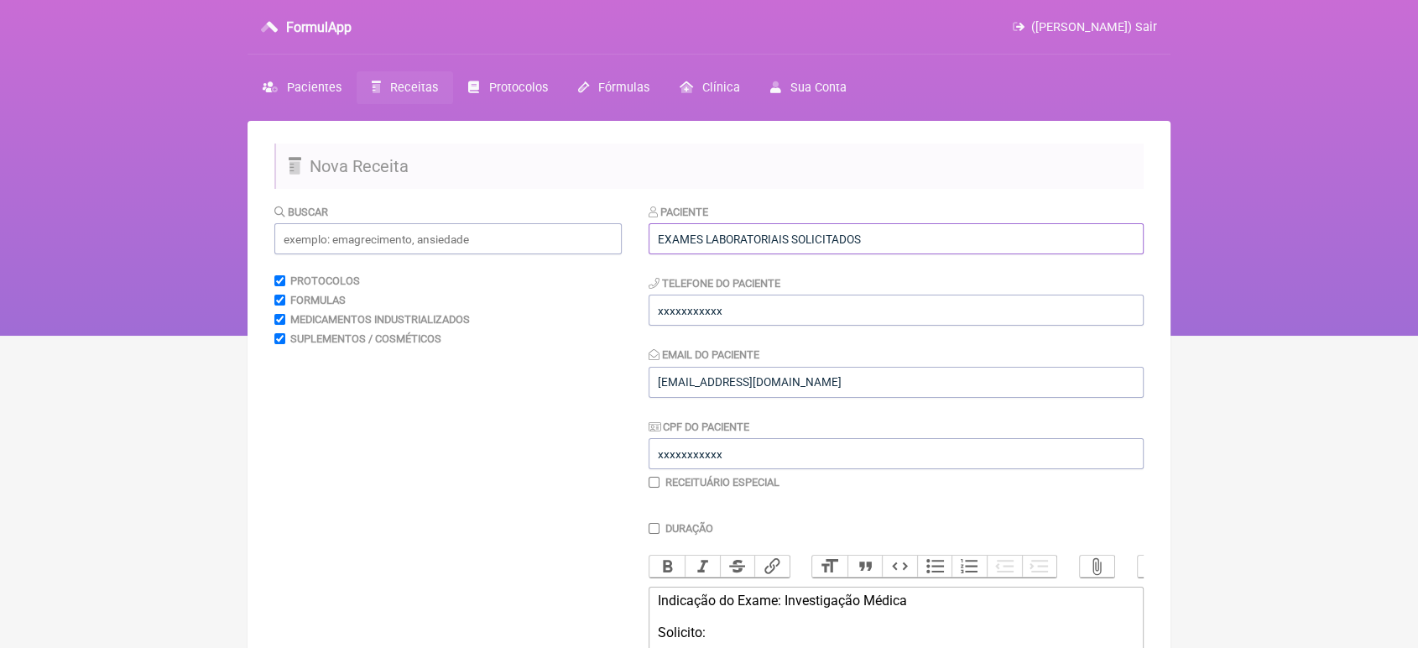
click at [951, 229] on input "EXAMES LABORATORIAIS SOLICITADOS" at bounding box center [895, 238] width 495 height 31
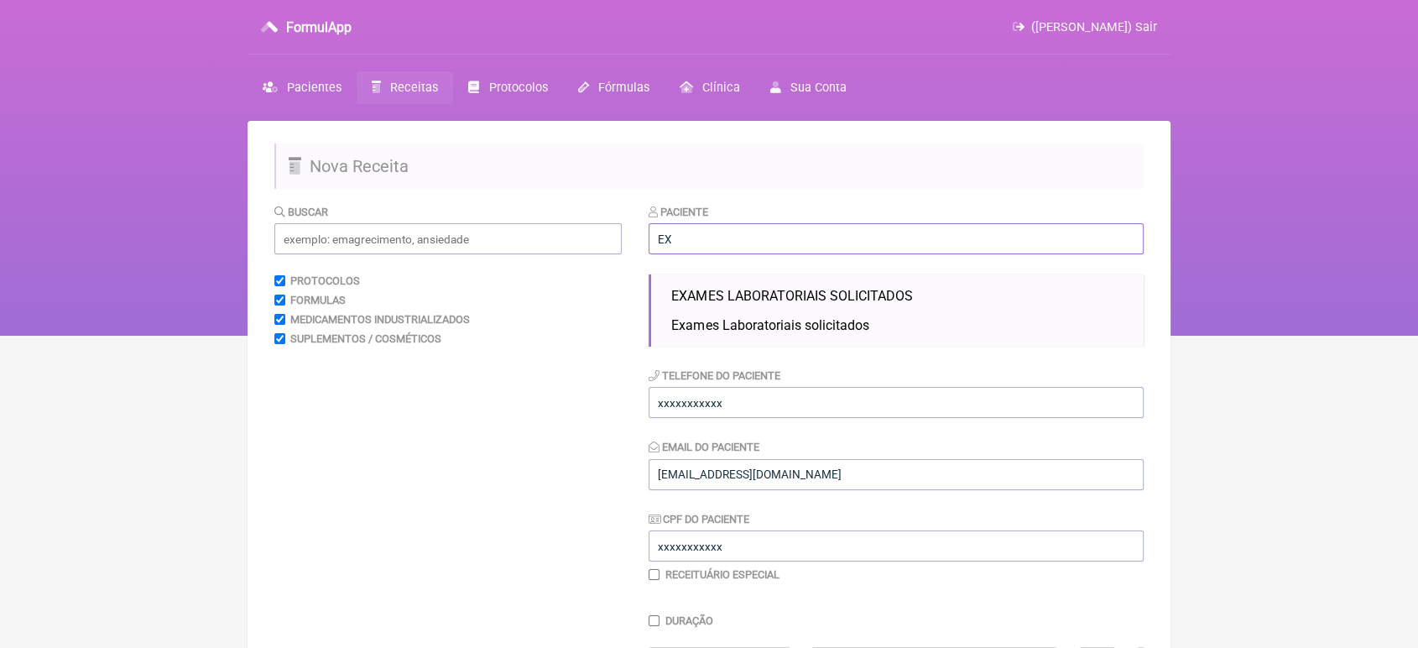
type input "E"
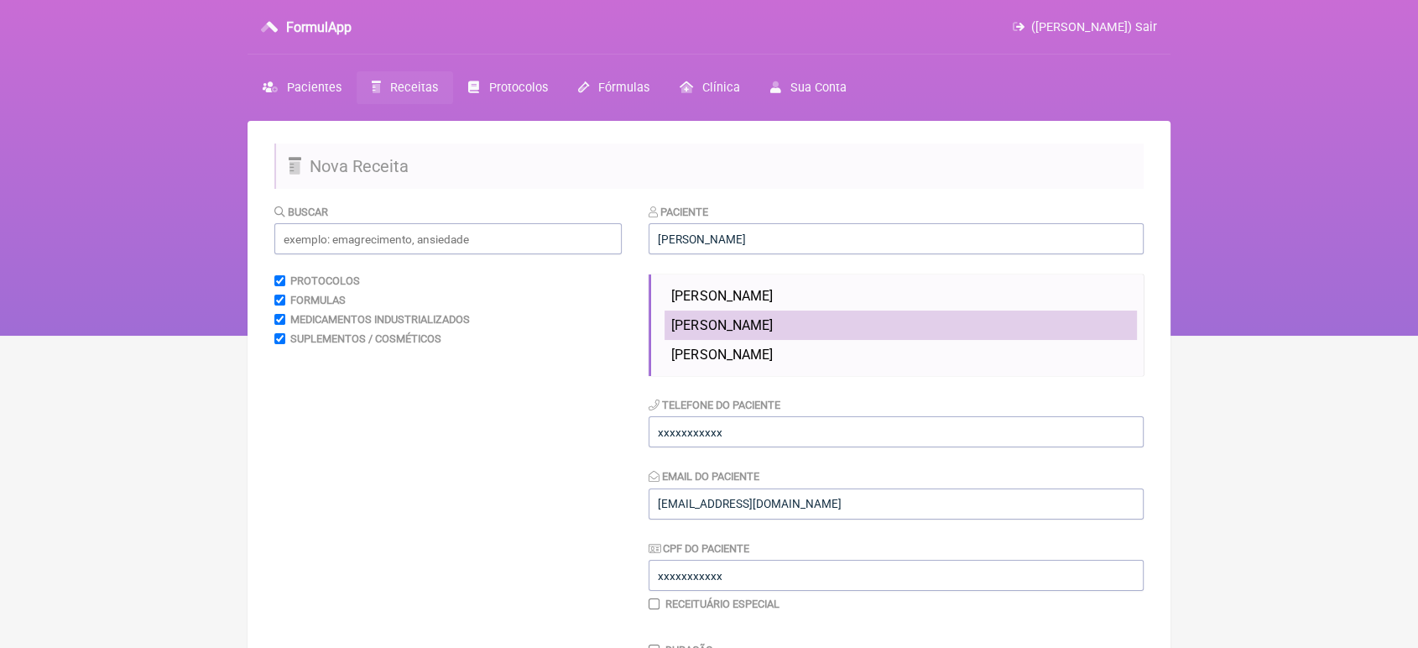
click at [845, 320] on li "[PERSON_NAME]" at bounding box center [900, 324] width 472 height 29
type input "[PERSON_NAME]"
type input "21998752553"
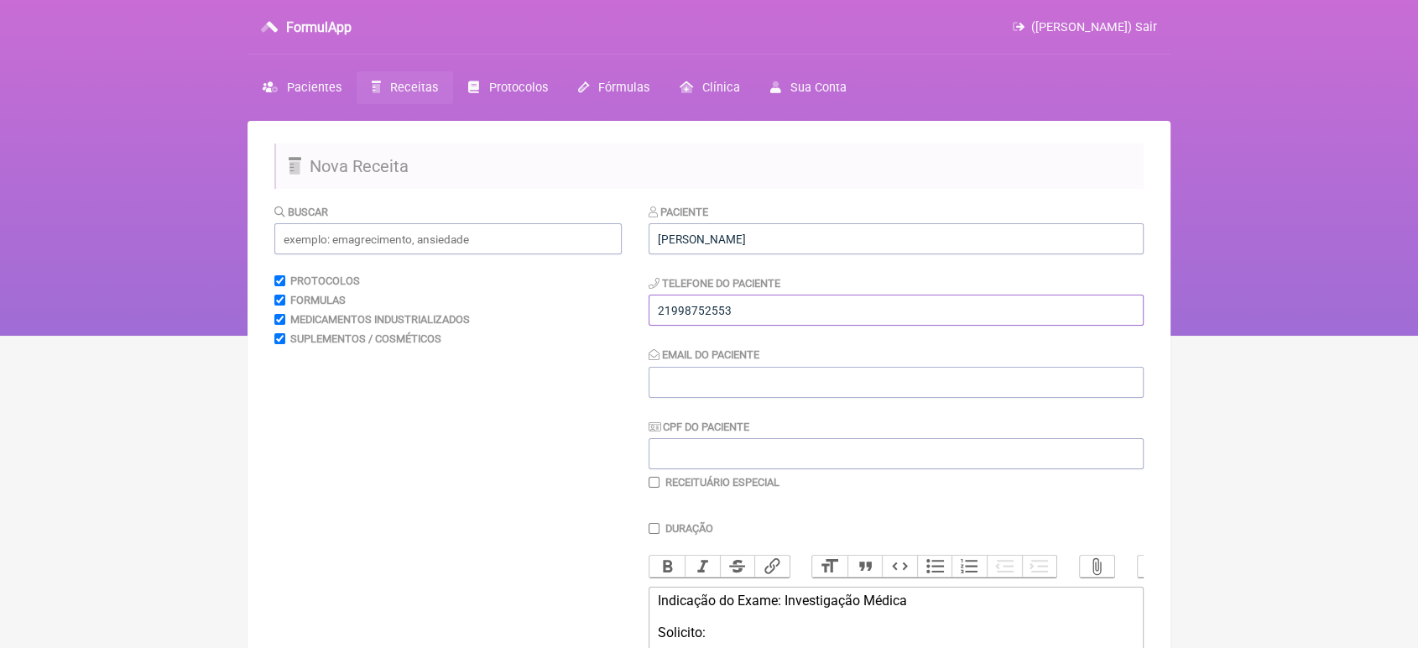
click at [817, 320] on input "21998752553" at bounding box center [895, 309] width 495 height 31
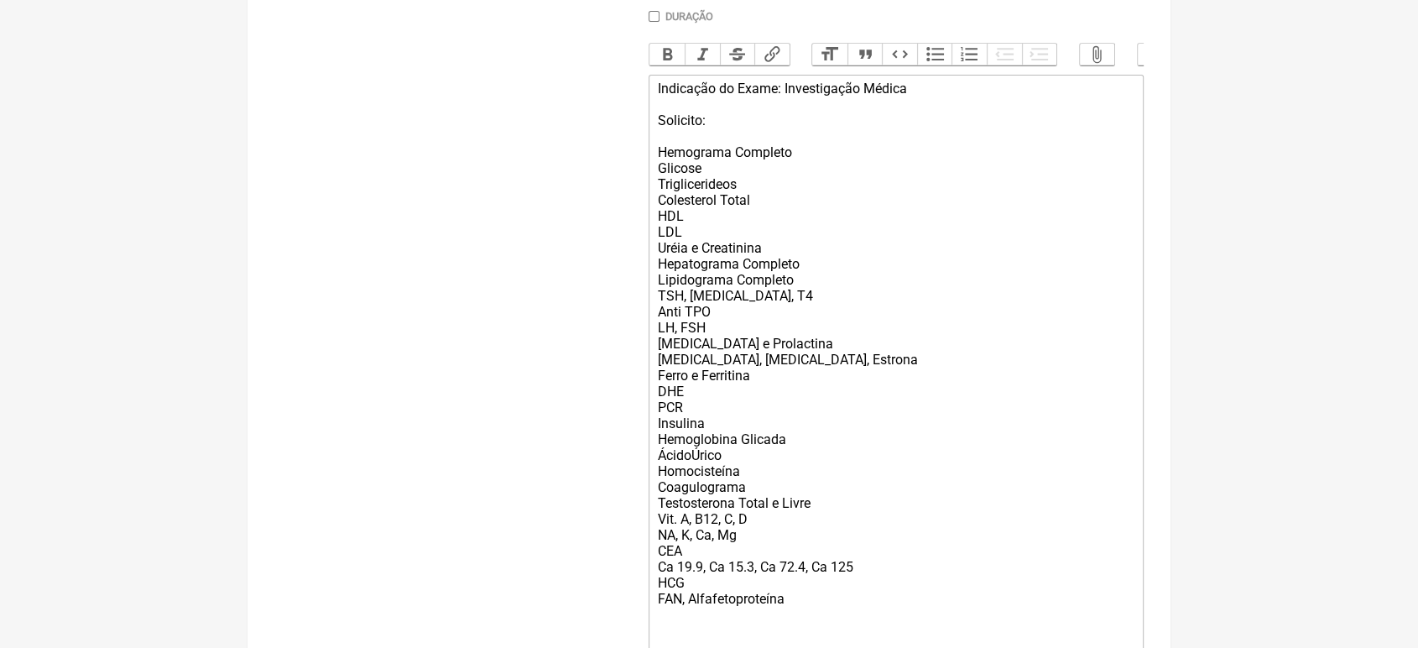
scroll to position [596, 0]
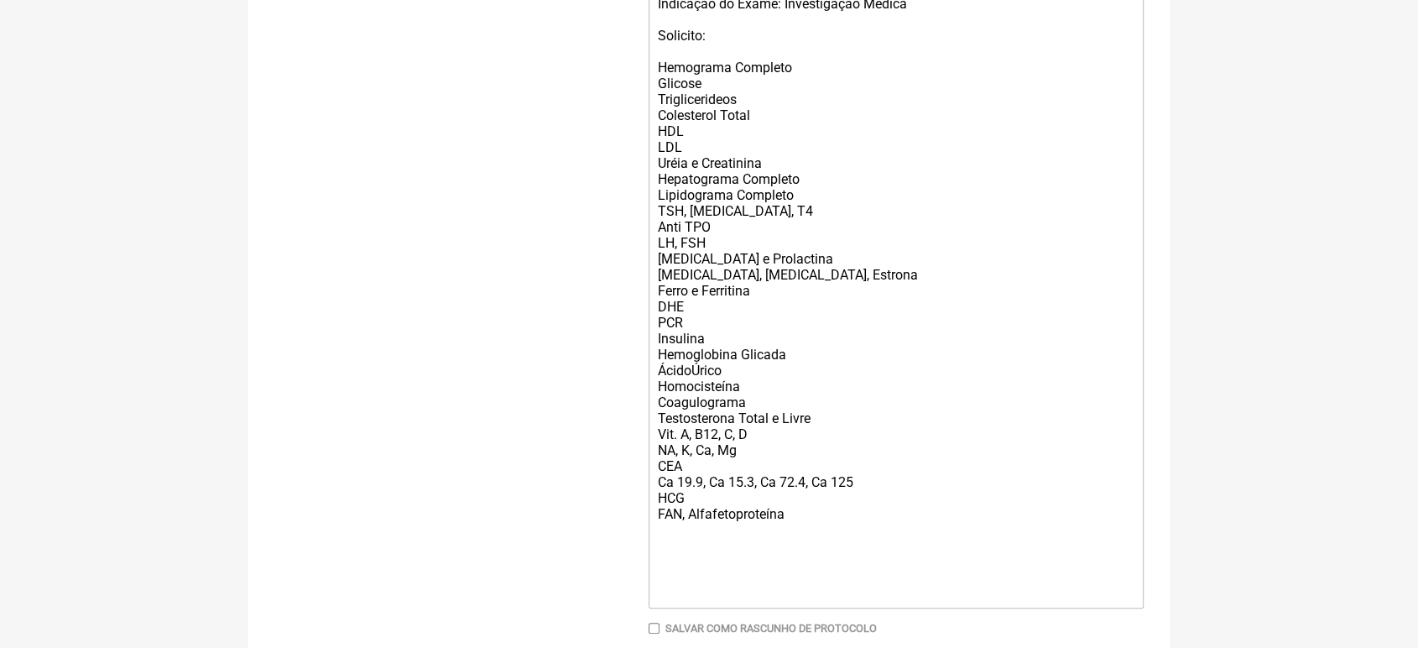
type input "21993661195"
drag, startPoint x: 1377, startPoint y: 447, endPoint x: 1429, endPoint y: 440, distance: 52.4
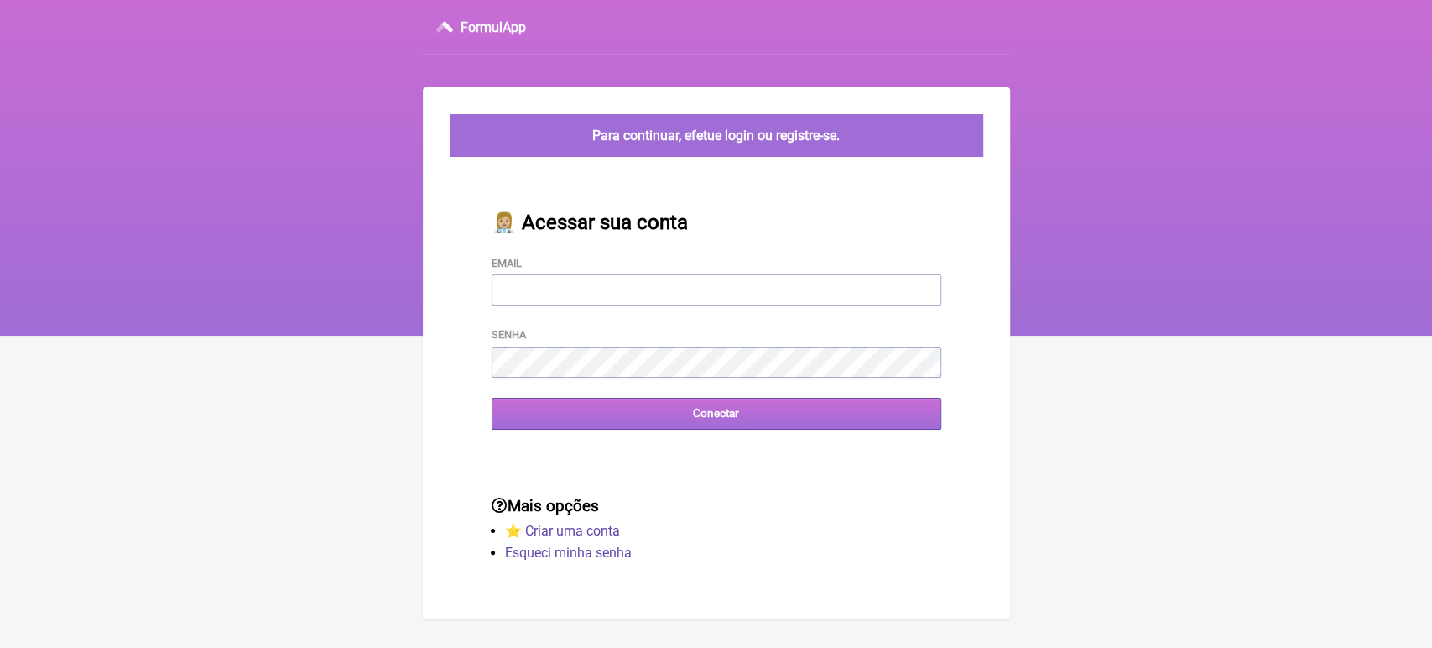
type input "[EMAIL_ADDRESS][DOMAIN_NAME]"
click at [586, 422] on input "Conectar" at bounding box center [717, 413] width 450 height 31
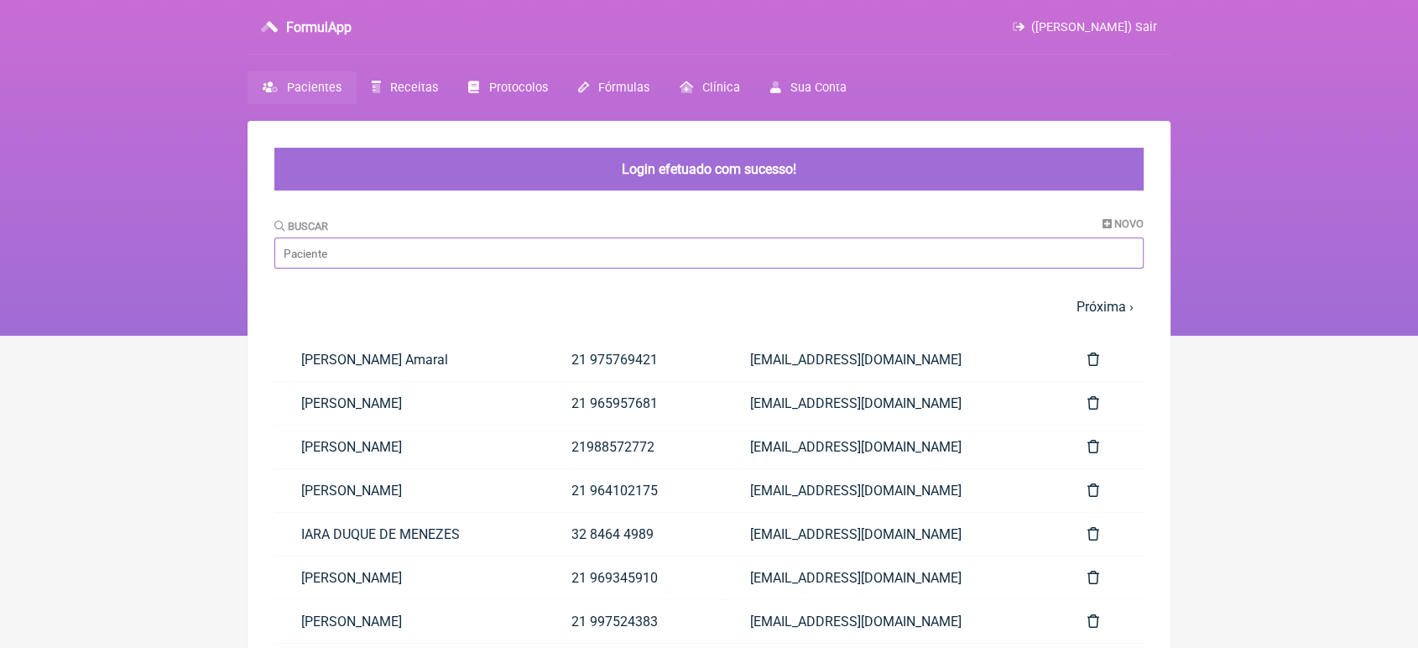
click at [550, 253] on input "Buscar" at bounding box center [708, 252] width 869 height 31
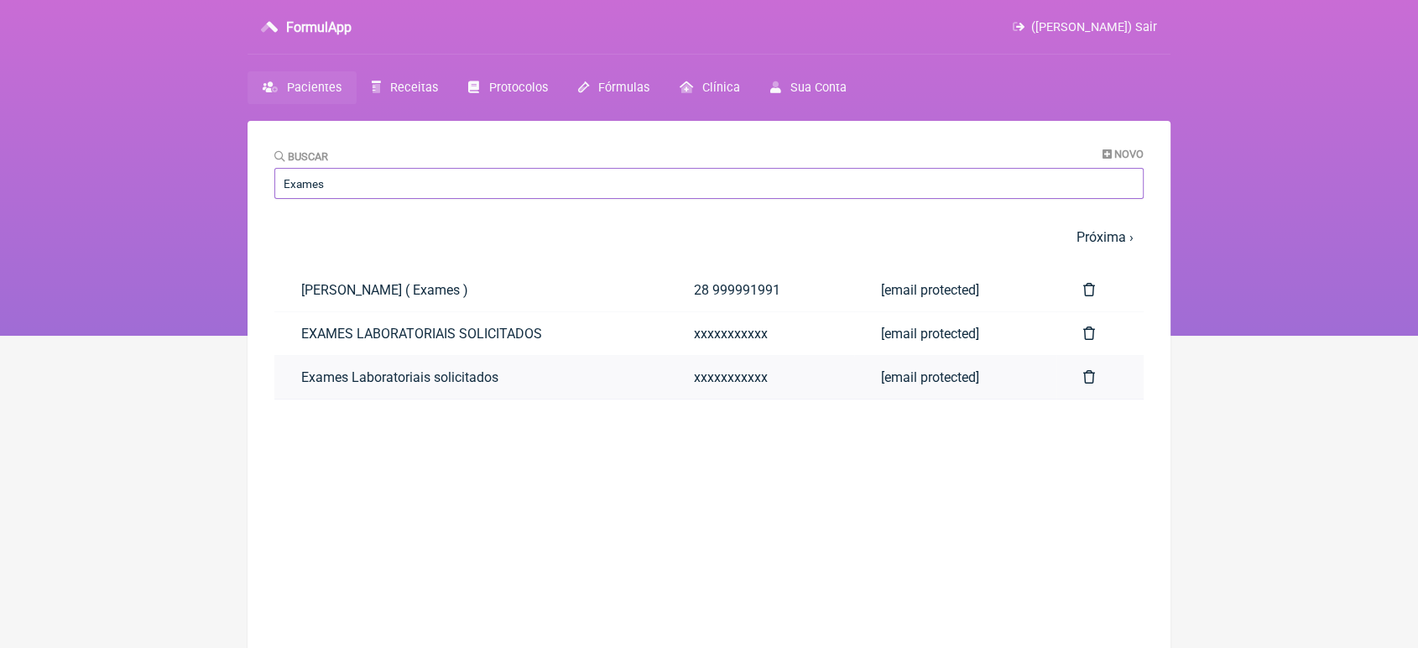
type input "Exames"
click at [427, 374] on link "Exames Laboratoriais solicitados" at bounding box center [470, 377] width 393 height 43
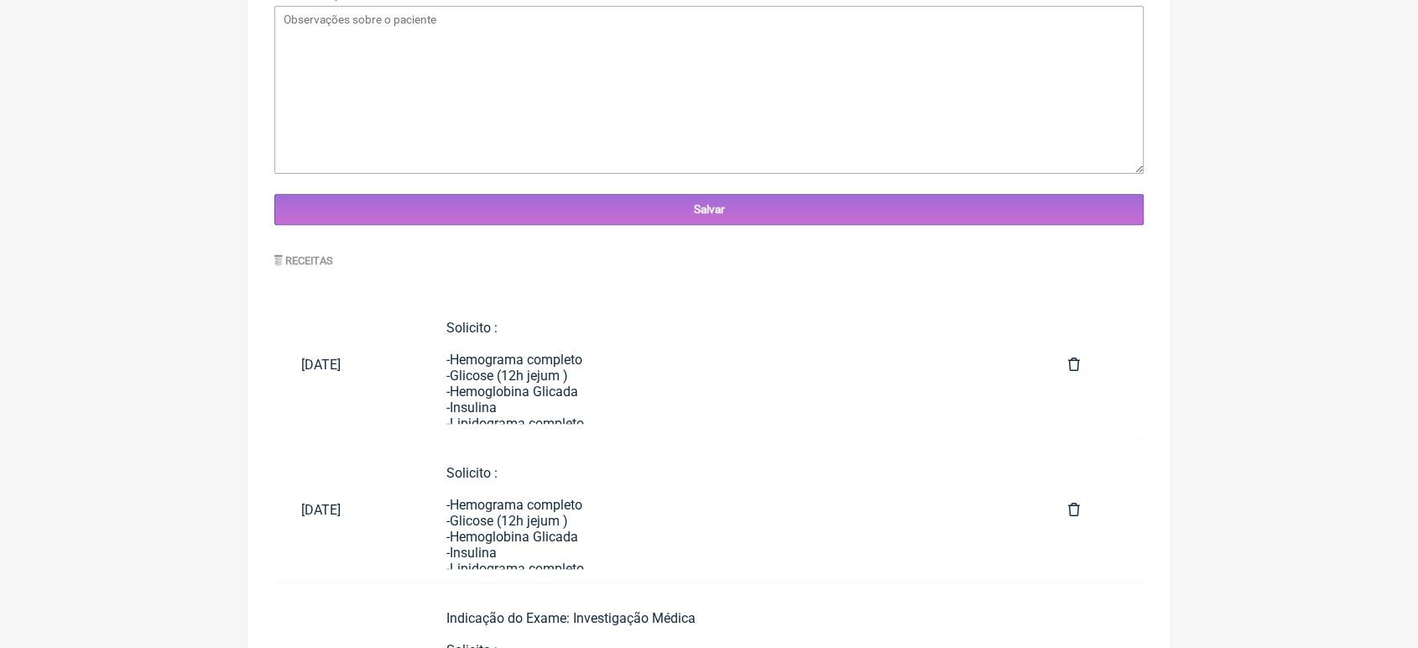
scroll to position [878, 0]
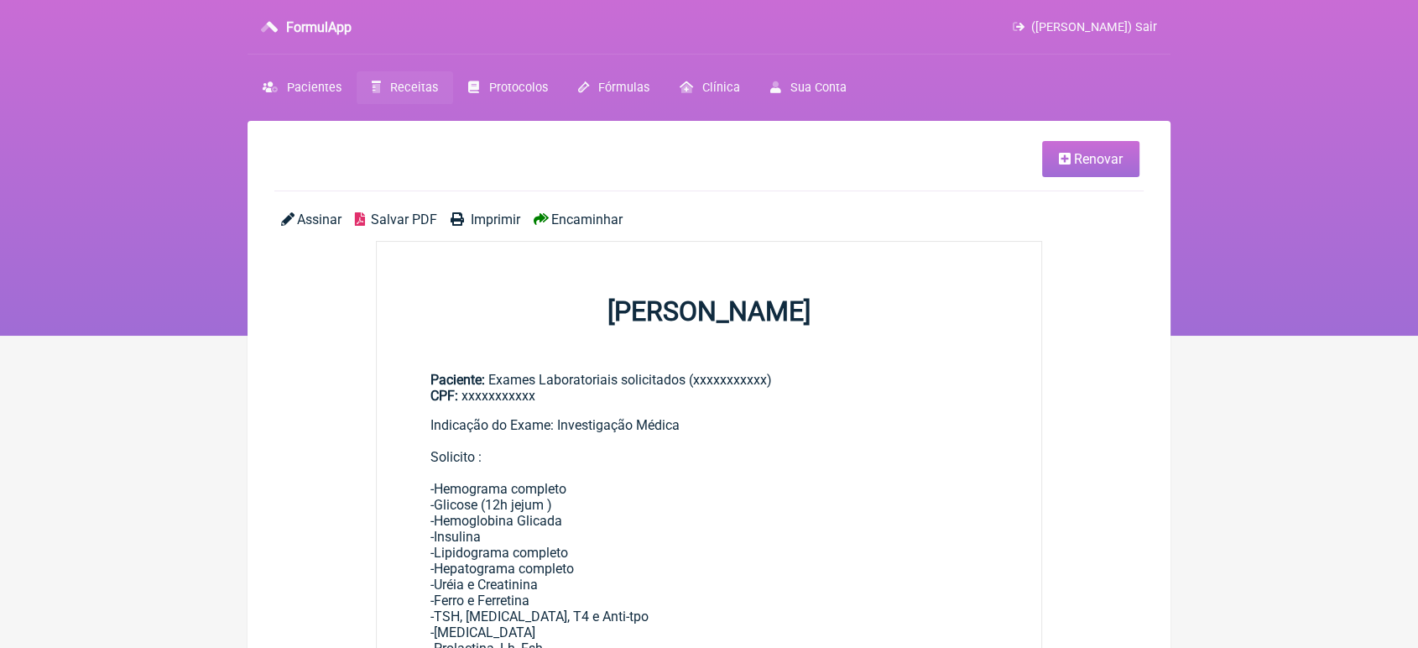
click at [1115, 153] on span "Renovar" at bounding box center [1098, 159] width 49 height 16
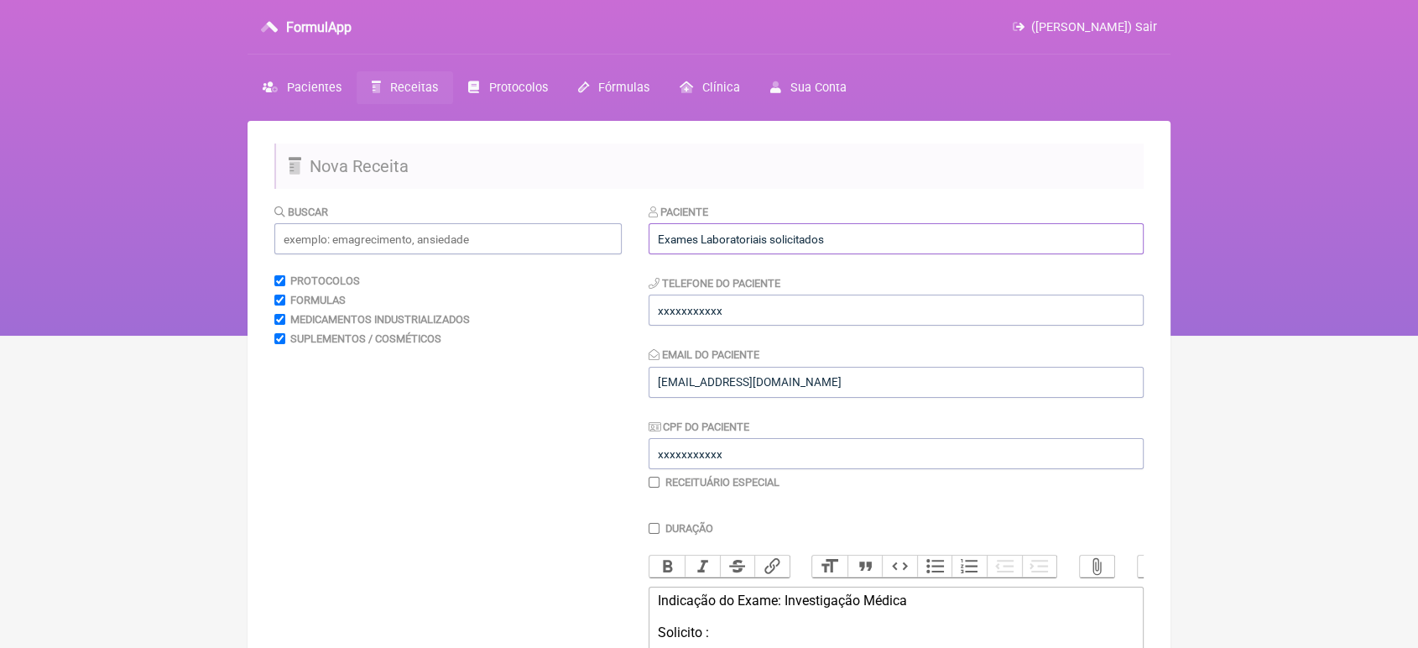
click at [962, 252] on input "Exames Laboratoriais solicitados" at bounding box center [895, 238] width 495 height 31
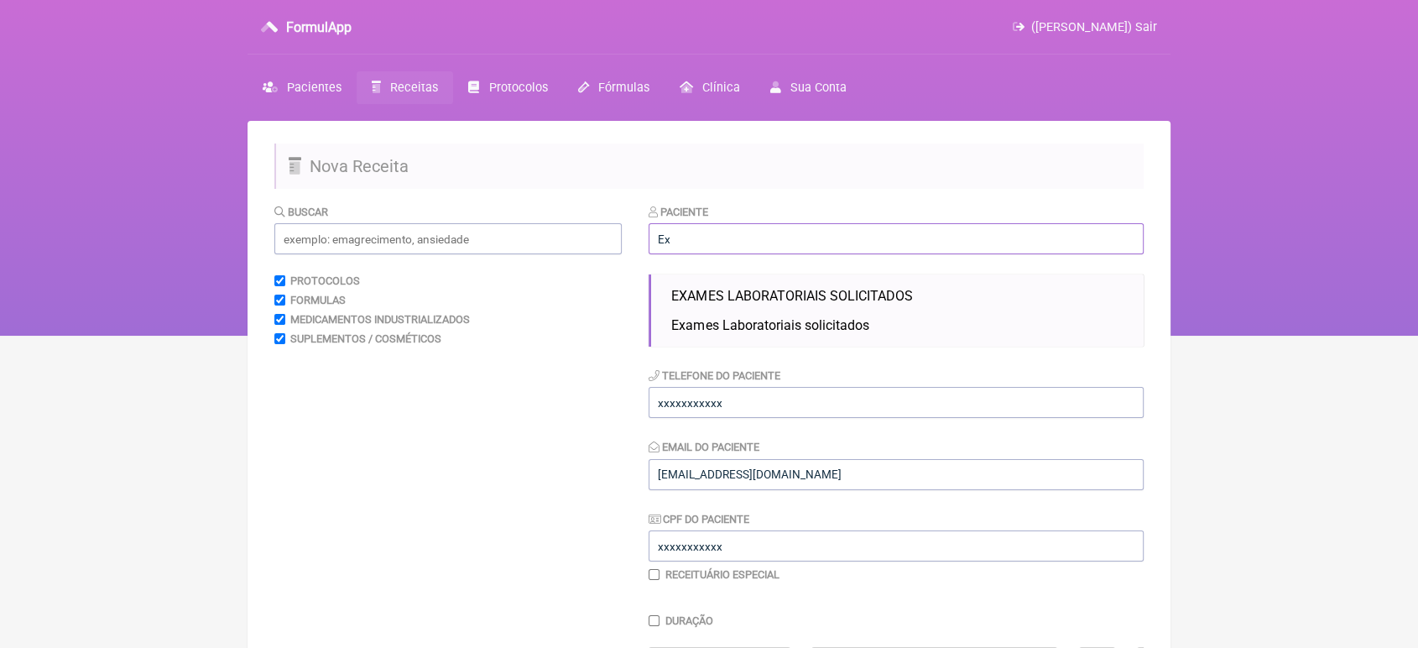
type input "E"
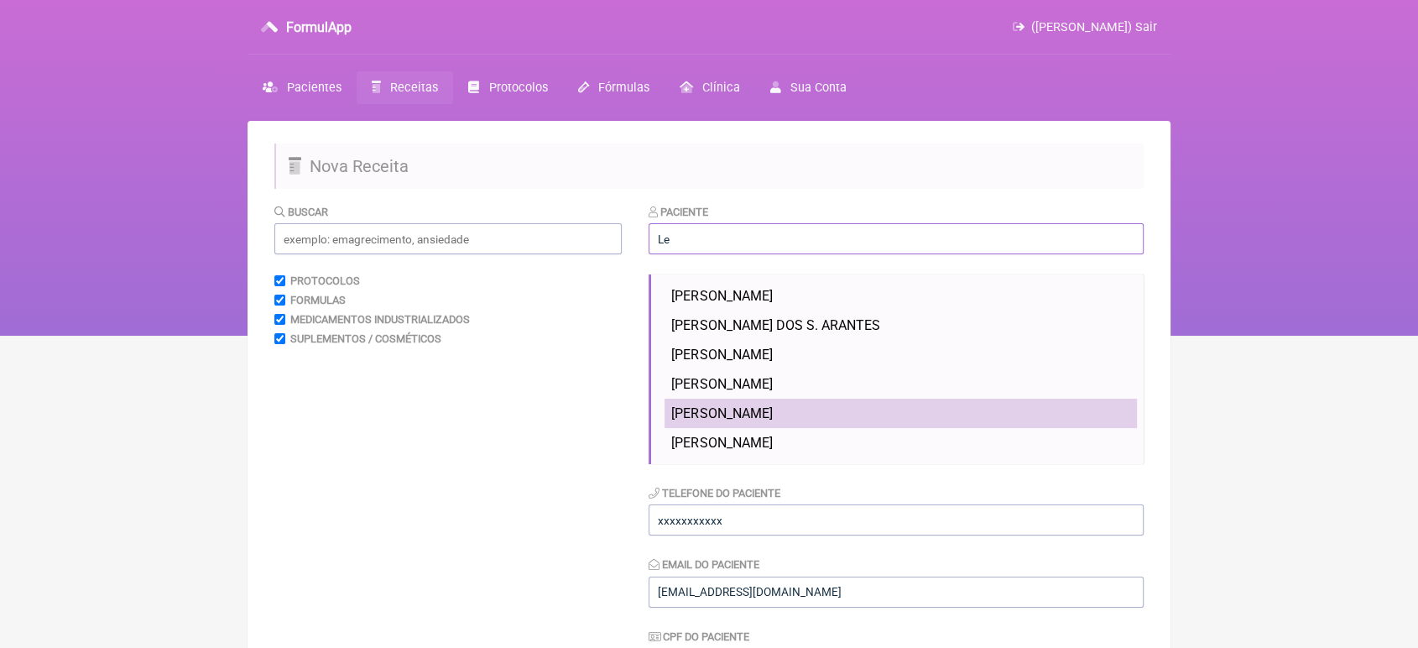
type input "L"
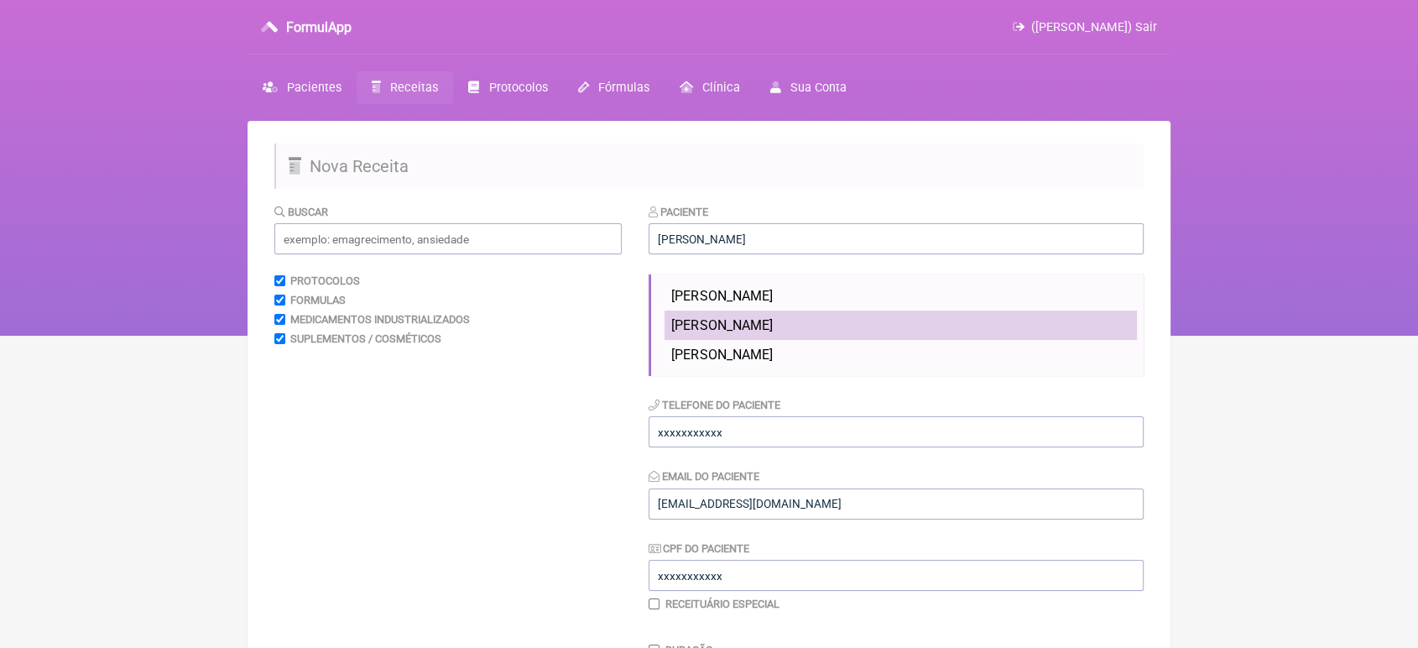
click at [772, 329] on span "Allan Leandro Souza da Silva" at bounding box center [721, 325] width 101 height 16
type input "Allan Leandro Souza da Silva"
type input "21998752553"
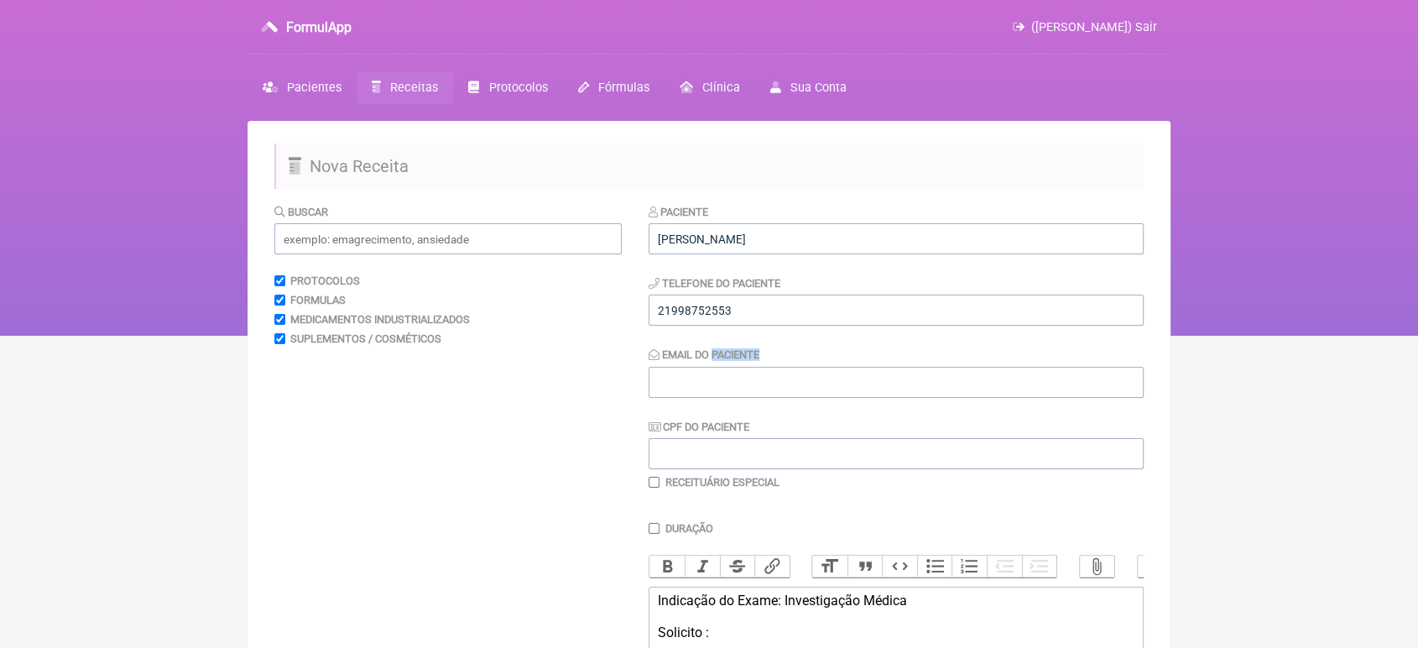
click at [805, 329] on div "Paciente Allan Leandro Souza da Silva Telefone do Paciente 21998752553 Email do…" at bounding box center [895, 346] width 495 height 286
click at [775, 315] on input "21998752553" at bounding box center [895, 309] width 495 height 31
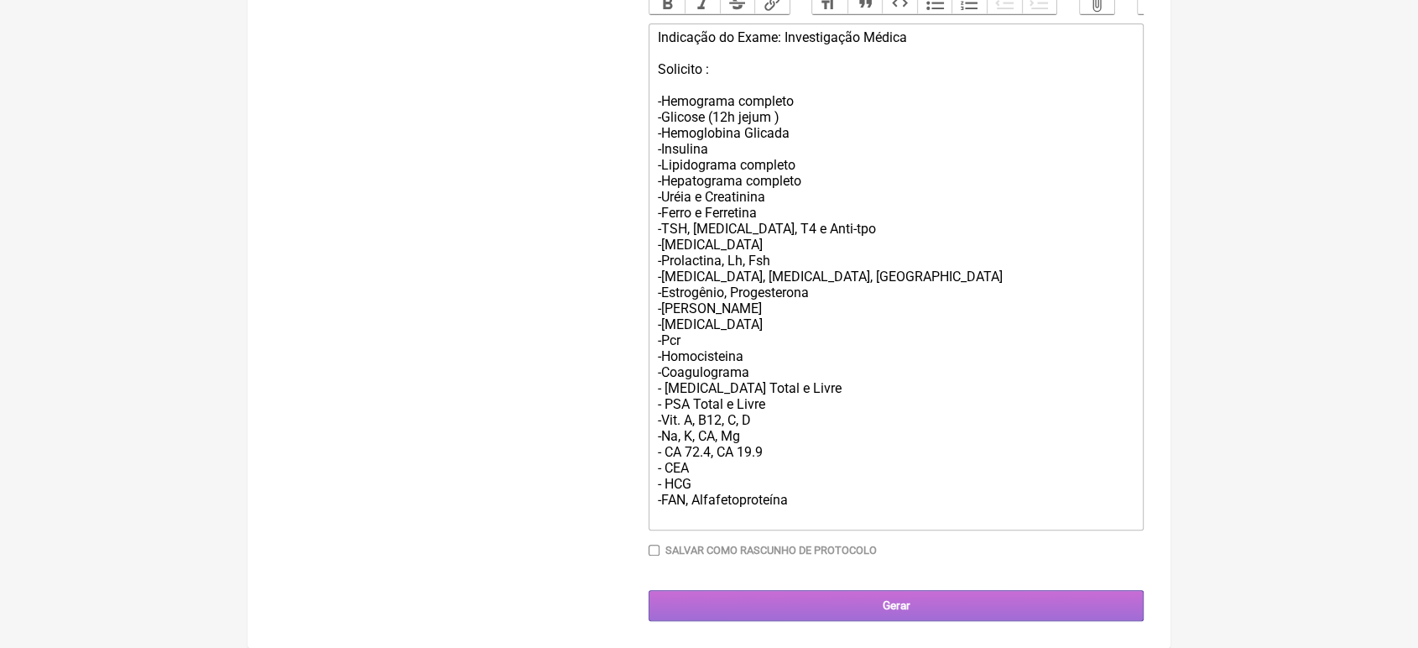
type input "21993661195"
click at [948, 600] on input "Gerar" at bounding box center [895, 605] width 495 height 31
click at [909, 614] on input "Gerar" at bounding box center [895, 605] width 495 height 31
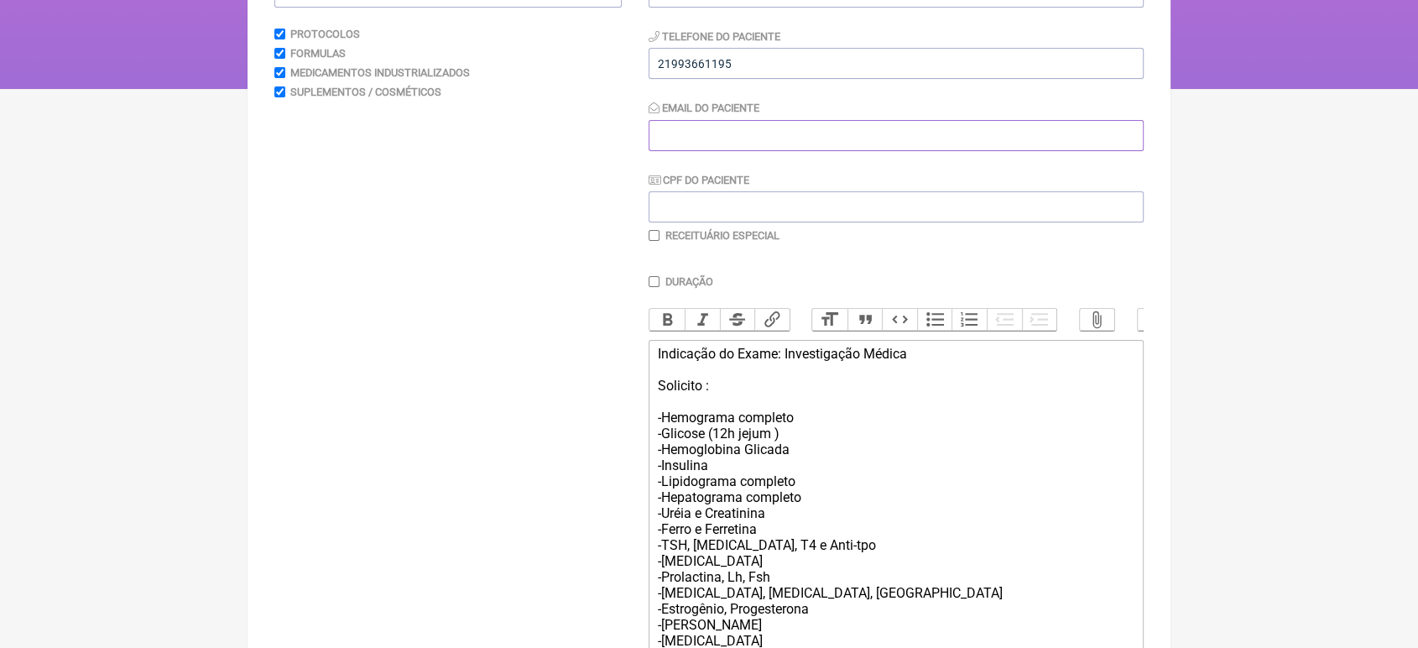
scroll to position [243, 0]
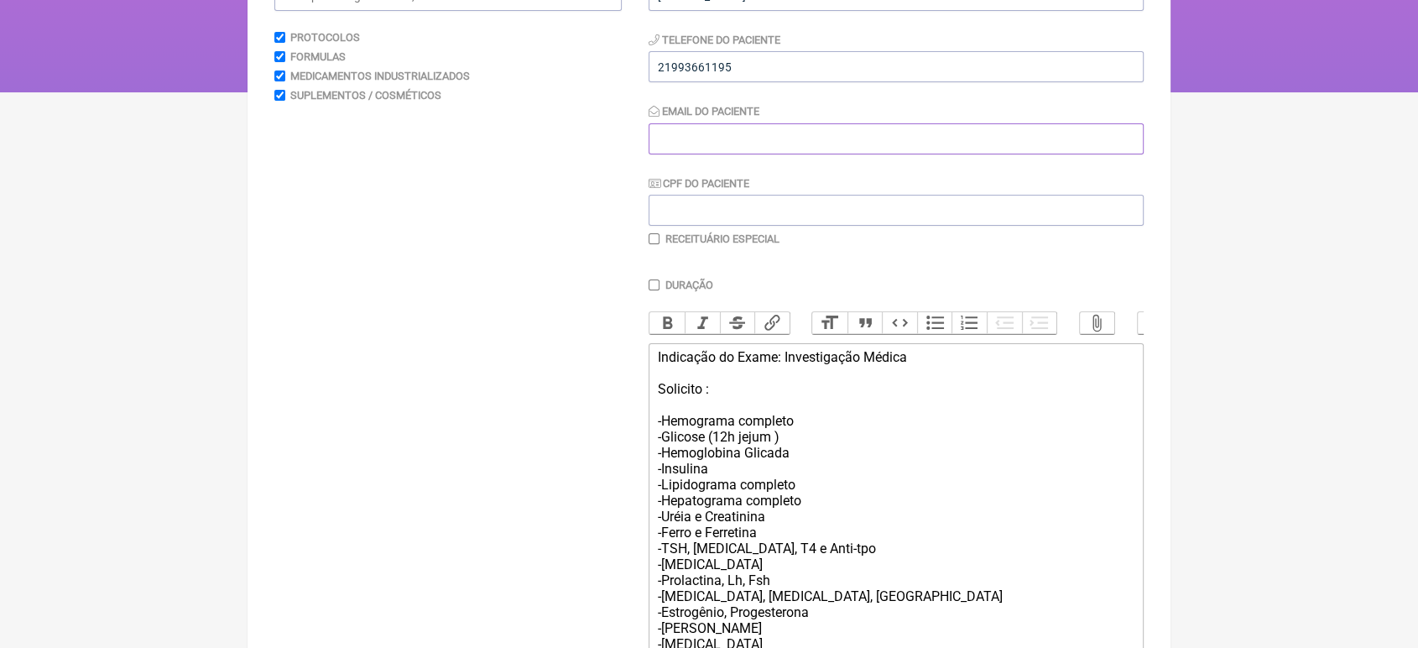
click at [906, 128] on input "Email do Paciente" at bounding box center [895, 138] width 495 height 31
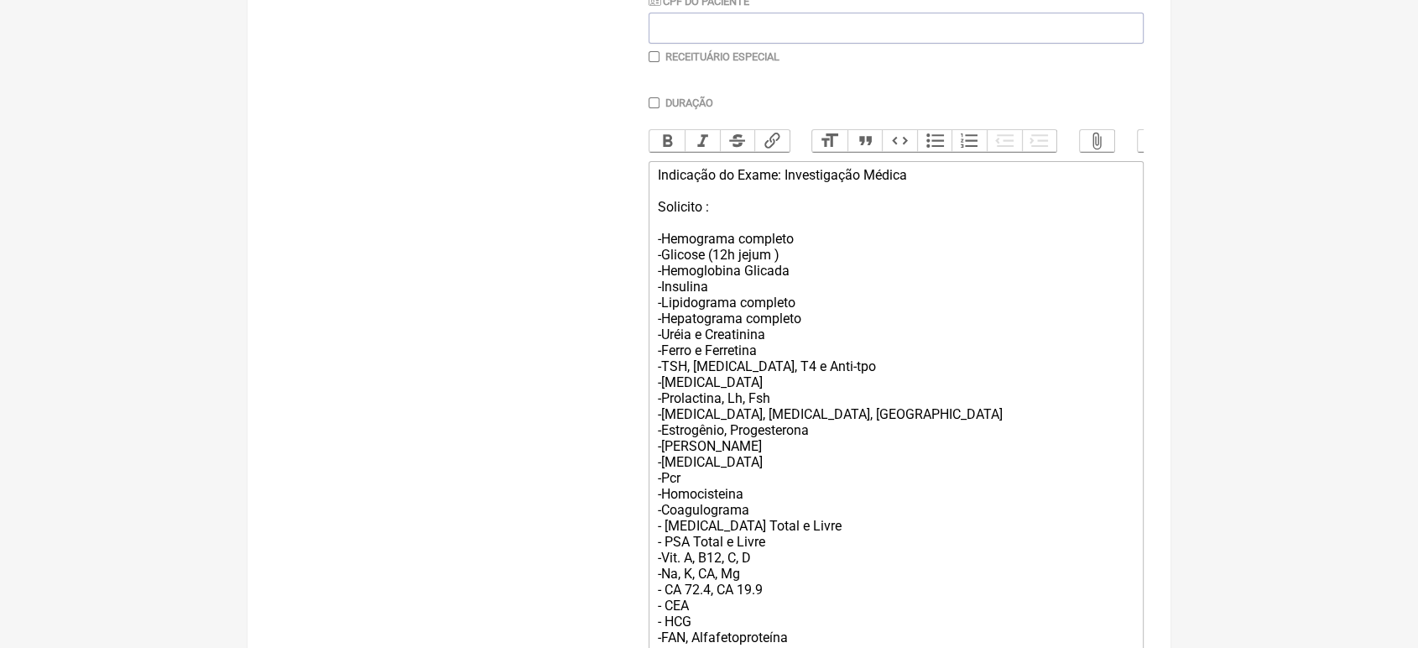
scroll to position [597, 0]
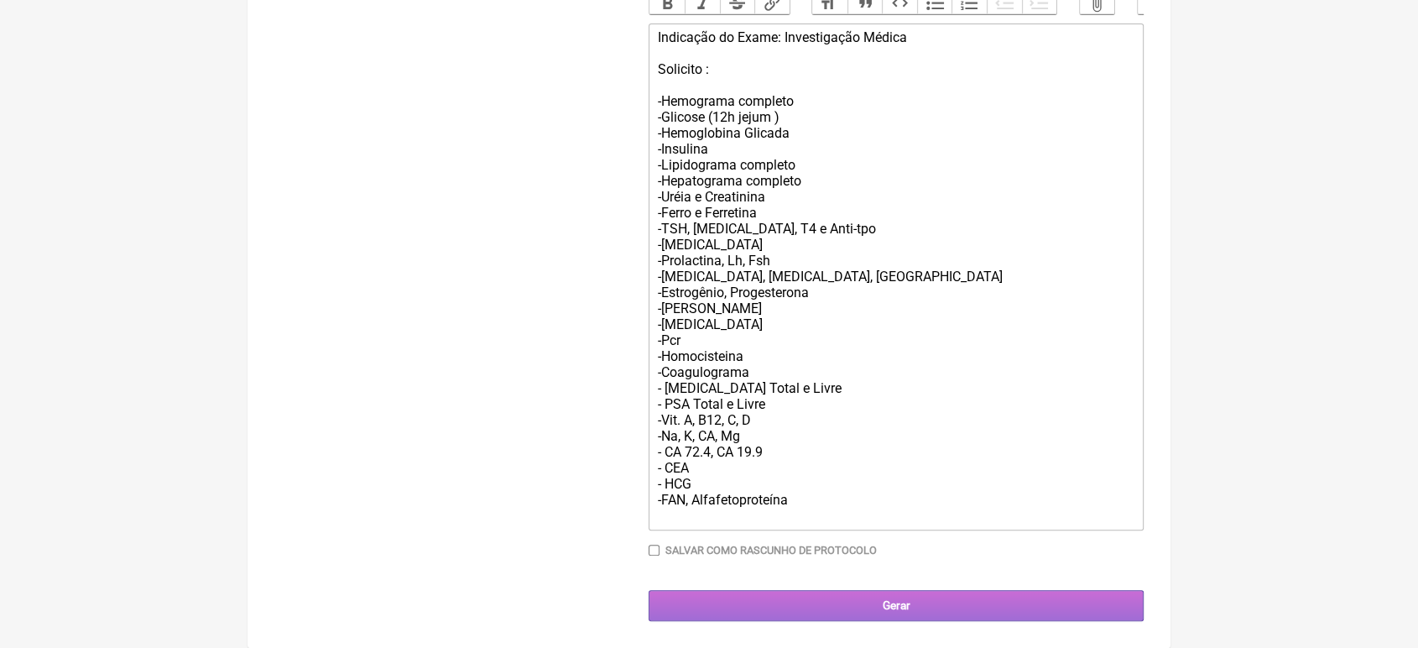
type input "Vini_paschoal@yahoo.com.br"
click at [987, 604] on input "Gerar" at bounding box center [895, 605] width 495 height 31
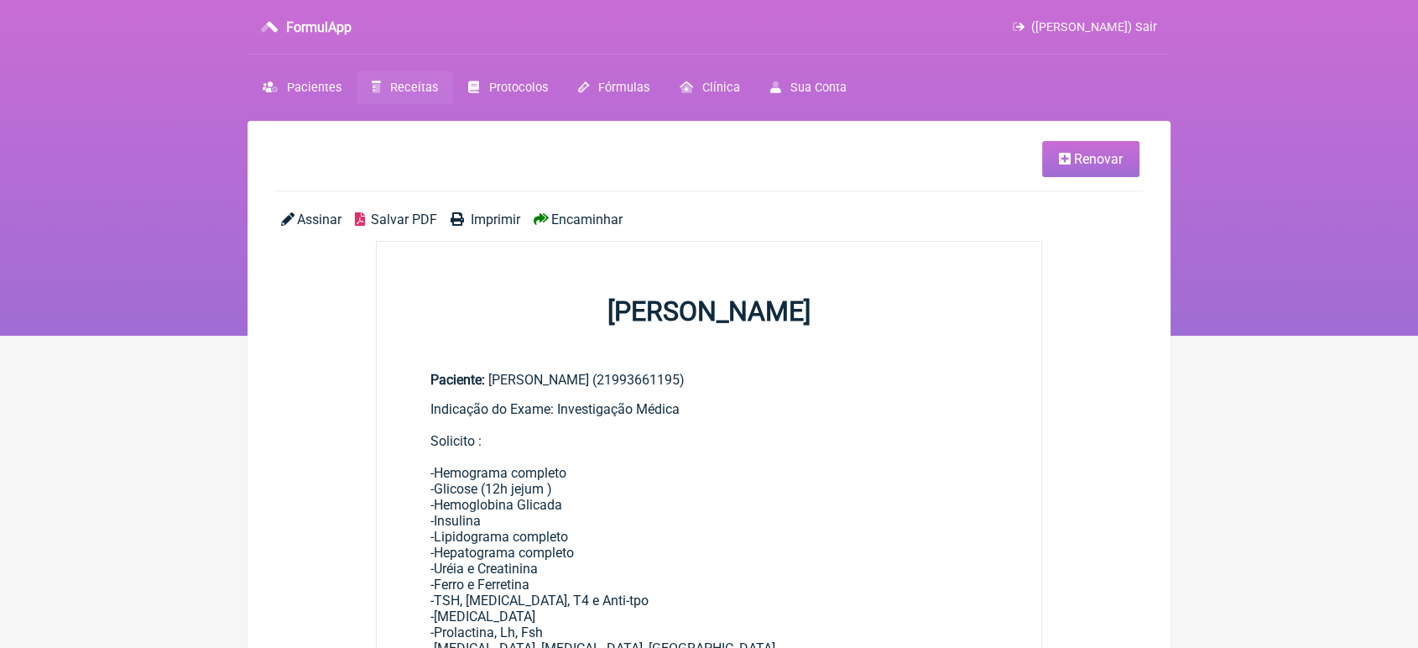
click at [494, 221] on span "Imprimir" at bounding box center [495, 219] width 49 height 16
click at [568, 222] on span "Encaminhar" at bounding box center [586, 219] width 71 height 16
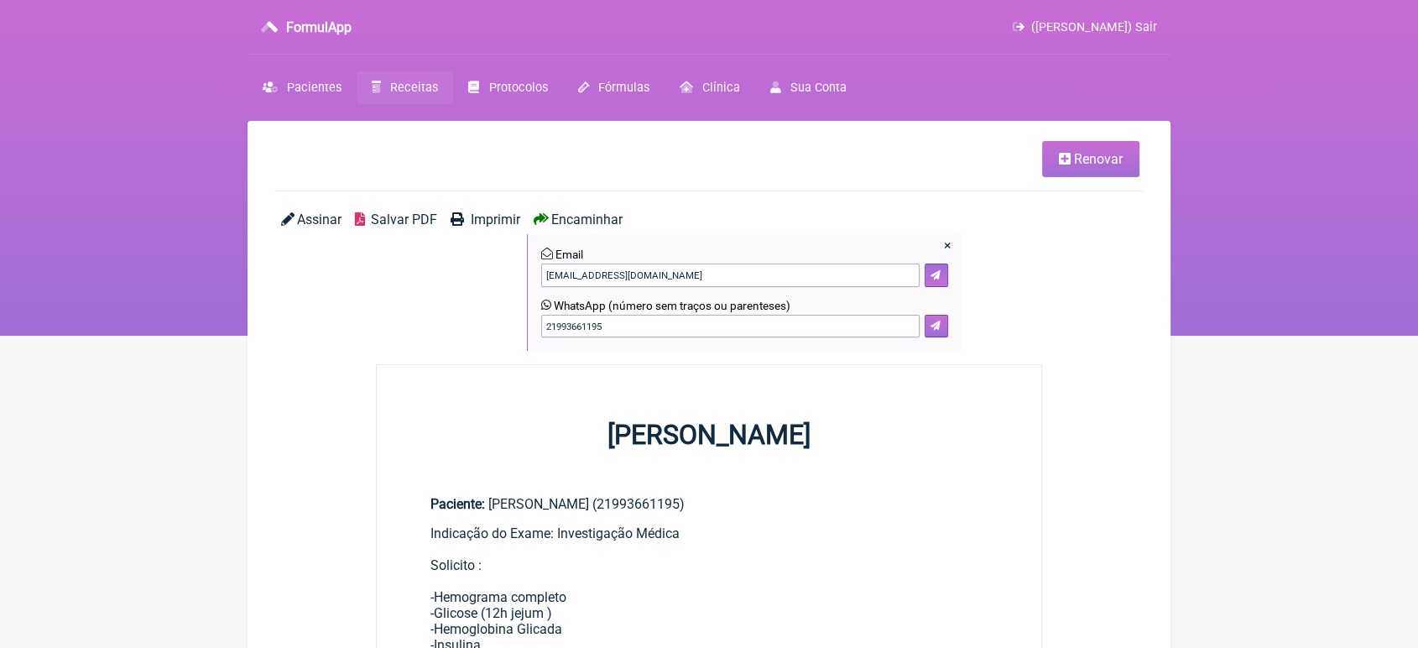
click at [938, 339] on div "× Email [EMAIL_ADDRESS][DOMAIN_NAME] WhatsApp (número sem traços ou parenteses)…" at bounding box center [744, 292] width 435 height 117
click at [932, 327] on icon at bounding box center [935, 325] width 10 height 10
